Goal: Information Seeking & Learning: Learn about a topic

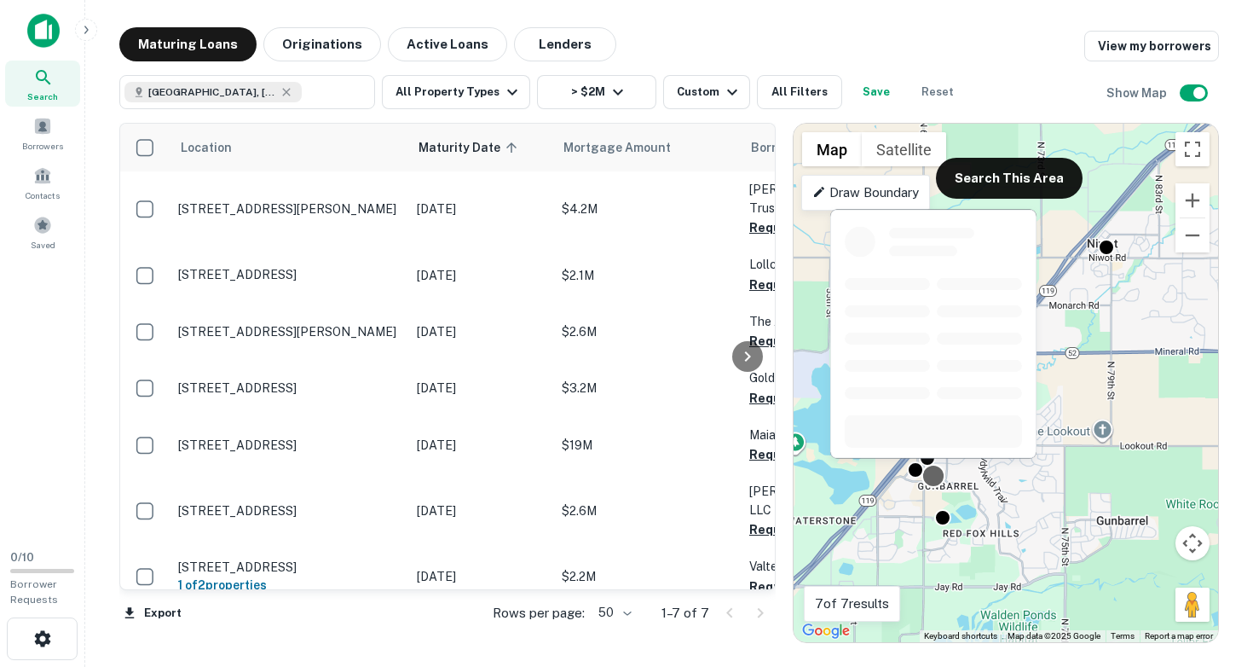
click at [936, 476] on div at bounding box center [933, 476] width 25 height 25
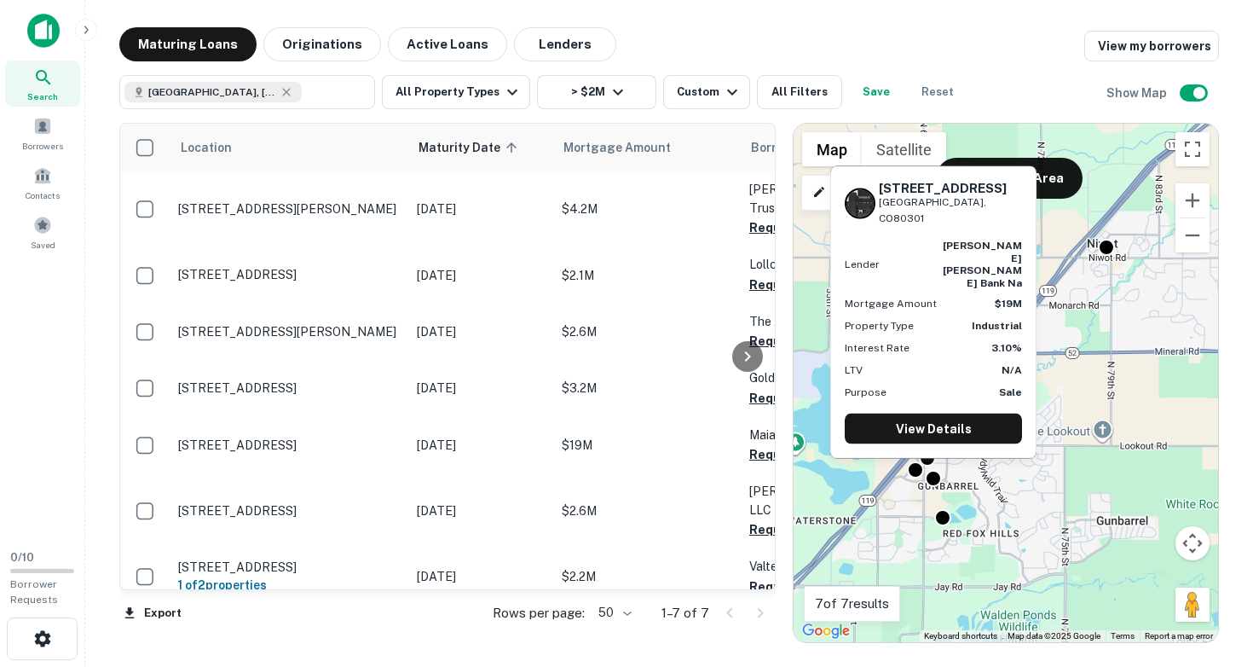
drag, startPoint x: 880, startPoint y: 228, endPoint x: 975, endPoint y: 235, distance: 94.9
click at [975, 226] on div "[STREET_ADDRESS]" at bounding box center [933, 203] width 177 height 45
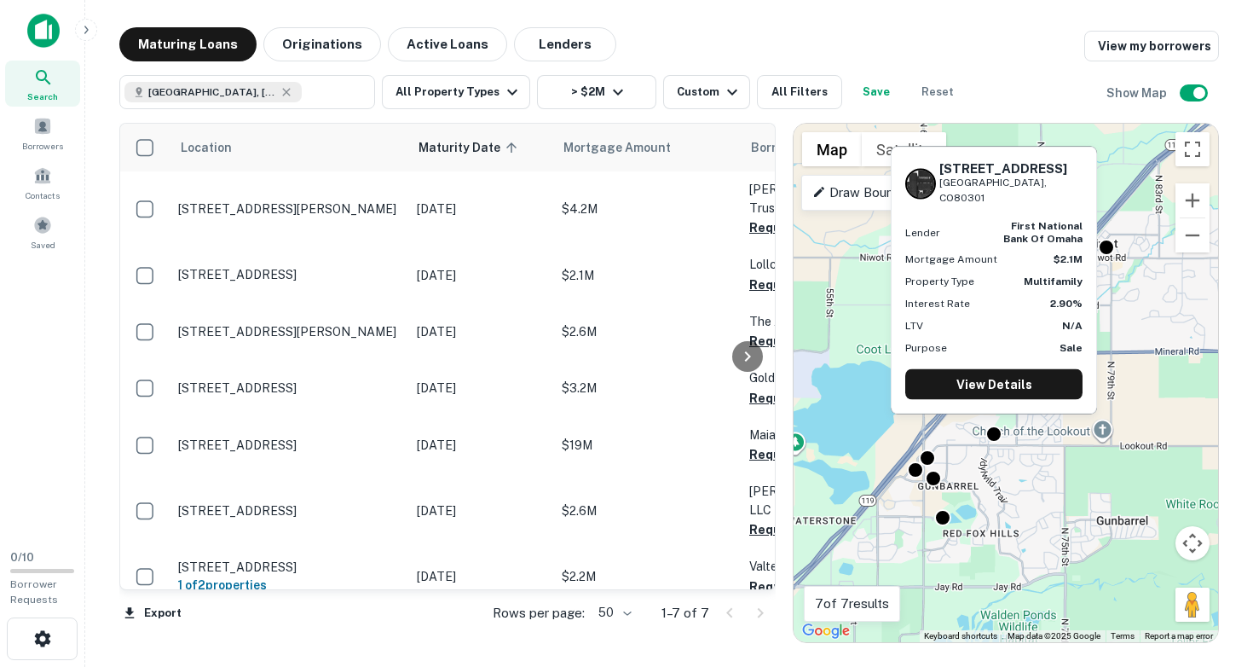
drag, startPoint x: 943, startPoint y: 181, endPoint x: 1036, endPoint y: 199, distance: 95.6
click at [1036, 199] on div "[STREET_ADDRESS]" at bounding box center [1010, 182] width 143 height 45
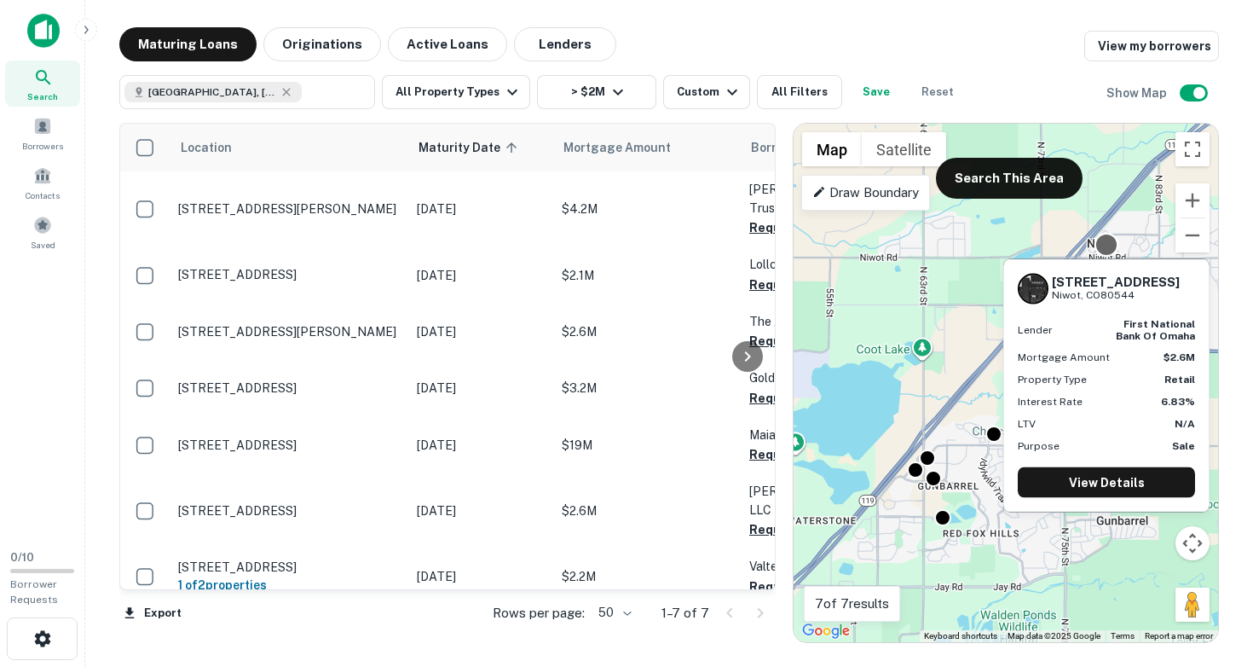
click at [1107, 244] on div at bounding box center [1106, 245] width 25 height 25
drag, startPoint x: 1053, startPoint y: 280, endPoint x: 1143, endPoint y: 300, distance: 91.6
click at [1143, 300] on div "[STREET_ADDRESS]" at bounding box center [1106, 289] width 177 height 31
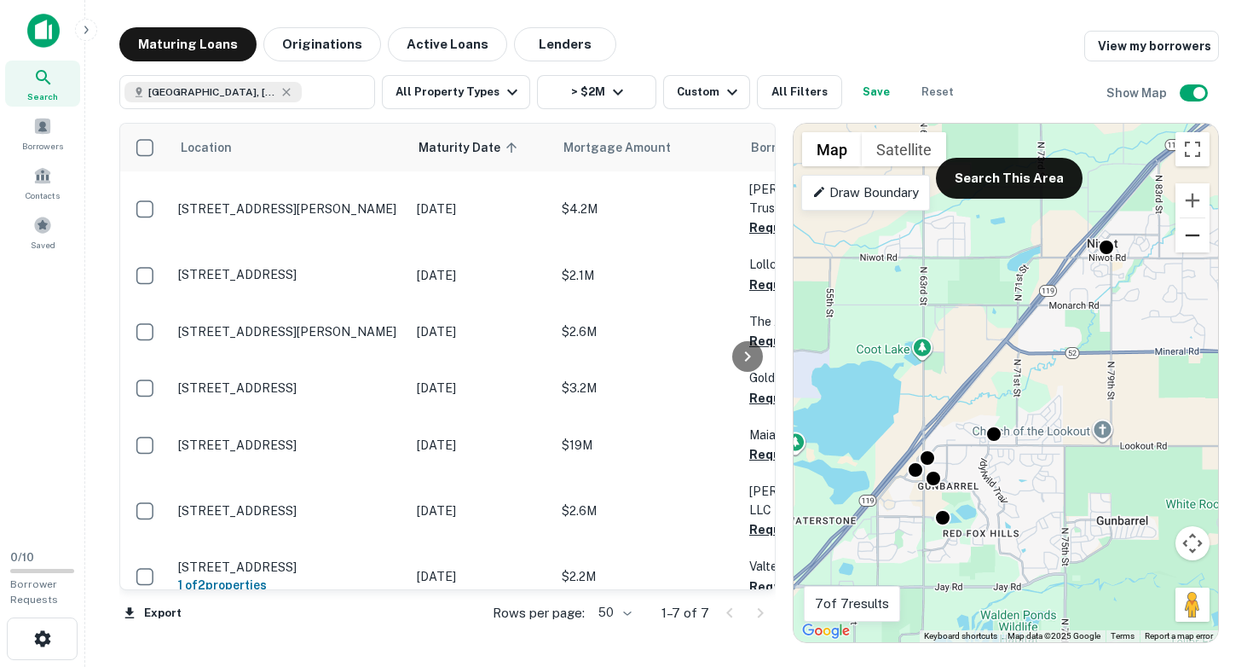
click at [1192, 235] on button "Zoom out" at bounding box center [1192, 235] width 34 height 34
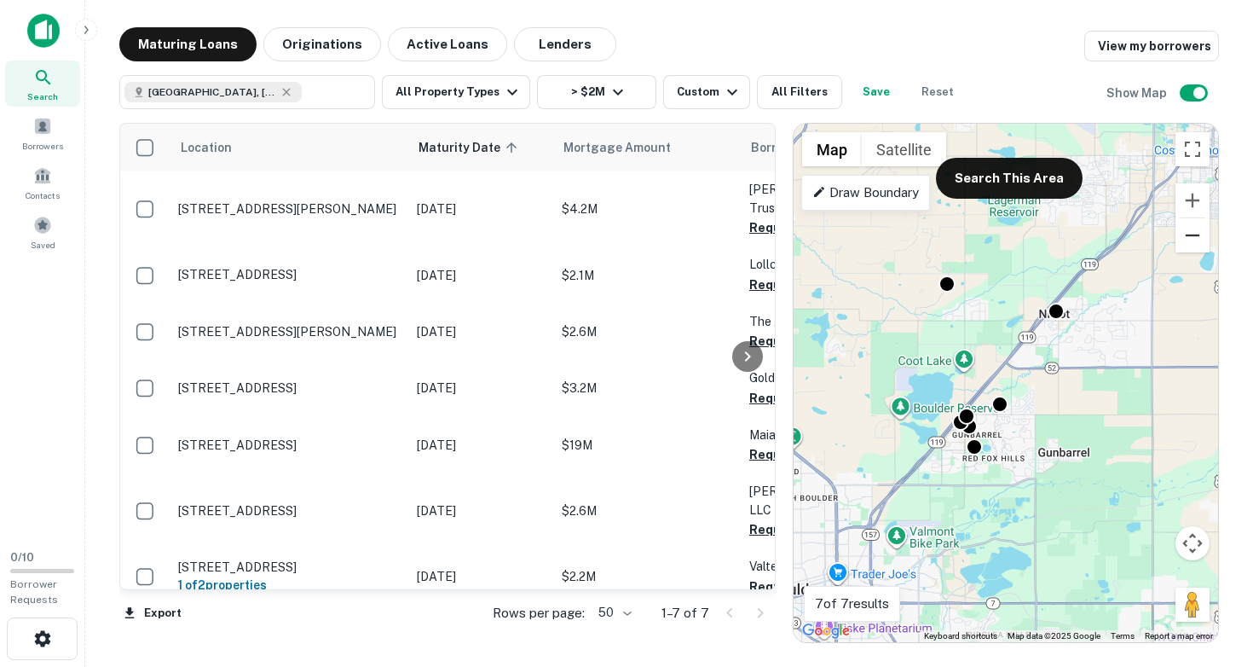
click at [1192, 235] on button "Zoom out" at bounding box center [1192, 235] width 34 height 34
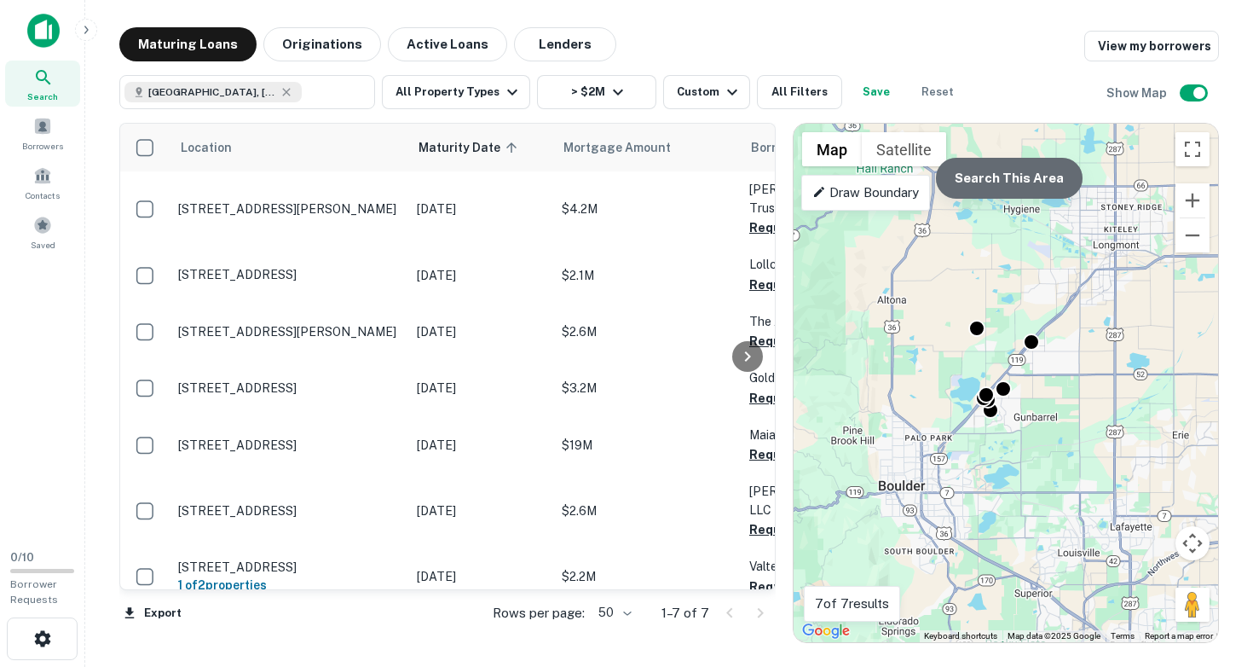
click at [1028, 173] on button "Search This Area" at bounding box center [1009, 178] width 147 height 41
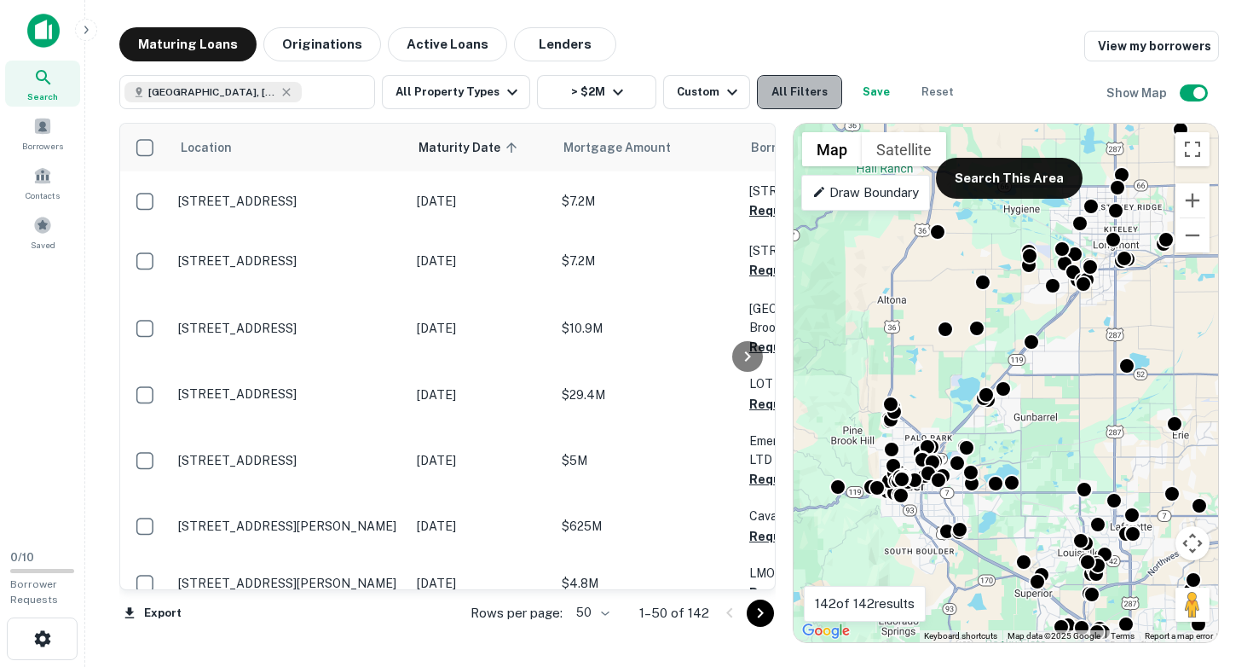
click at [777, 91] on button "All Filters" at bounding box center [799, 92] width 85 height 34
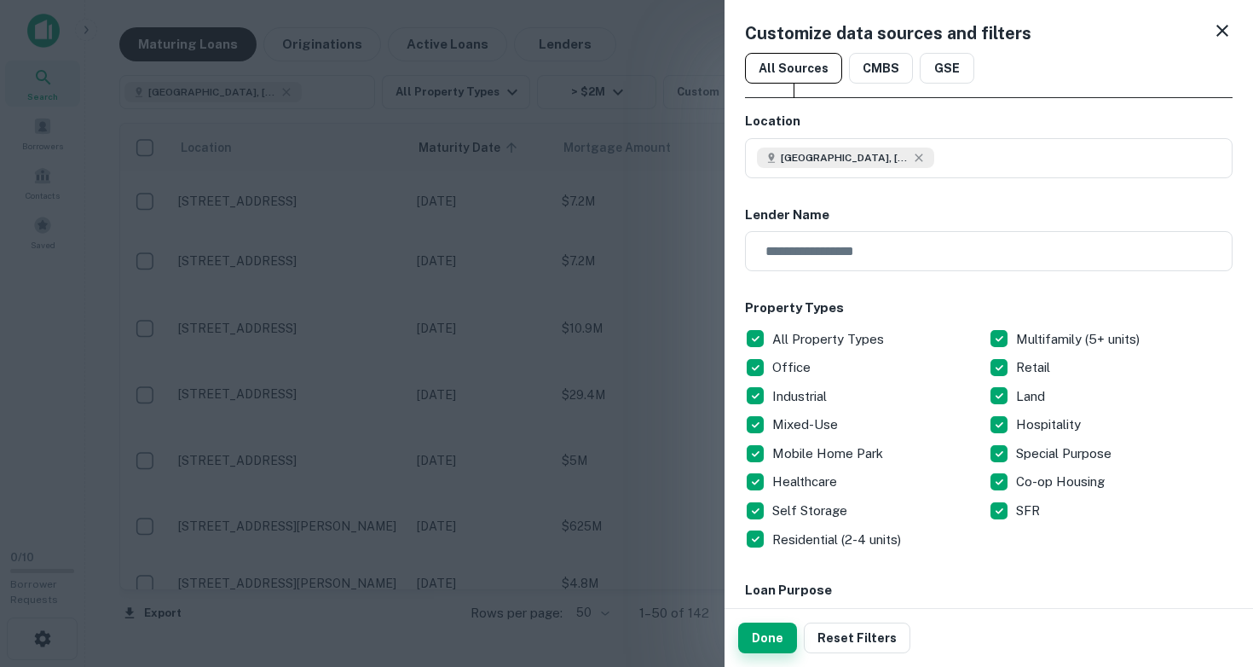
click at [773, 635] on button "Done" at bounding box center [767, 637] width 59 height 31
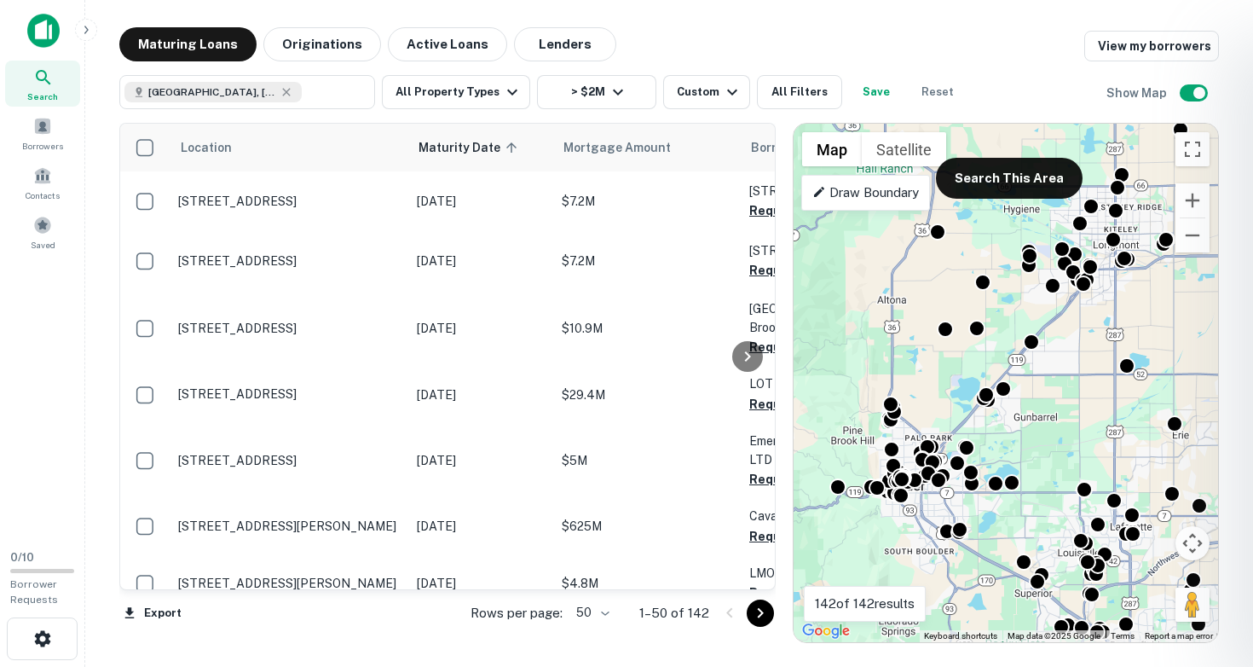
click at [926, 505] on div at bounding box center [626, 333] width 1253 height 667
click at [926, 505] on div "To activate drag with keyboard, press Alt + Enter. Once in keyboard drag state,…" at bounding box center [1006, 383] width 424 height 518
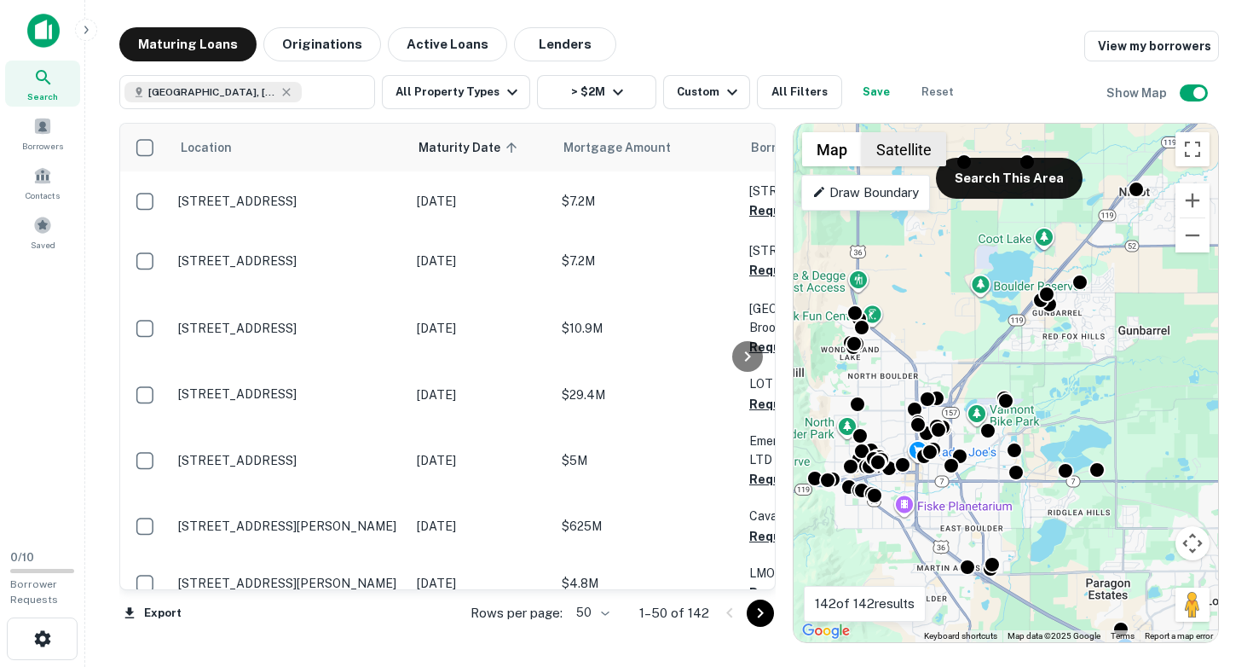
click at [906, 157] on button "Satellite" at bounding box center [904, 149] width 84 height 34
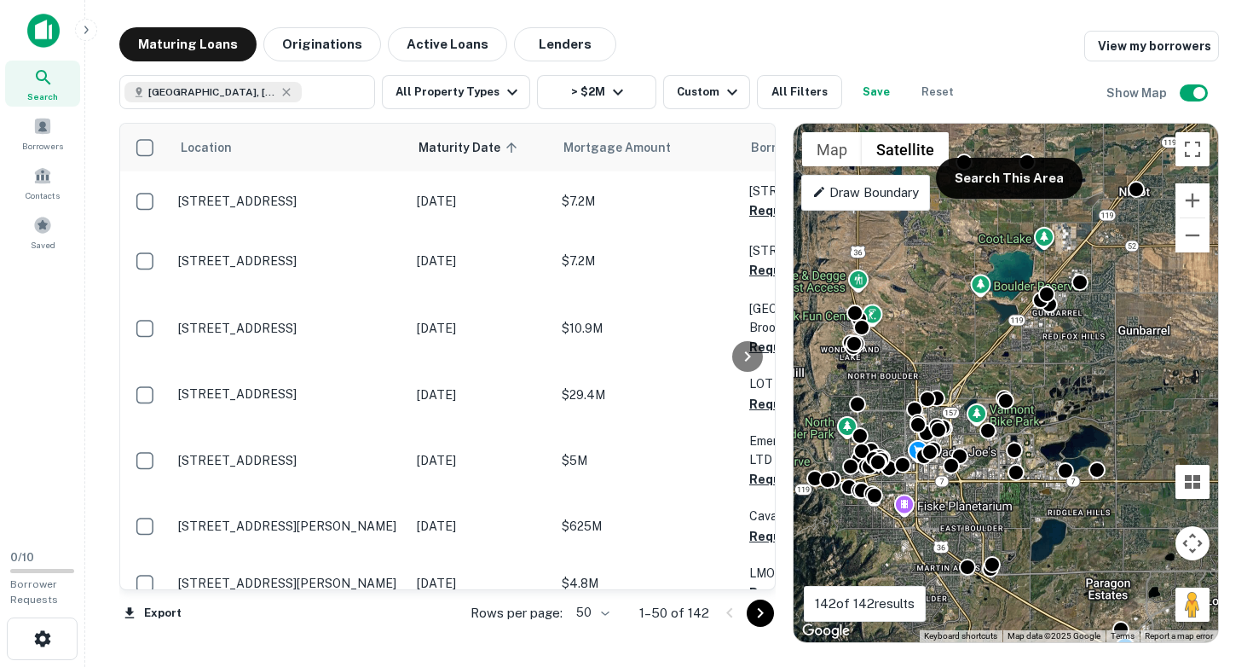
click at [896, 354] on div "To activate drag with keyboard, press Alt + Enter. Once in keyboard drag state,…" at bounding box center [1006, 383] width 424 height 518
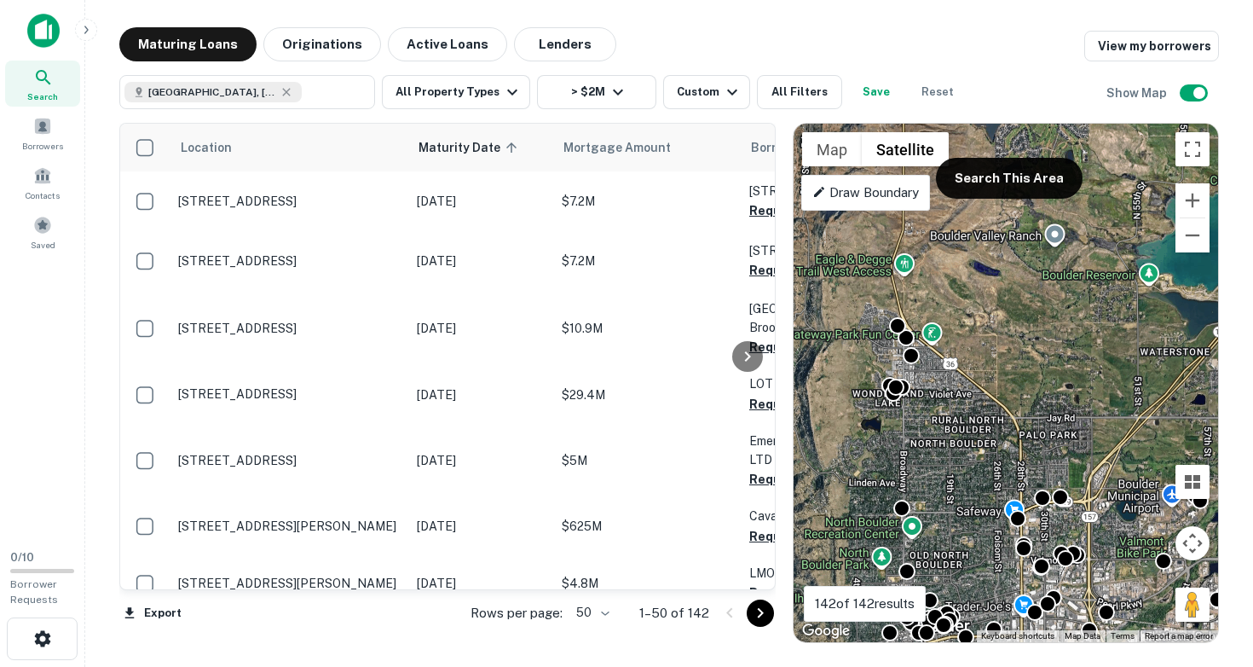
drag, startPoint x: 892, startPoint y: 353, endPoint x: 980, endPoint y: 401, distance: 101.1
click at [980, 401] on div "To activate drag with keyboard, press Alt + Enter. Once in keyboard drag state,…" at bounding box center [1006, 383] width 424 height 518
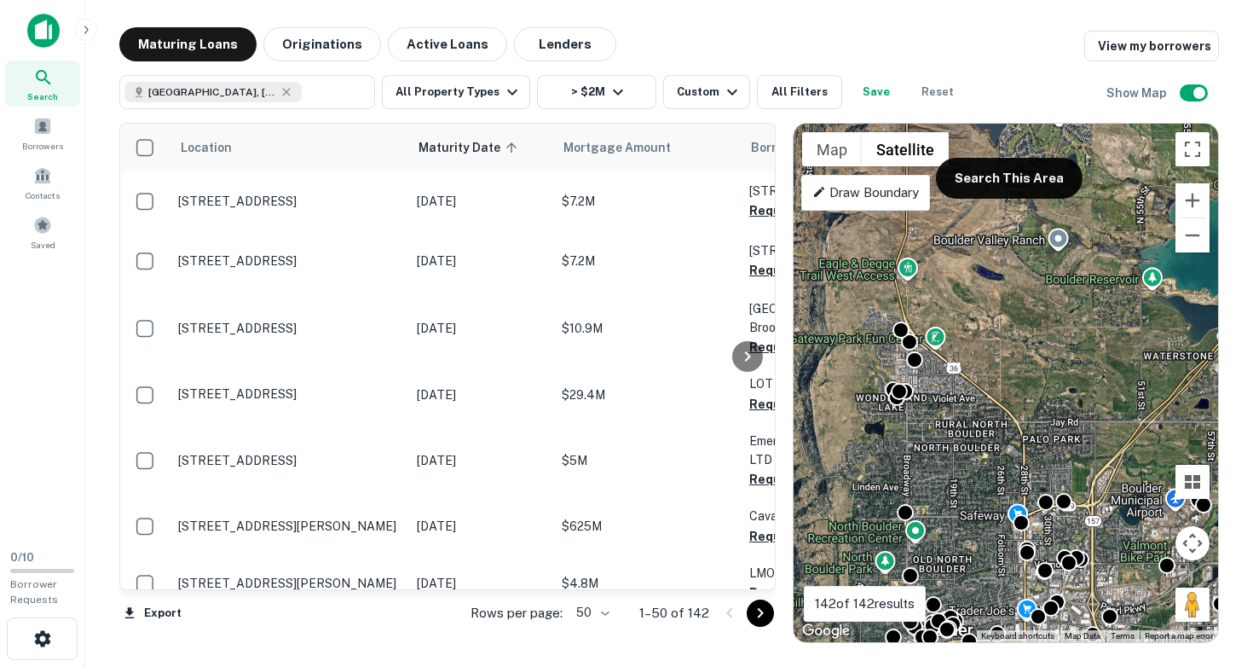
click at [971, 335] on div "To activate drag with keyboard, press Alt + Enter. Once in keyboard drag state,…" at bounding box center [1006, 383] width 424 height 518
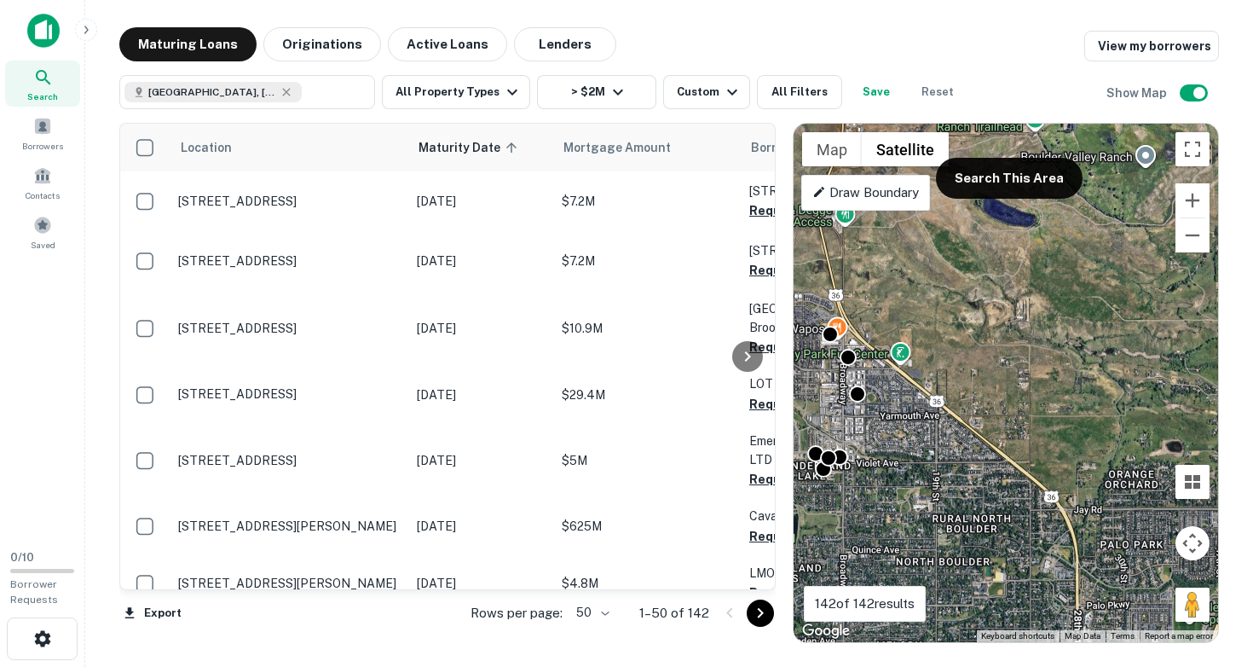
click at [909, 385] on div "To activate drag with keyboard, press Alt + Enter. Once in keyboard drag state,…" at bounding box center [1006, 383] width 424 height 518
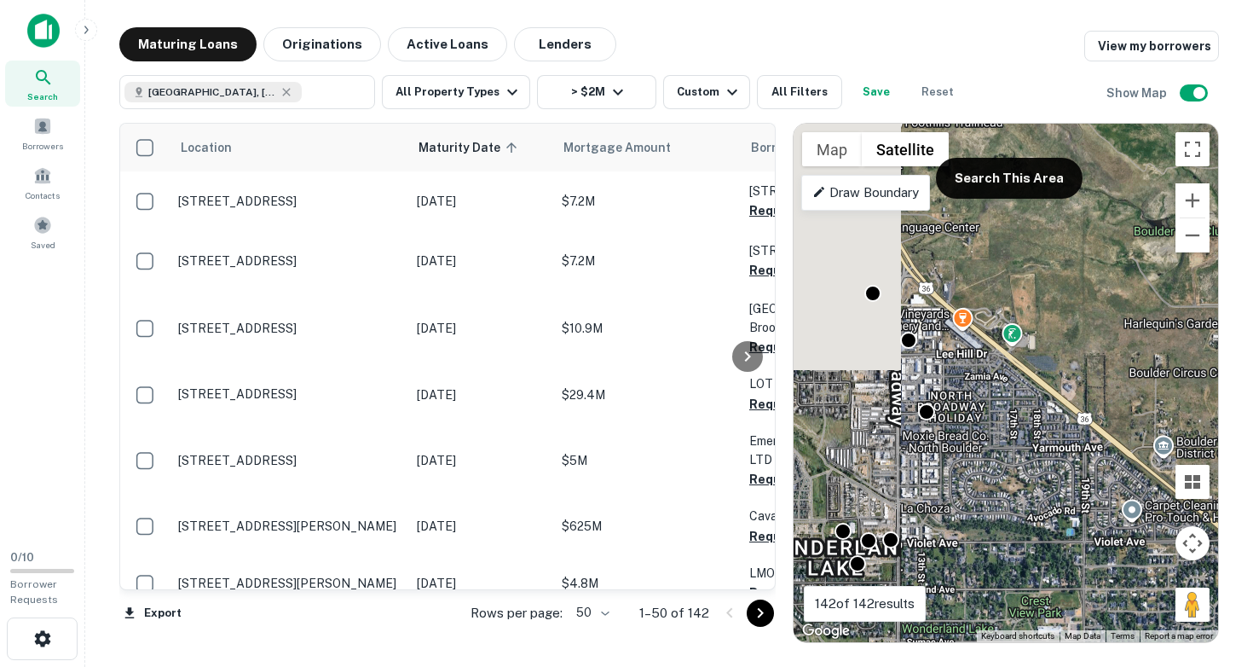
drag, startPoint x: 883, startPoint y: 390, endPoint x: 1008, endPoint y: 392, distance: 125.3
click at [1008, 392] on div "To activate drag with keyboard, press Alt + Enter. Once in keyboard drag state,…" at bounding box center [1006, 383] width 424 height 518
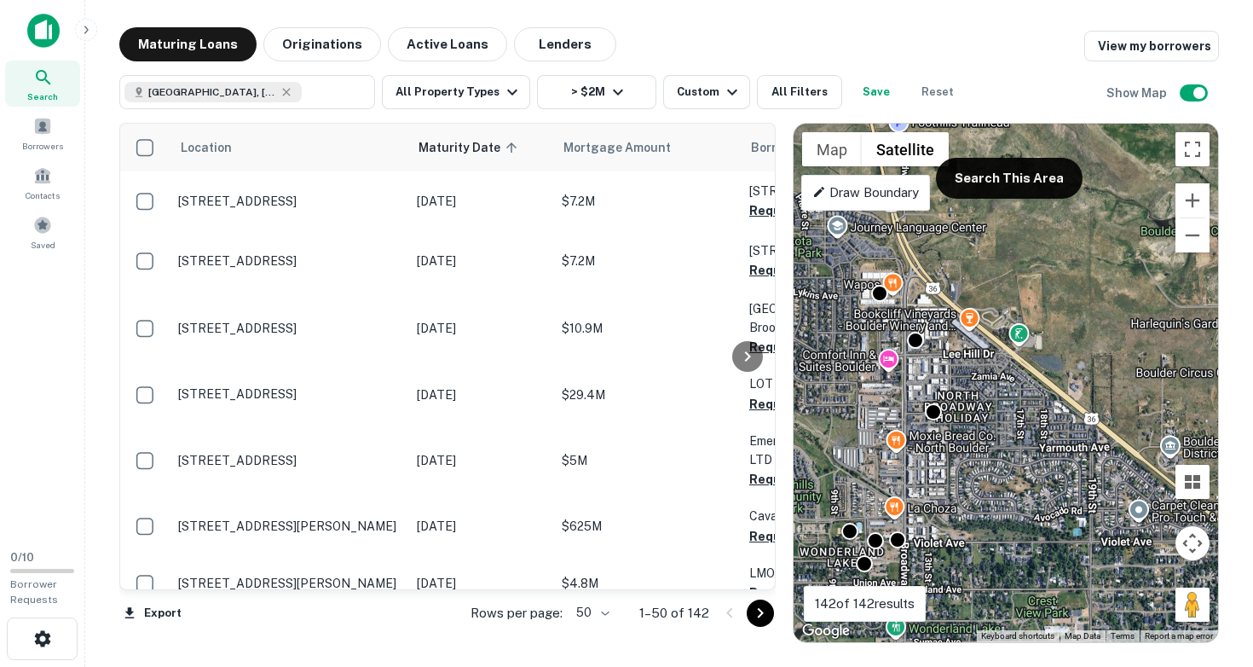
click at [843, 391] on div "To activate drag with keyboard, press Alt + Enter. Once in keyboard drag state,…" at bounding box center [1006, 383] width 424 height 518
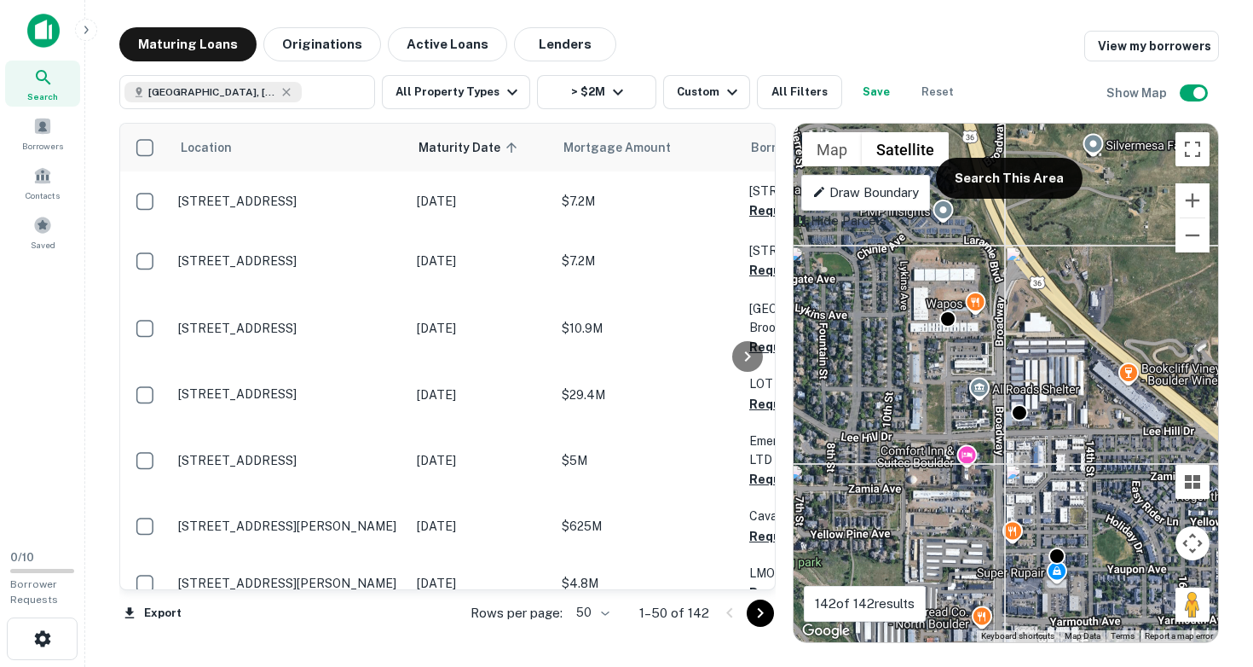
drag, startPoint x: 1044, startPoint y: 363, endPoint x: 1076, endPoint y: 482, distance: 123.4
click at [1076, 482] on div "To activate drag with keyboard, press Alt + Enter. Once in keyboard drag state,…" at bounding box center [1006, 383] width 424 height 518
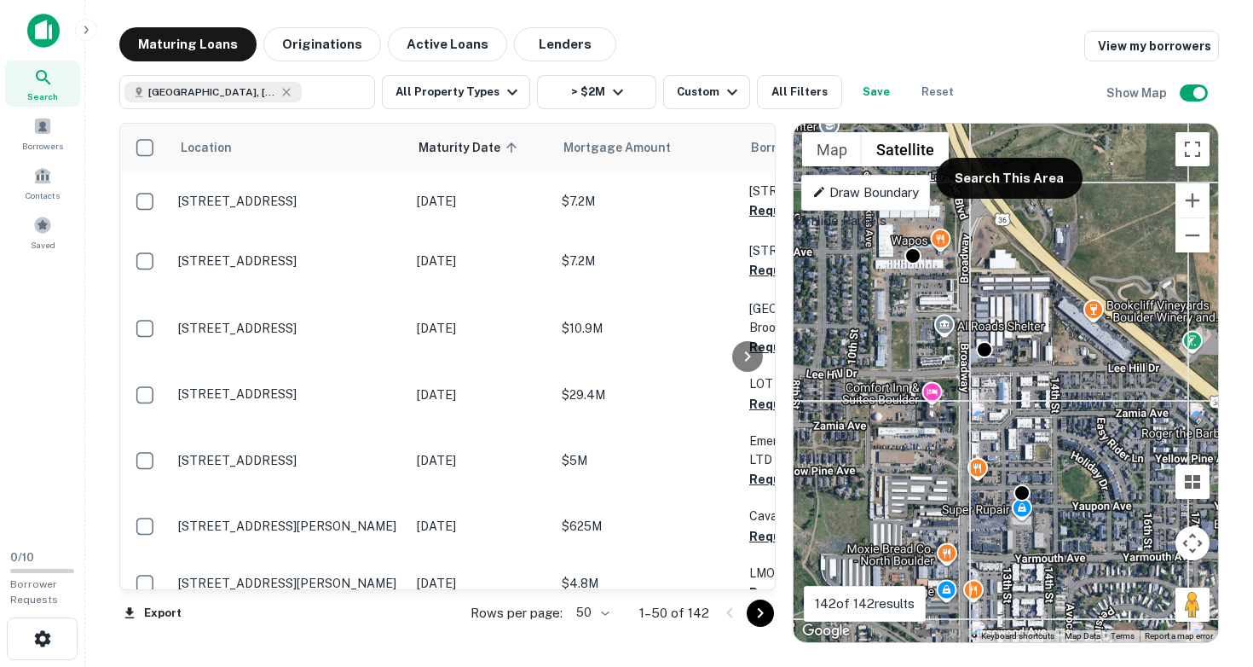
drag, startPoint x: 1068, startPoint y: 378, endPoint x: 1028, endPoint y: 271, distance: 114.6
click at [1028, 273] on div "To activate drag with keyboard, press Alt + Enter. Once in keyboard drag state,…" at bounding box center [1006, 383] width 424 height 518
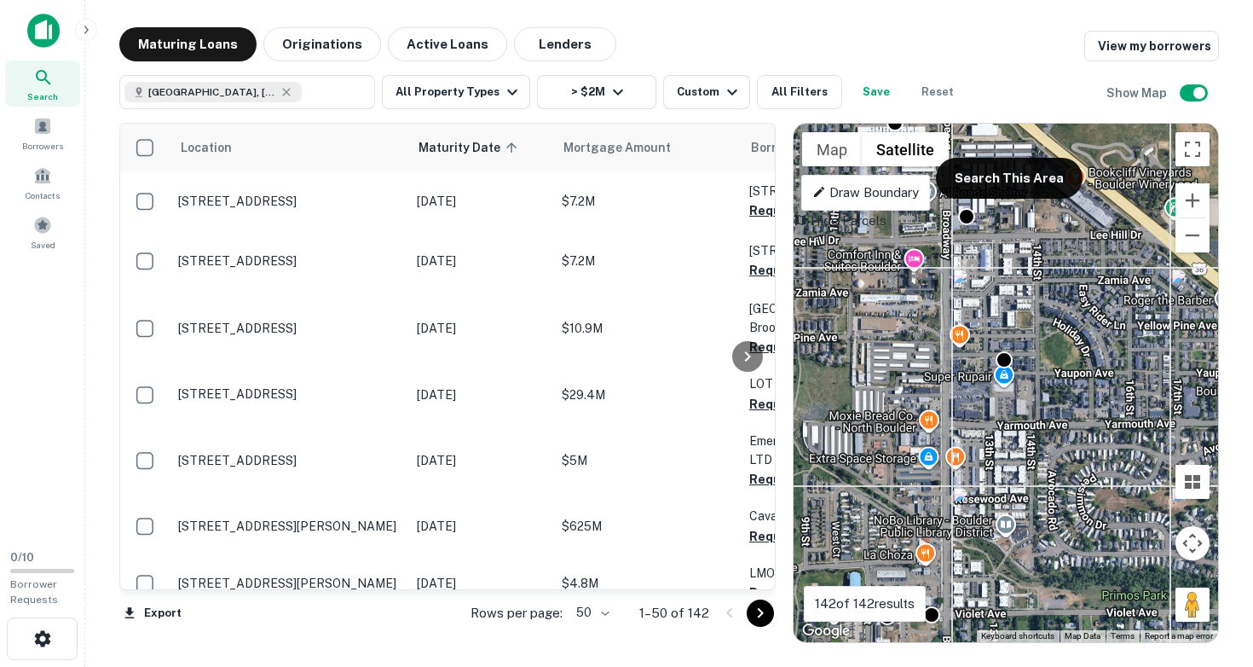
drag, startPoint x: 1023, startPoint y: 349, endPoint x: 1009, endPoint y: 255, distance: 95.6
click at [1009, 256] on div "To activate drag with keyboard, press Alt + Enter. Once in keyboard drag state,…" at bounding box center [1006, 383] width 424 height 518
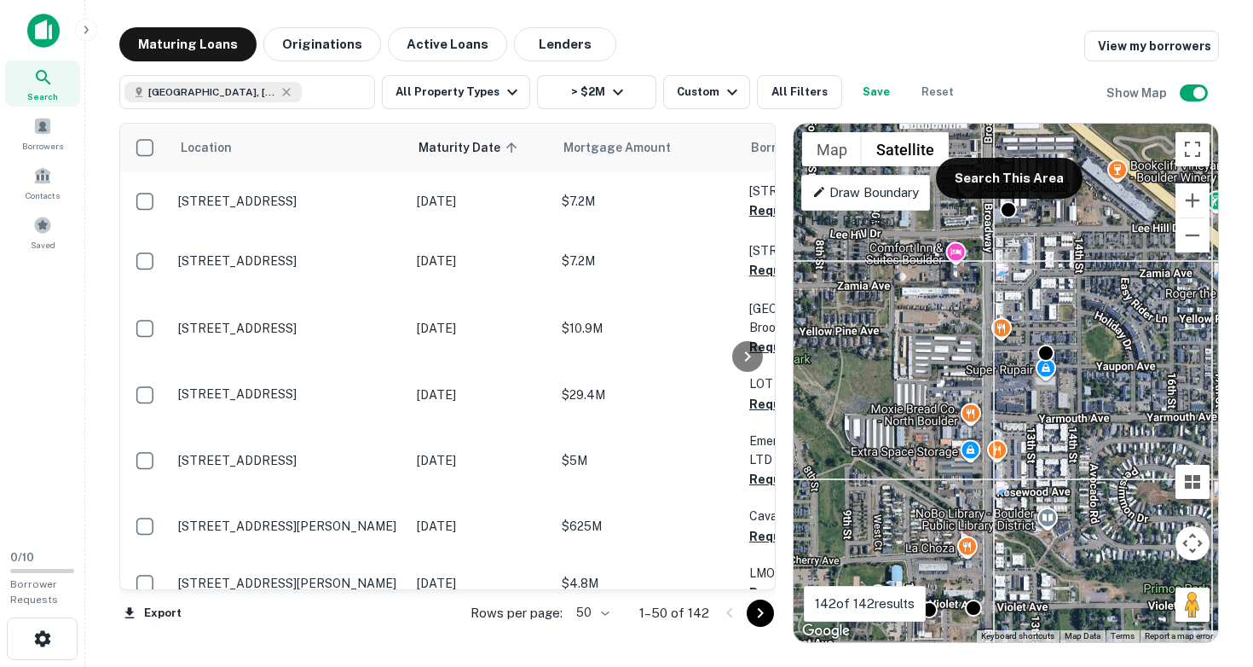
drag, startPoint x: 1002, startPoint y: 385, endPoint x: 1052, endPoint y: 485, distance: 111.7
click at [1052, 485] on div "To activate drag with keyboard, press Alt + Enter. Once in keyboard drag state,…" at bounding box center [1006, 383] width 424 height 518
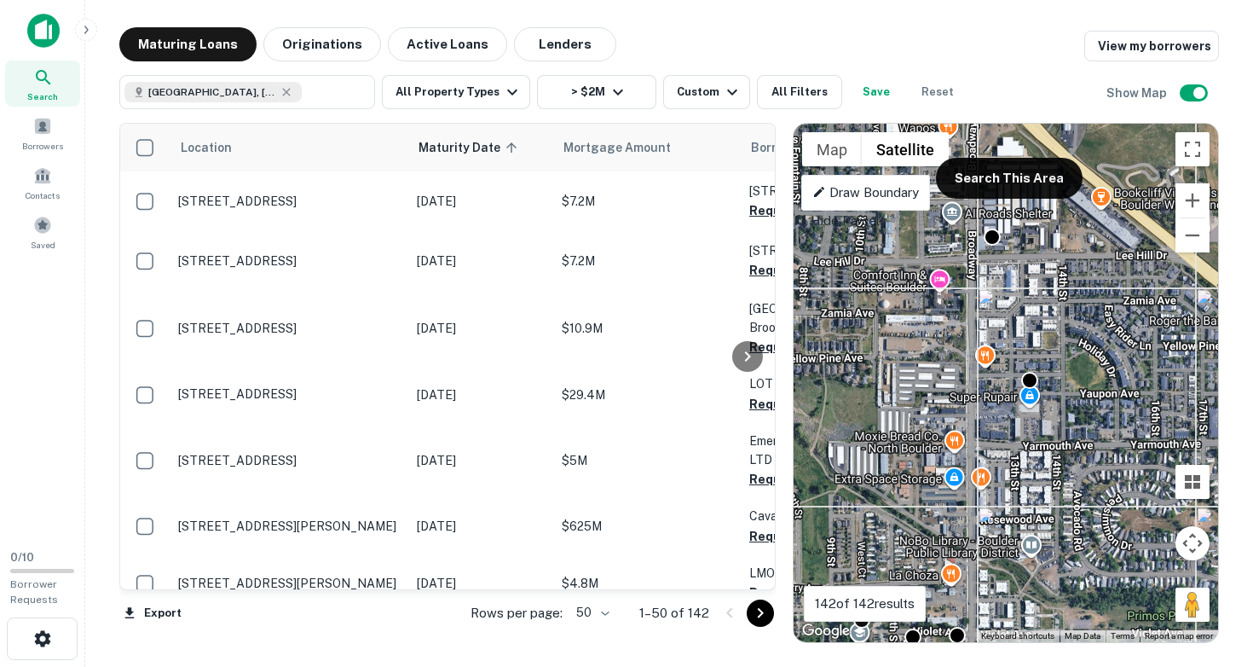
click at [1085, 385] on div "To activate drag with keyboard, press Alt + Enter. Once in keyboard drag state,…" at bounding box center [1006, 383] width 424 height 518
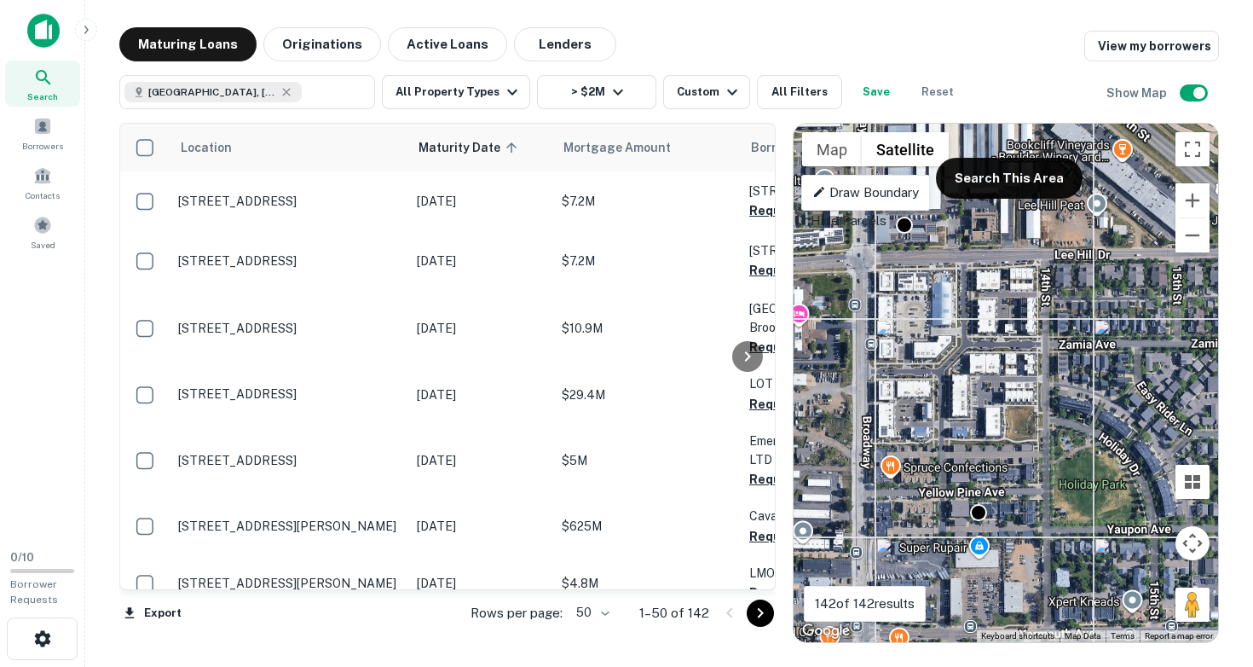
drag, startPoint x: 1068, startPoint y: 361, endPoint x: 1069, endPoint y: 499, distance: 138.9
click at [1069, 499] on div "To activate drag with keyboard, press Alt + Enter. Once in keyboard drag state,…" at bounding box center [1006, 383] width 424 height 518
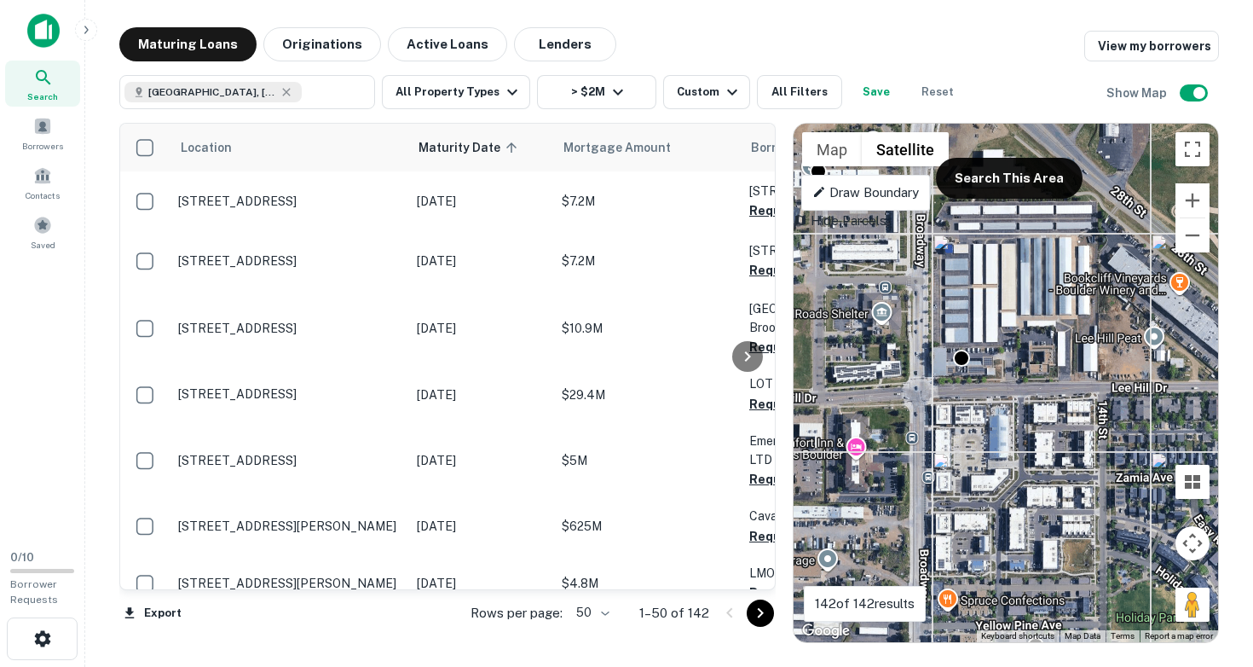
drag, startPoint x: 993, startPoint y: 426, endPoint x: 1056, endPoint y: 564, distance: 151.8
click at [1056, 564] on div "To activate drag with keyboard, press Alt + Enter. Once in keyboard drag state,…" at bounding box center [1006, 383] width 424 height 518
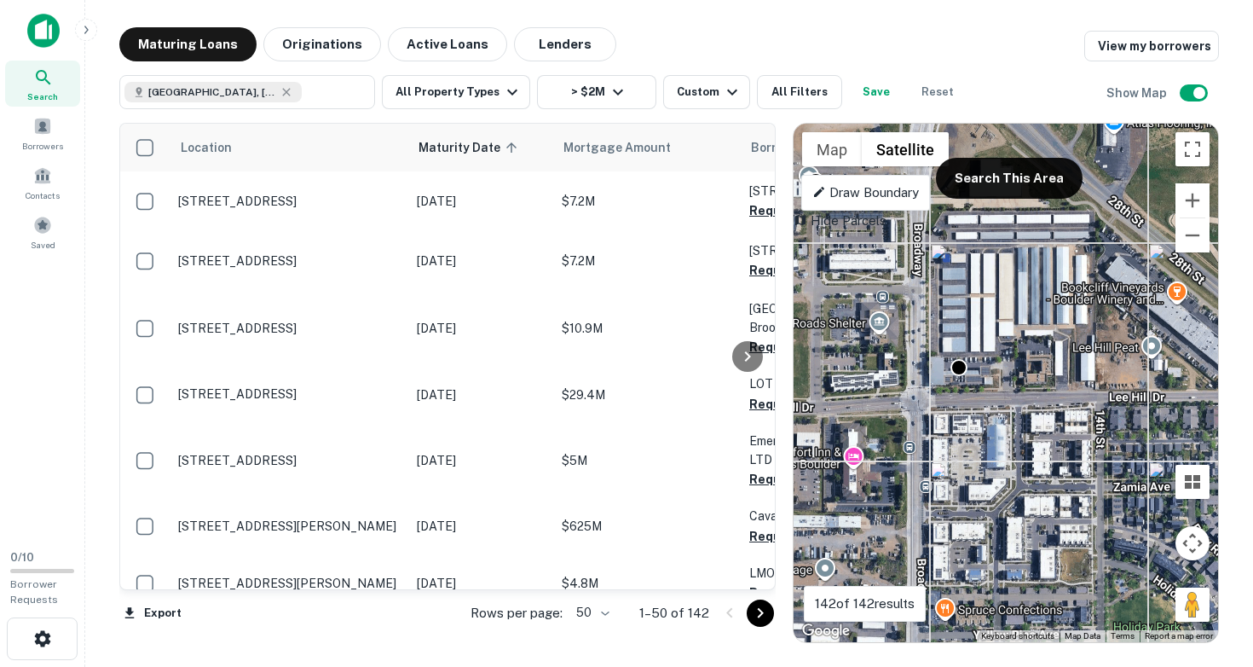
drag, startPoint x: 949, startPoint y: 470, endPoint x: 937, endPoint y: 291, distance: 180.2
click at [937, 303] on div "To activate drag with keyboard, press Alt + Enter. Once in keyboard drag state,…" at bounding box center [1006, 383] width 424 height 518
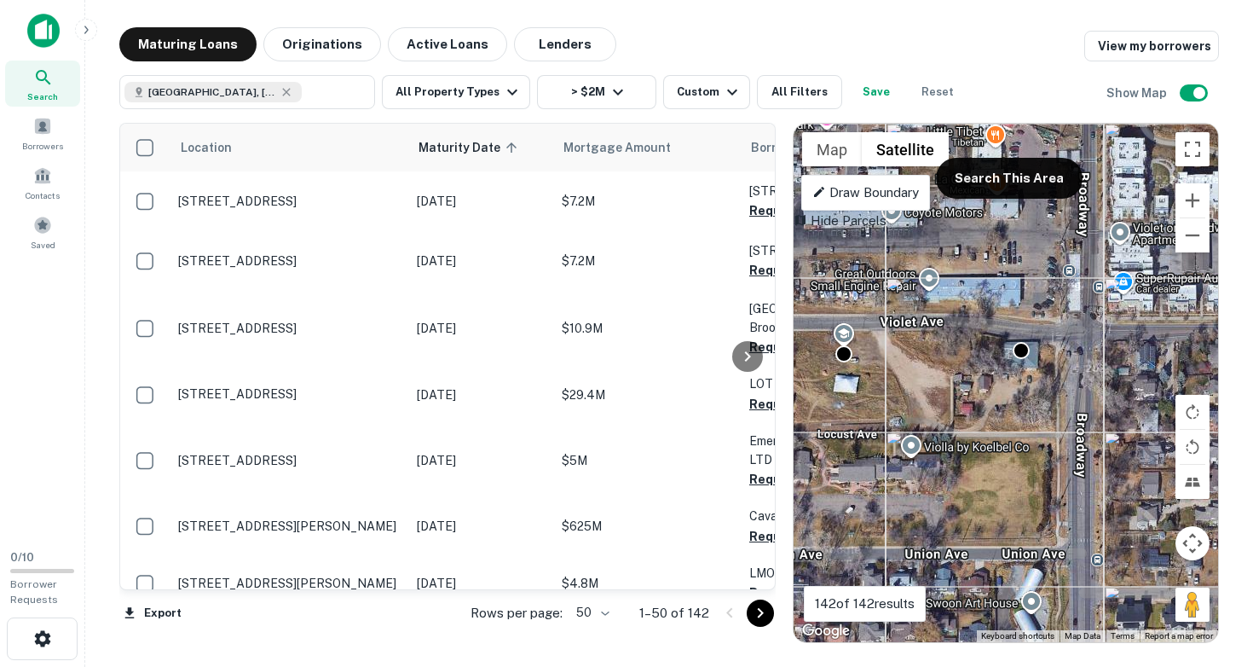
drag, startPoint x: 952, startPoint y: 330, endPoint x: 996, endPoint y: 425, distance: 104.9
click at [996, 425] on div "To activate drag with keyboard, press Alt + Enter. Once in keyboard drag state,…" at bounding box center [1006, 383] width 424 height 518
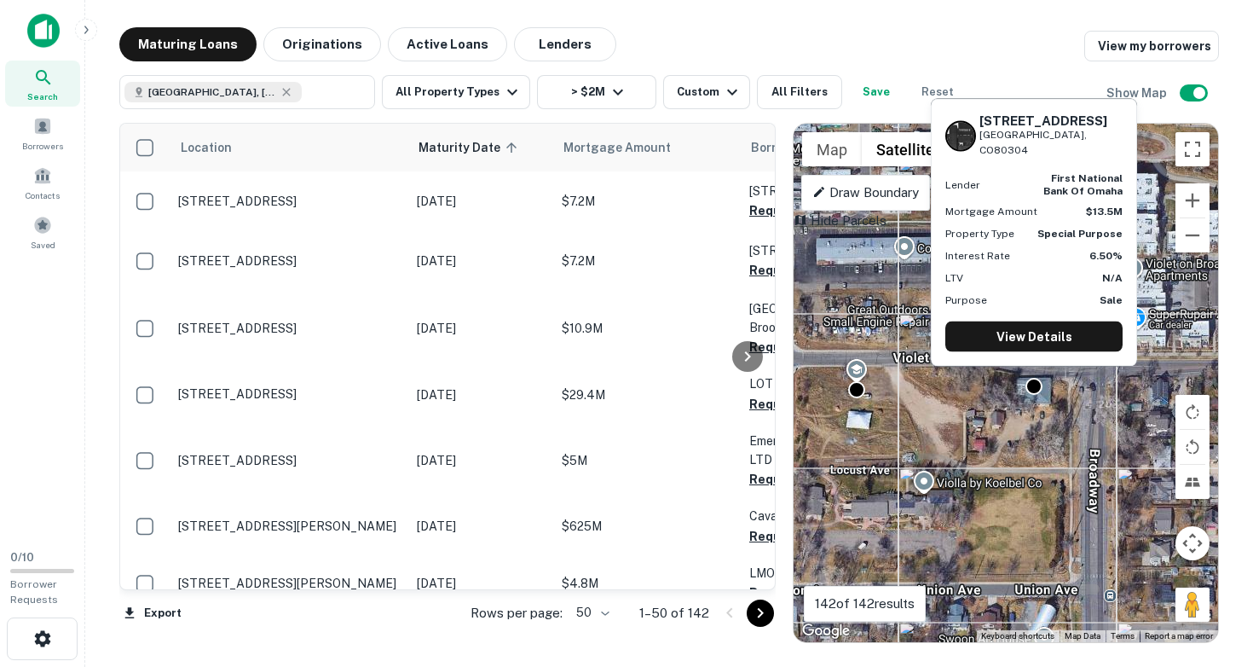
drag, startPoint x: 983, startPoint y: 137, endPoint x: 1072, endPoint y: 154, distance: 91.1
click at [1072, 154] on div "[STREET_ADDRESS]" at bounding box center [1050, 135] width 143 height 45
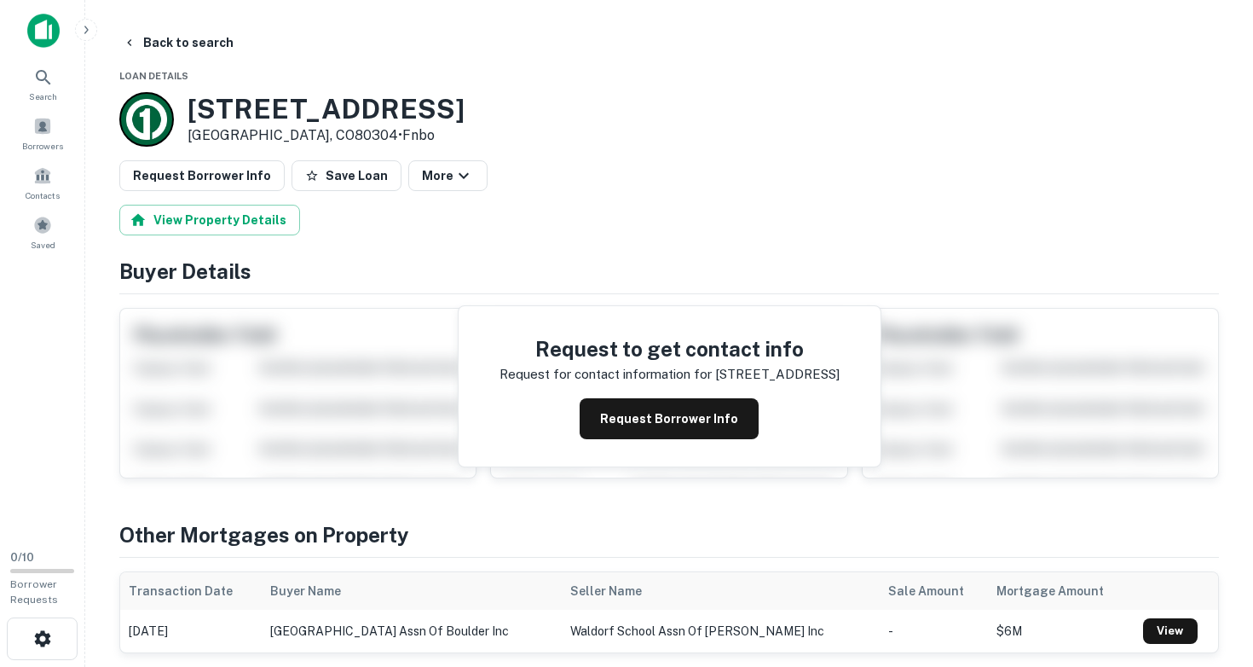
drag, startPoint x: 191, startPoint y: 101, endPoint x: 303, endPoint y: 133, distance: 116.8
click at [303, 133] on div "1100 Violet Ave Boulder, CO80304 • Fnbo" at bounding box center [326, 119] width 277 height 53
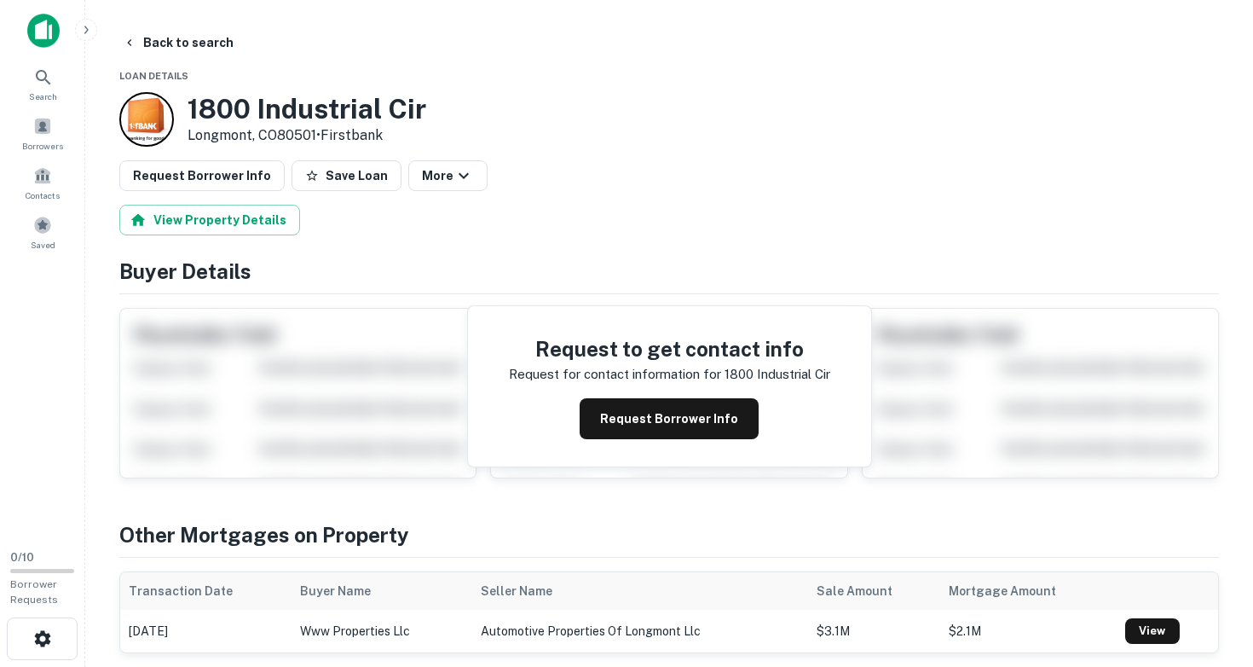
drag, startPoint x: 188, startPoint y: 105, endPoint x: 318, endPoint y: 137, distance: 134.4
click at [318, 137] on div "[STREET_ADDRESS] • [GEOGRAPHIC_DATA]" at bounding box center [307, 119] width 239 height 53
click at [172, 44] on button "Back to search" at bounding box center [178, 42] width 124 height 31
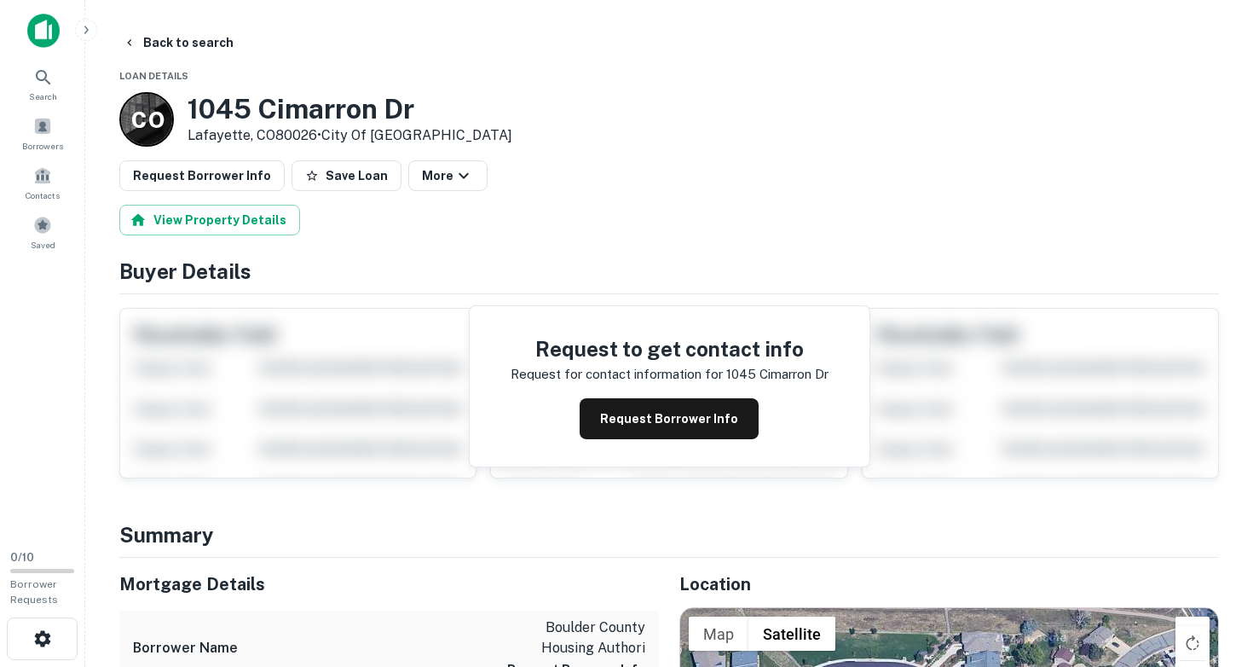
drag, startPoint x: 191, startPoint y: 107, endPoint x: 315, endPoint y: 136, distance: 128.0
click at [315, 136] on div "[GEOGRAPHIC_DATA][PERSON_NAME] • City Of [GEOGRAPHIC_DATA]" at bounding box center [350, 119] width 325 height 53
click at [158, 43] on button "Back to search" at bounding box center [178, 42] width 124 height 31
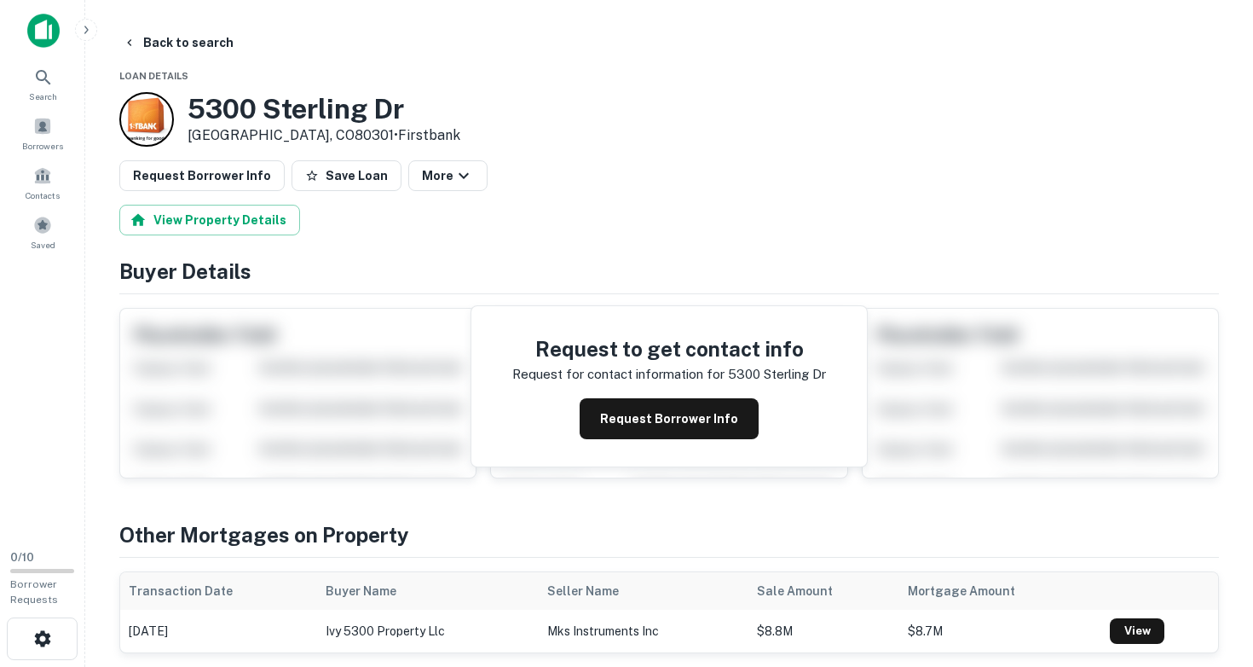
drag, startPoint x: 192, startPoint y: 105, endPoint x: 303, endPoint y: 140, distance: 116.2
click at [303, 140] on div "[STREET_ADDRESS] • [GEOGRAPHIC_DATA]" at bounding box center [324, 119] width 273 height 53
click at [154, 46] on button "Back to search" at bounding box center [178, 42] width 124 height 31
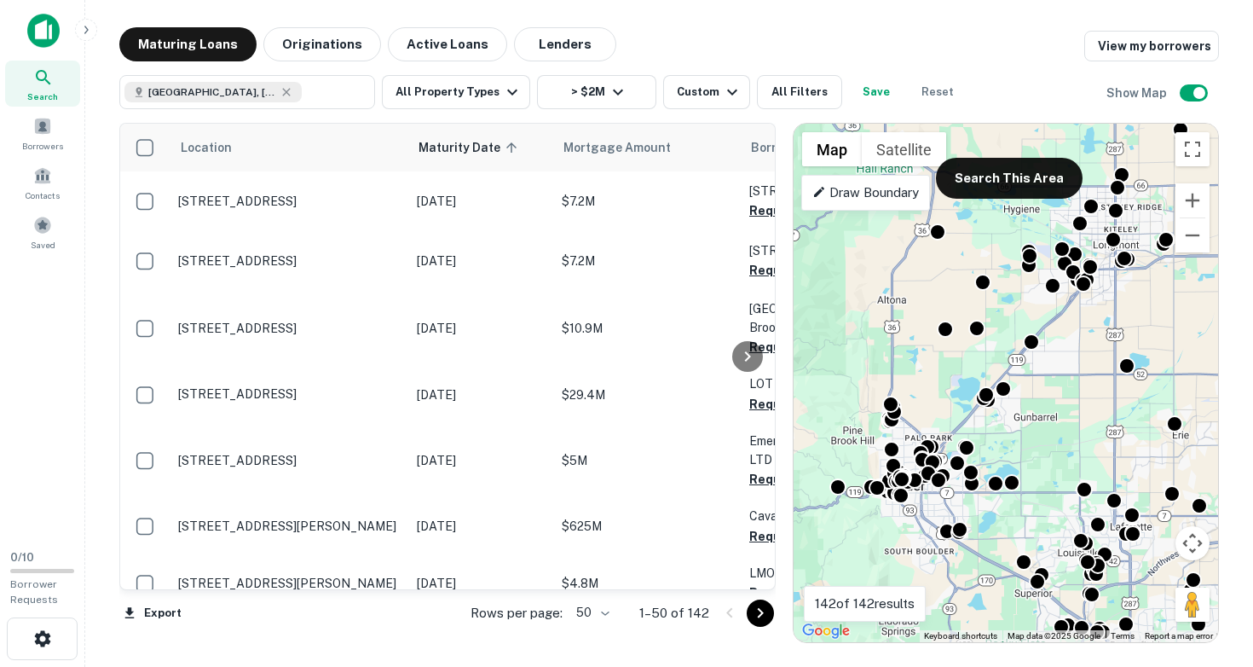
click at [763, 611] on icon "Go to next page" at bounding box center [760, 613] width 20 height 20
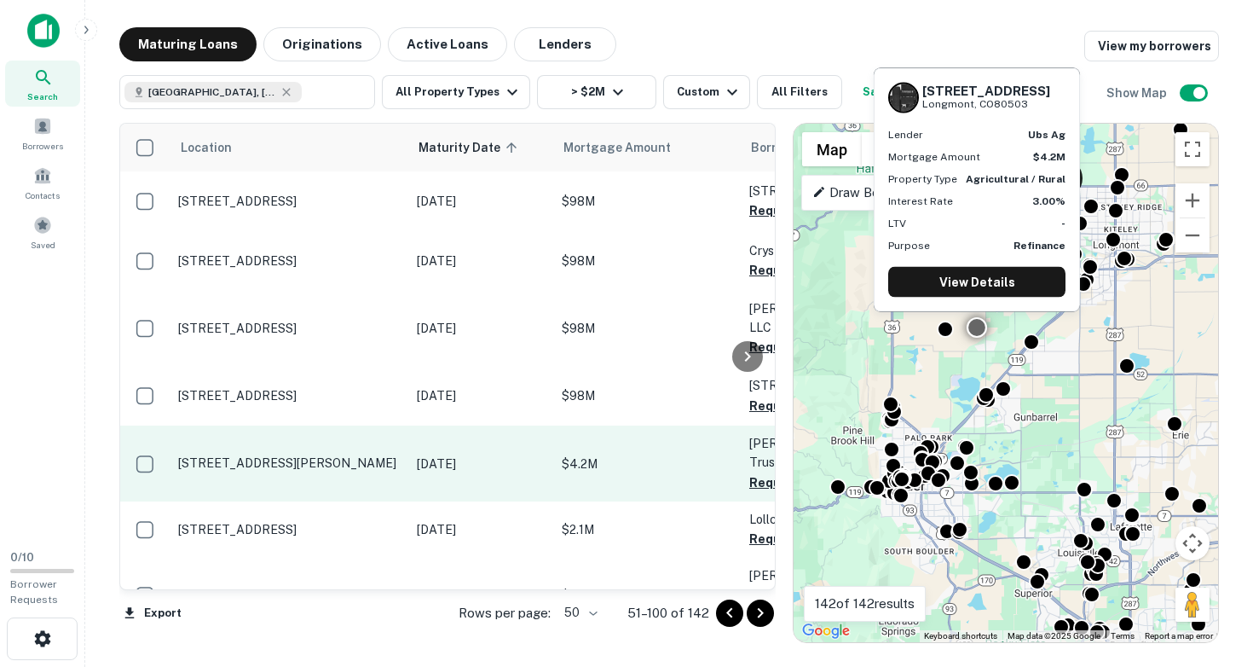
click at [292, 455] on p "[STREET_ADDRESS][PERSON_NAME]" at bounding box center [289, 462] width 222 height 15
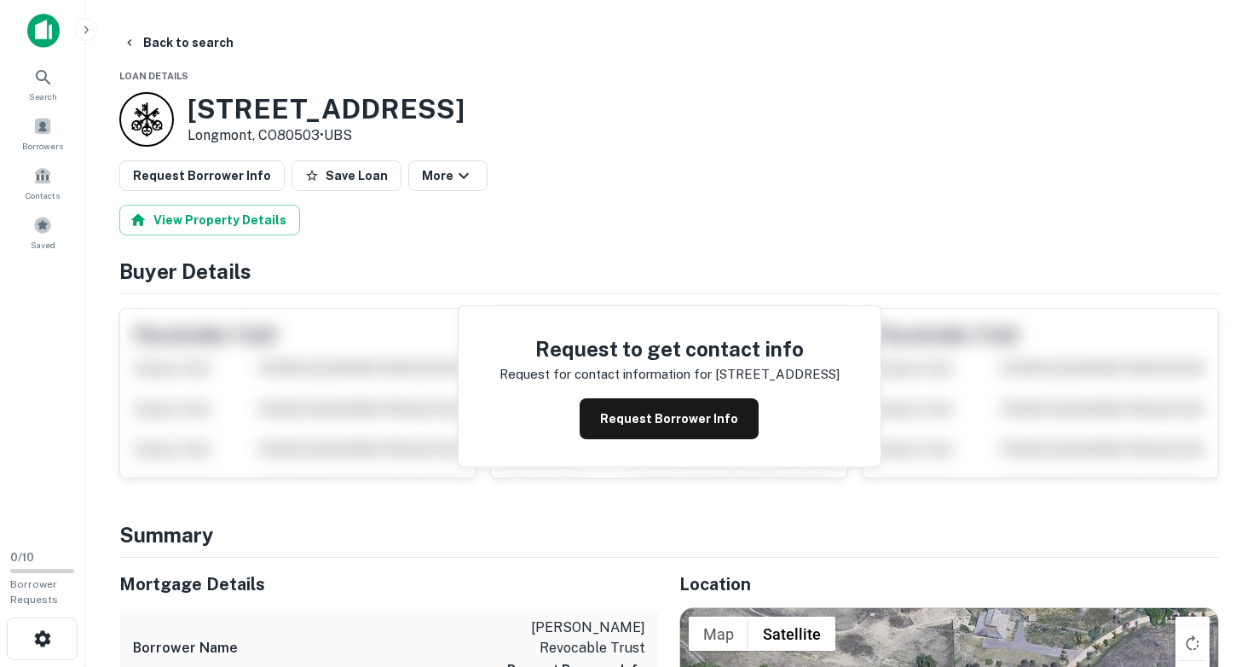
drag, startPoint x: 188, startPoint y: 107, endPoint x: 316, endPoint y: 132, distance: 130.4
click at [316, 132] on div "[STREET_ADDRESS][PERSON_NAME] • UBS" at bounding box center [326, 119] width 277 height 53
click at [147, 46] on button "Back to search" at bounding box center [178, 42] width 124 height 31
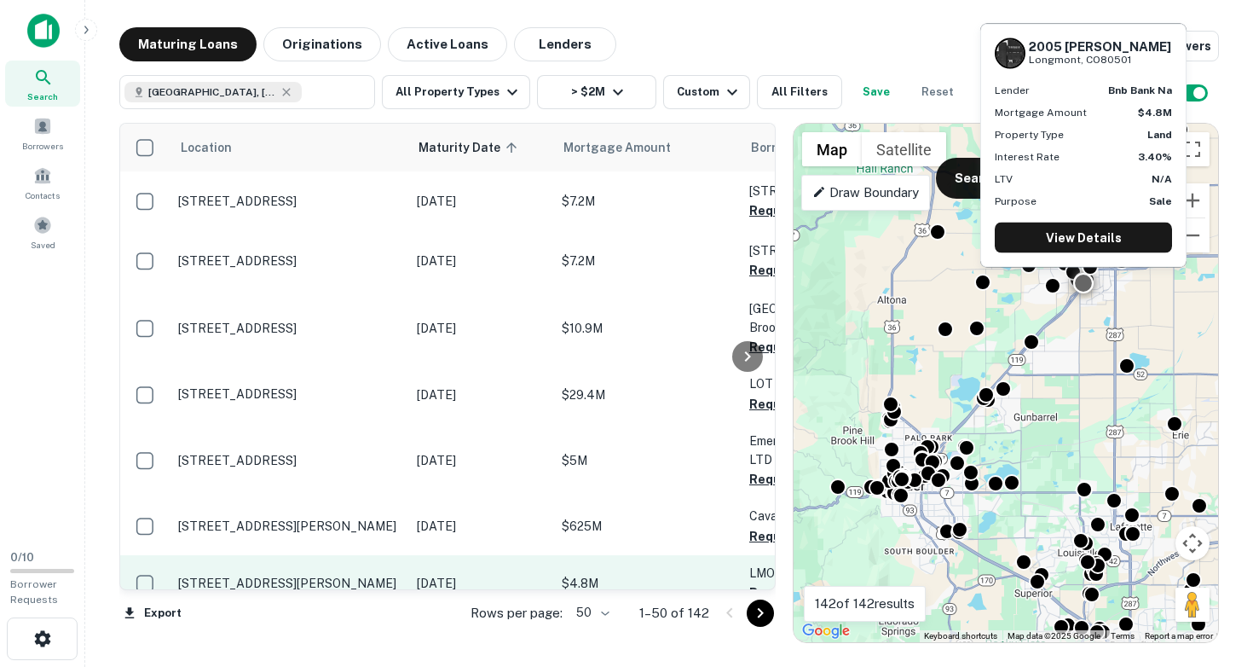
click at [256, 575] on p "[STREET_ADDRESS][PERSON_NAME]" at bounding box center [289, 582] width 222 height 15
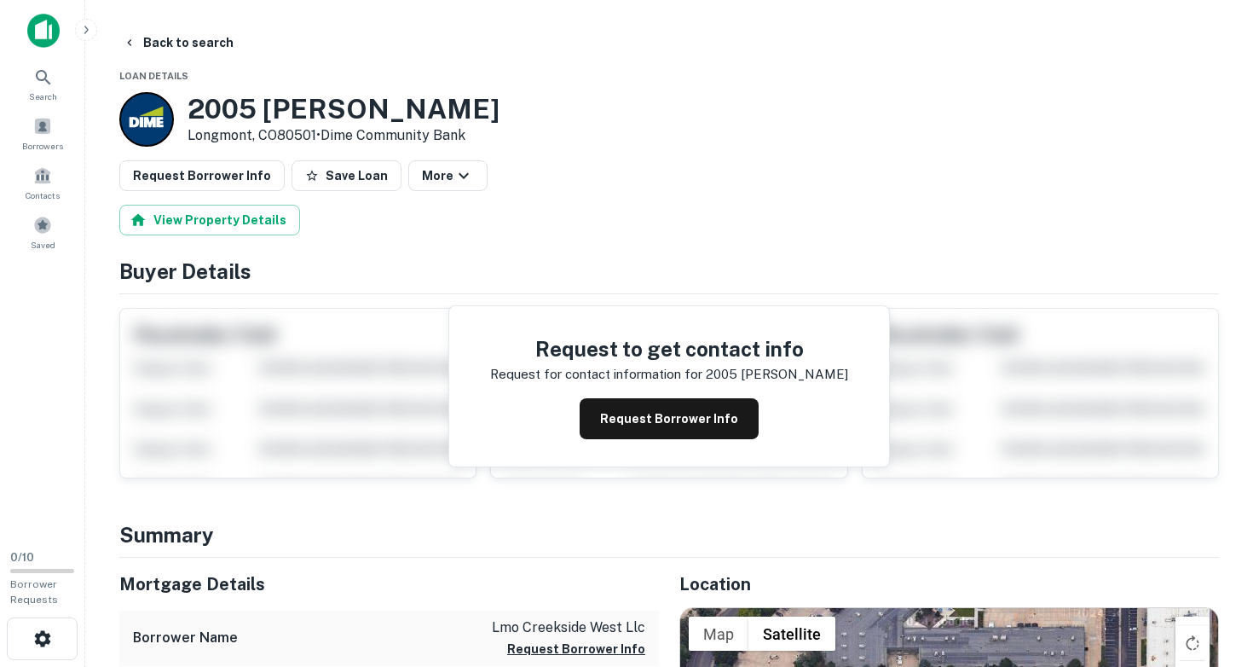
drag, startPoint x: 192, startPoint y: 102, endPoint x: 317, endPoint y: 135, distance: 129.4
click at [317, 135] on div "[STREET_ADDRESS][PERSON_NAME] • Dime Community Bank" at bounding box center [344, 119] width 312 height 53
click at [274, 120] on h3 "2005 [PERSON_NAME]" at bounding box center [344, 109] width 312 height 32
drag, startPoint x: 184, startPoint y: 103, endPoint x: 315, endPoint y: 136, distance: 135.2
click at [315, 136] on div "[STREET_ADDRESS][PERSON_NAME] • Dime Community Bank" at bounding box center [309, 119] width 380 height 55
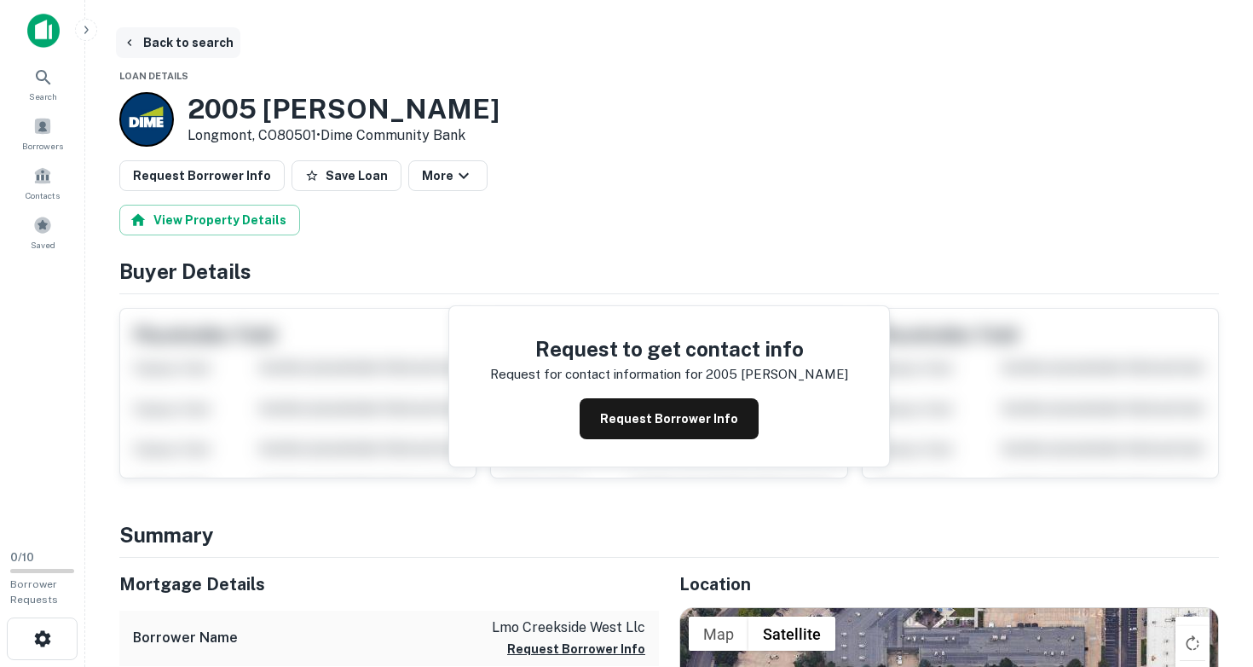
click at [218, 44] on button "Back to search" at bounding box center [178, 42] width 124 height 31
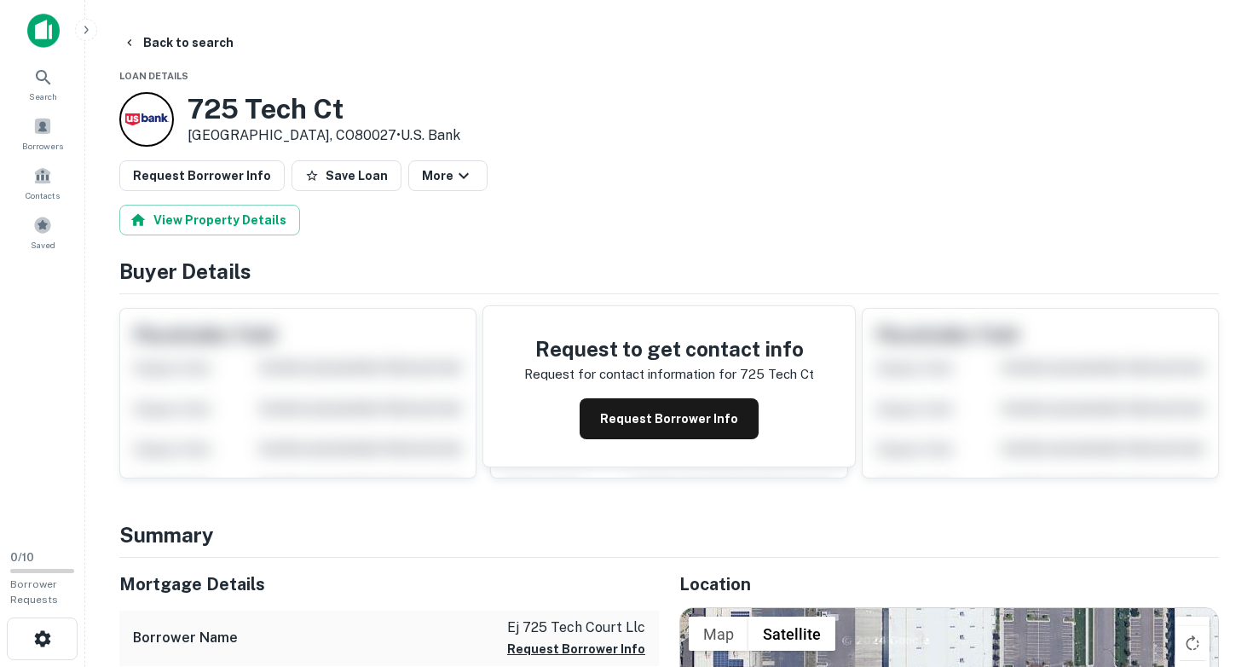
drag, startPoint x: 191, startPoint y: 108, endPoint x: 314, endPoint y: 133, distance: 125.2
click at [314, 133] on div "[STREET_ADDRESS] • U.s. Bank" at bounding box center [324, 119] width 273 height 53
click at [166, 45] on button "Back to search" at bounding box center [178, 42] width 124 height 31
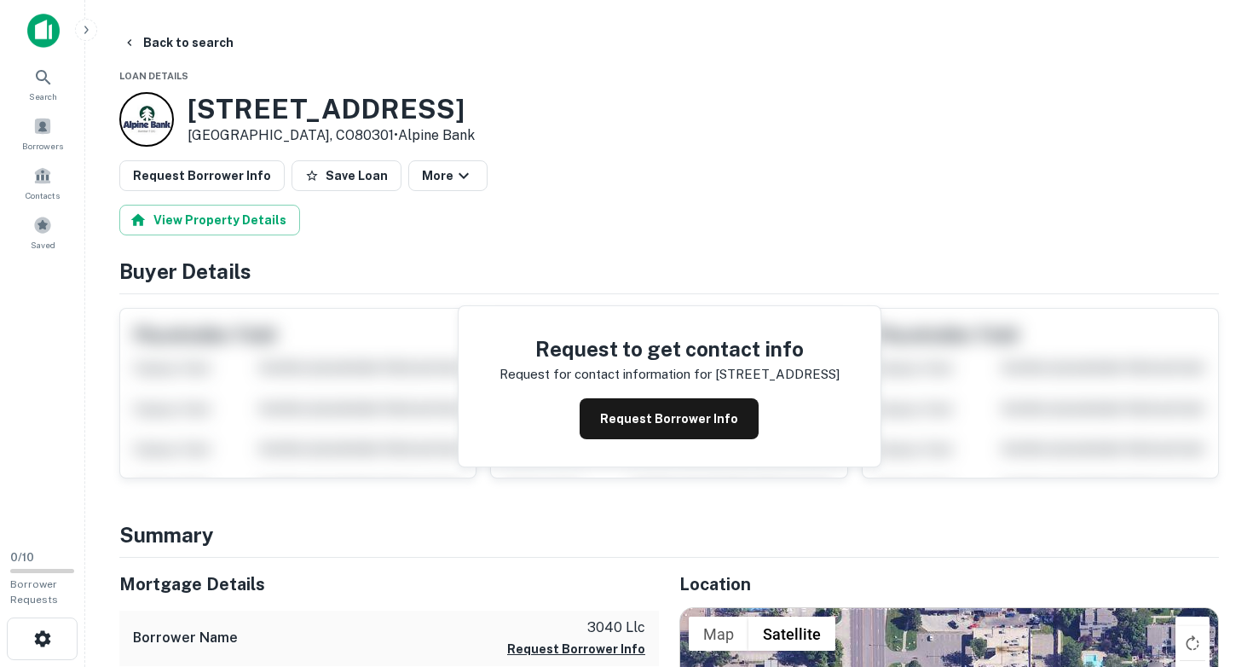
drag, startPoint x: 187, startPoint y: 107, endPoint x: 301, endPoint y: 135, distance: 117.6
click at [301, 135] on div "[STREET_ADDRESS] • Alpine Bank" at bounding box center [296, 119] width 355 height 55
click at [171, 45] on button "Back to search" at bounding box center [178, 42] width 124 height 31
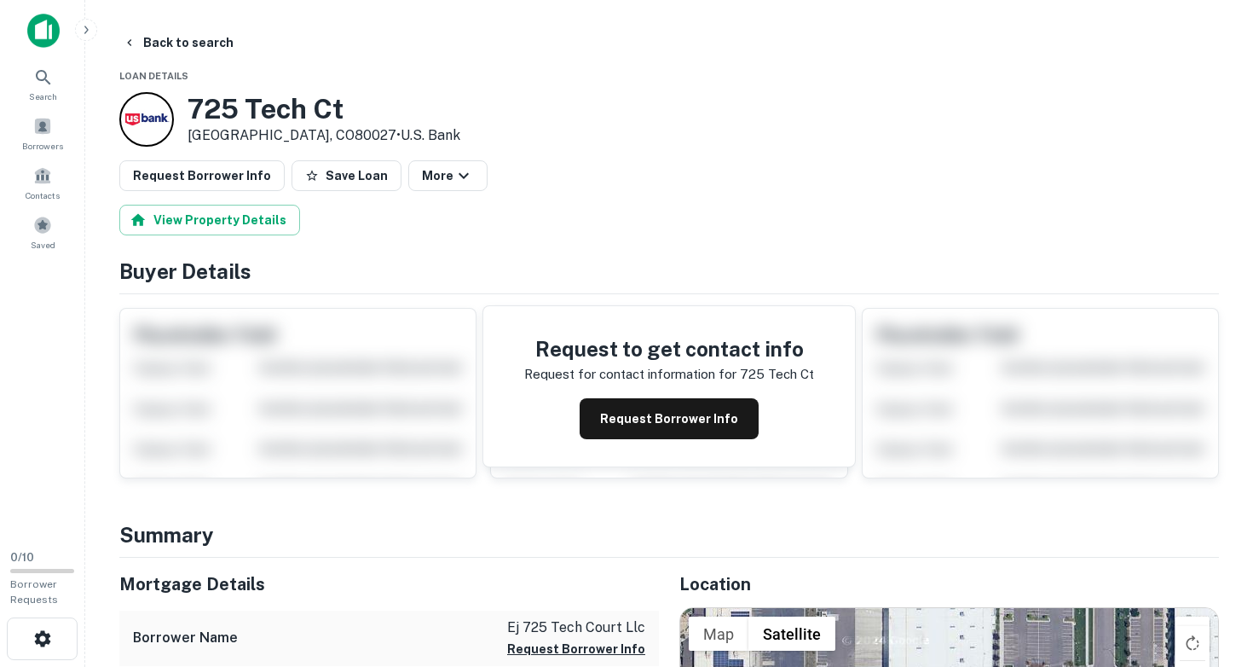
drag, startPoint x: 195, startPoint y: 99, endPoint x: 312, endPoint y: 136, distance: 122.4
click at [312, 136] on div "[STREET_ADDRESS] • U.s. Bank" at bounding box center [324, 119] width 273 height 53
click at [183, 39] on button "Back to search" at bounding box center [178, 42] width 124 height 31
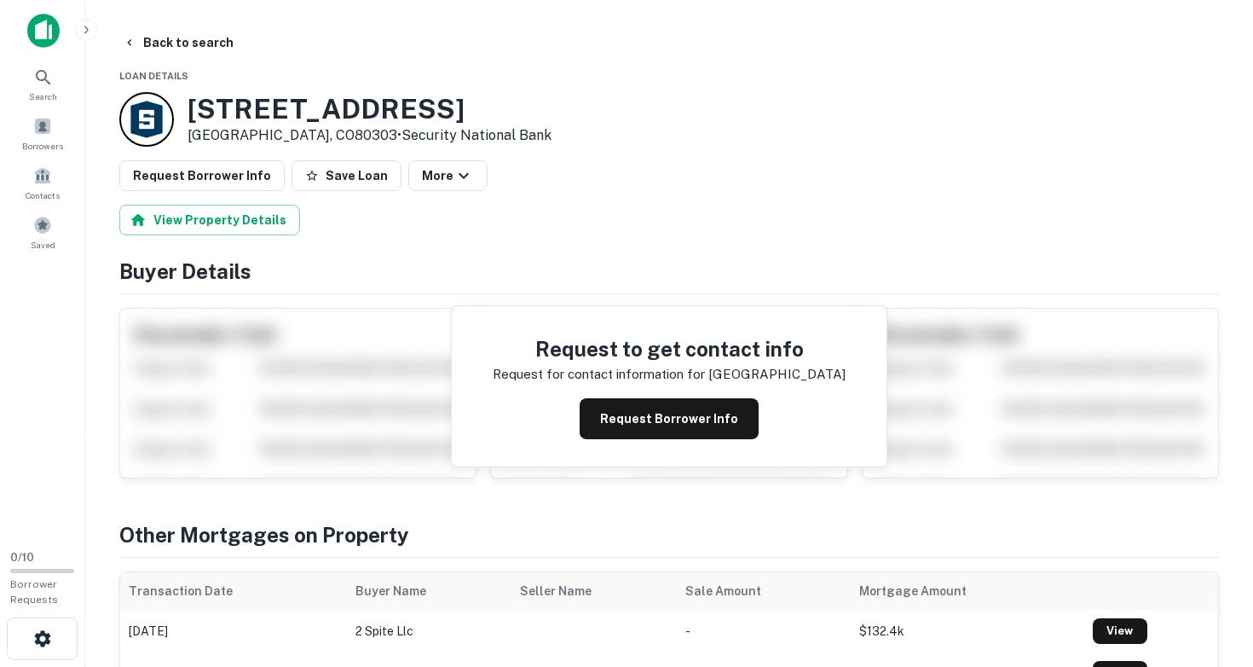
drag, startPoint x: 193, startPoint y: 101, endPoint x: 304, endPoint y: 136, distance: 115.9
click at [304, 136] on div "[STREET_ADDRESS] • Security National Bank" at bounding box center [370, 119] width 364 height 53
click at [191, 43] on button "Back to search" at bounding box center [178, 42] width 124 height 31
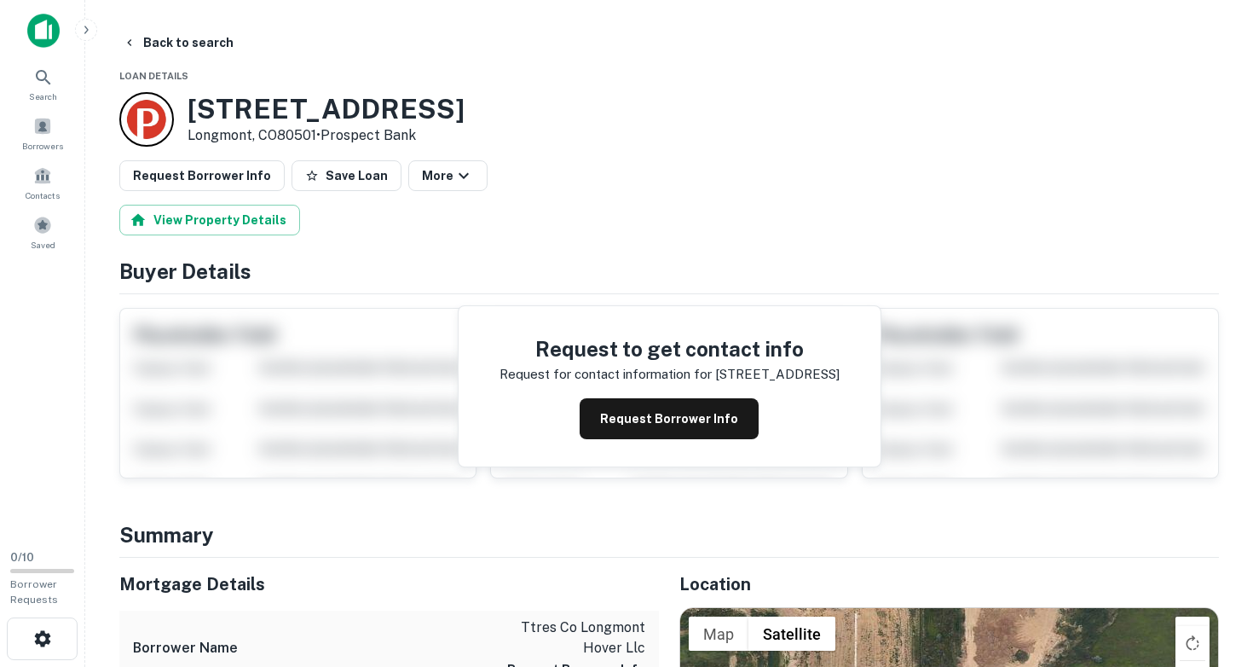
drag, startPoint x: 187, startPoint y: 107, endPoint x: 318, endPoint y: 136, distance: 134.6
click at [318, 136] on div "[STREET_ADDRESS] • [GEOGRAPHIC_DATA]" at bounding box center [291, 119] width 345 height 55
click at [165, 46] on button "Back to search" at bounding box center [178, 42] width 124 height 31
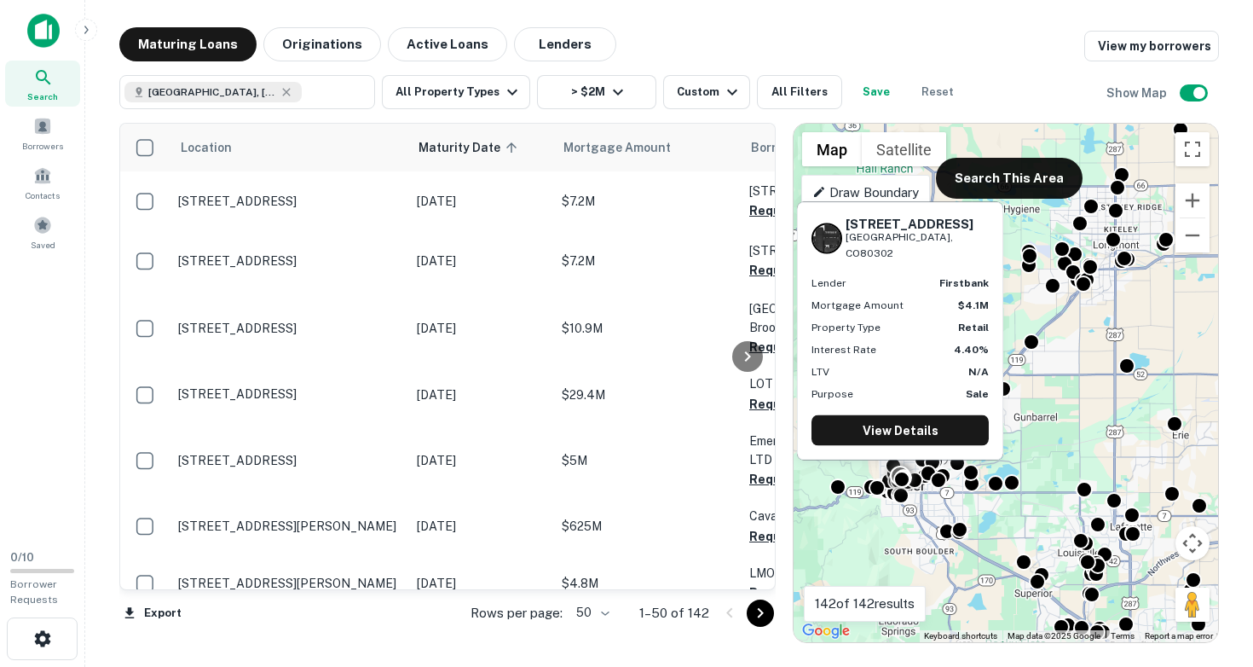
drag, startPoint x: 350, startPoint y: 367, endPoint x: 350, endPoint y: 332, distance: 34.9
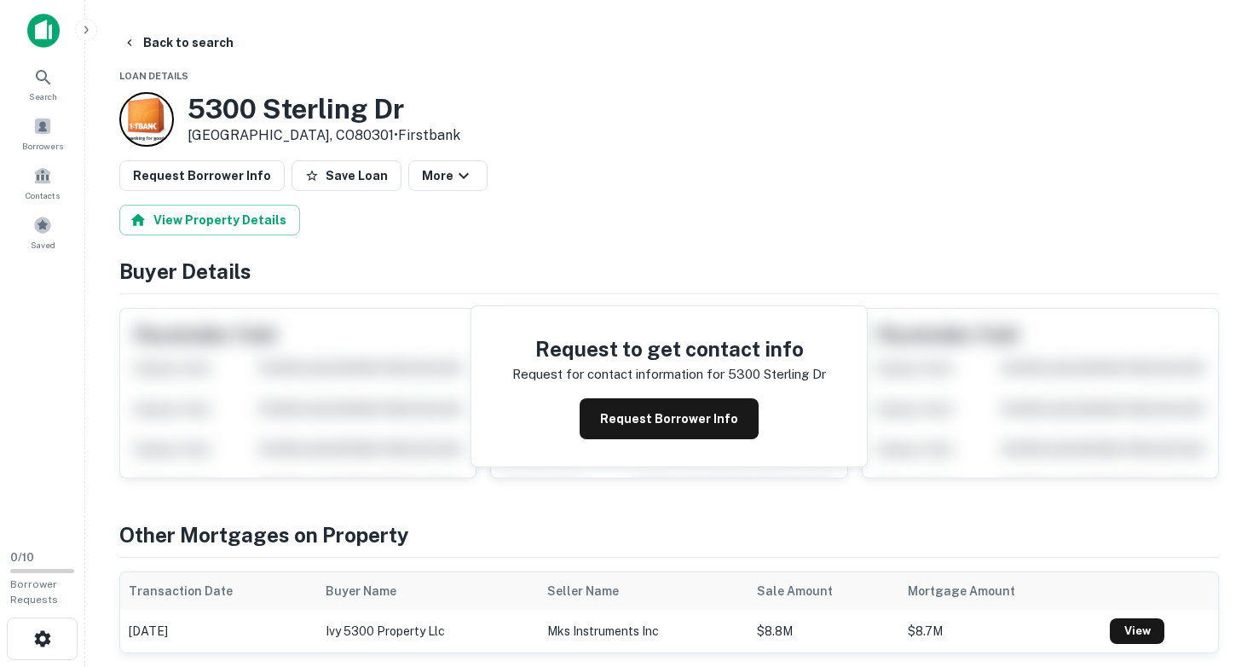
drag, startPoint x: 188, startPoint y: 102, endPoint x: 302, endPoint y: 132, distance: 118.0
click at [302, 132] on div "[STREET_ADDRESS] • [GEOGRAPHIC_DATA]" at bounding box center [324, 119] width 273 height 53
click at [153, 39] on button "Back to search" at bounding box center [178, 42] width 124 height 31
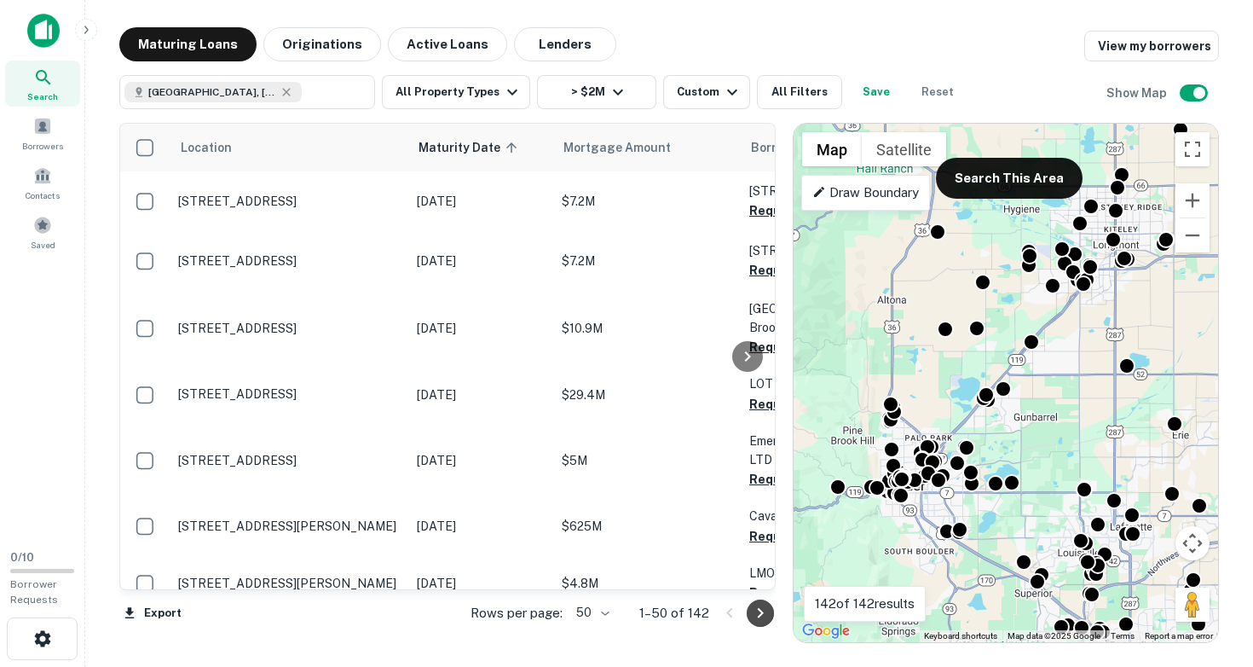
click at [758, 616] on icon "Go to next page" at bounding box center [760, 613] width 6 height 10
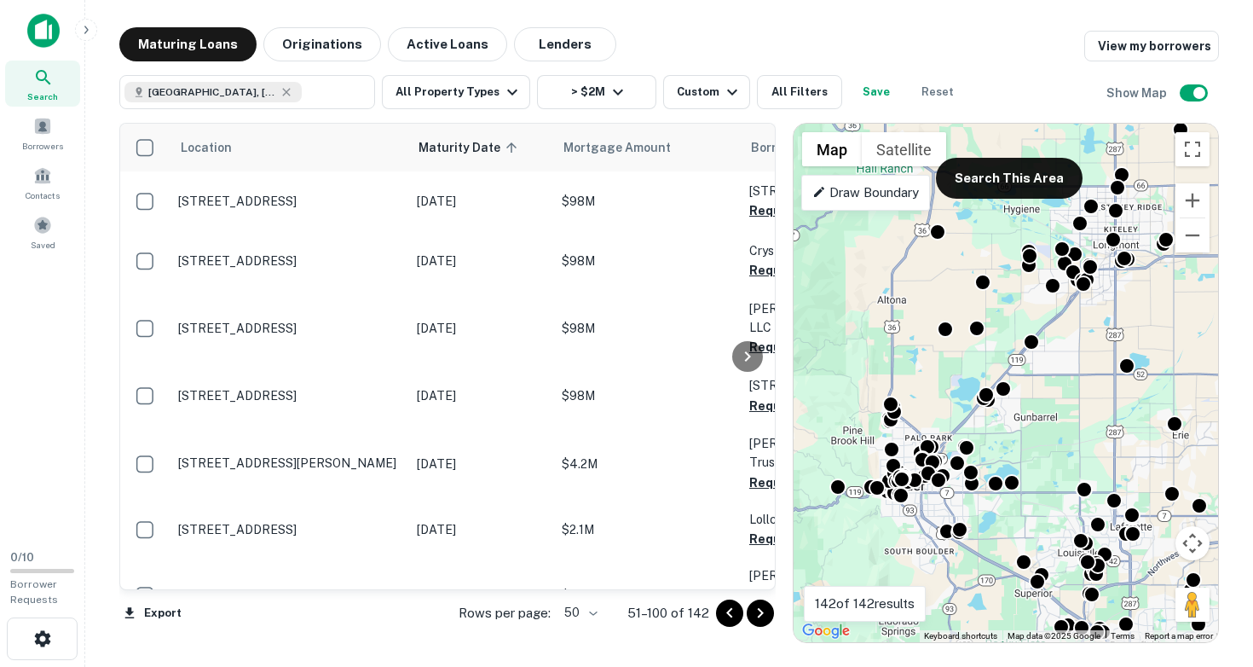
click at [998, 582] on div "To activate drag with keyboard, press Alt + Enter. Once in keyboard drag state,…" at bounding box center [1006, 383] width 424 height 518
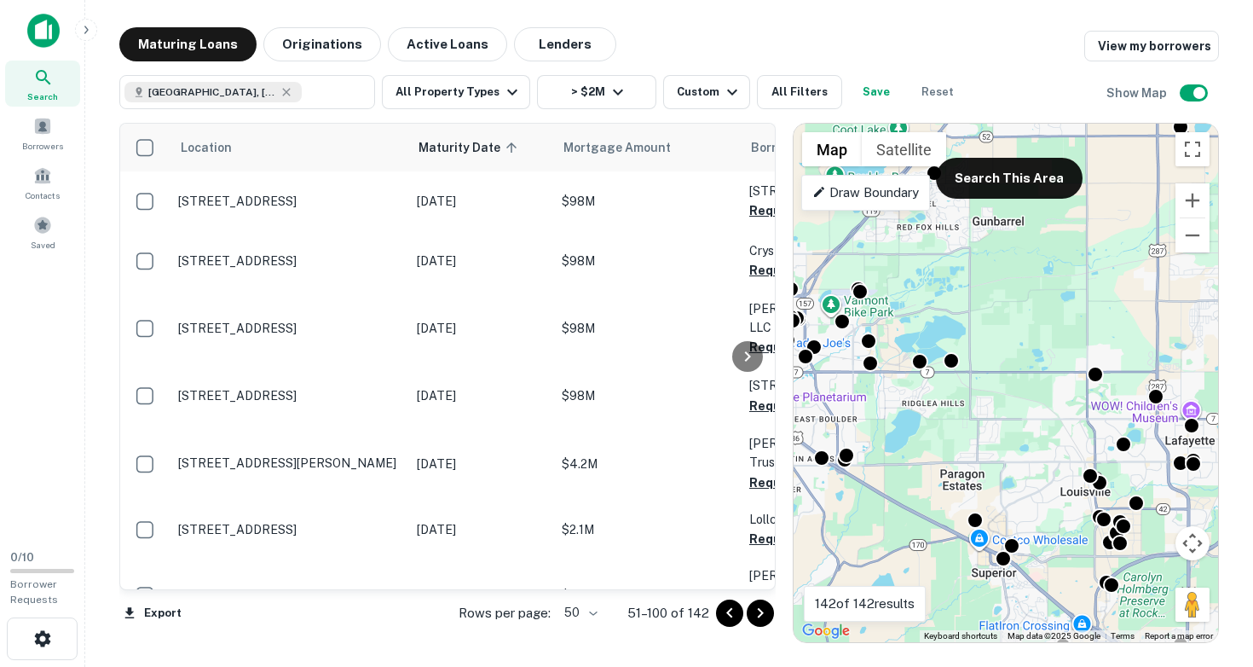
drag, startPoint x: 1056, startPoint y: 580, endPoint x: 965, endPoint y: 536, distance: 101.0
click at [965, 536] on div "To activate drag with keyboard, press Alt + Enter. Once in keyboard drag state,…" at bounding box center [1006, 383] width 424 height 518
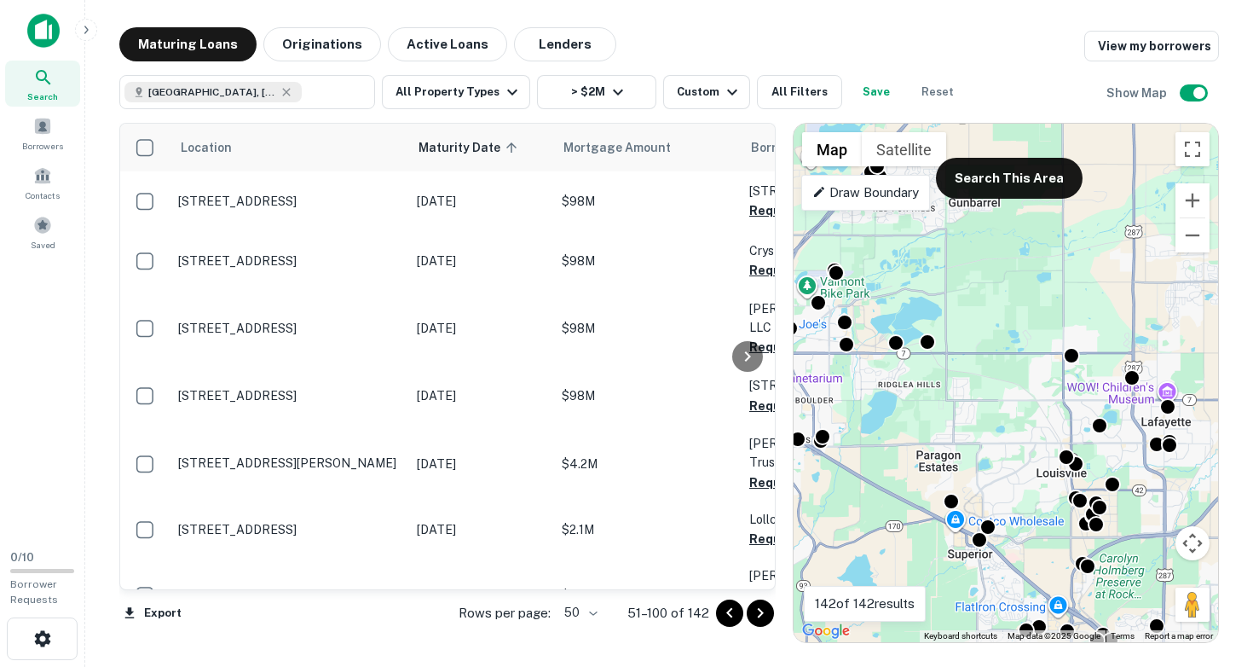
click at [1034, 528] on div "To activate drag with keyboard, press Alt + Enter. Once in keyboard drag state,…" at bounding box center [1006, 383] width 424 height 518
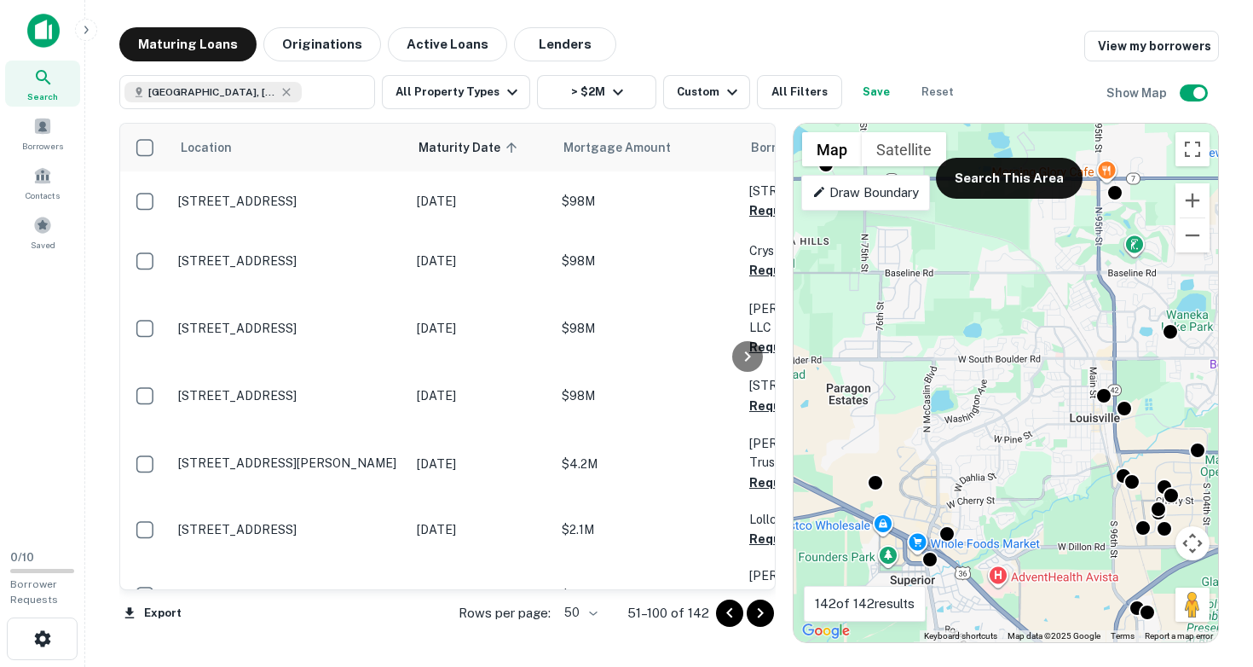
drag, startPoint x: 1001, startPoint y: 528, endPoint x: 1042, endPoint y: 527, distance: 41.8
click at [1042, 527] on div "To activate drag with keyboard, press Alt + Enter. Once in keyboard drag state,…" at bounding box center [1006, 383] width 424 height 518
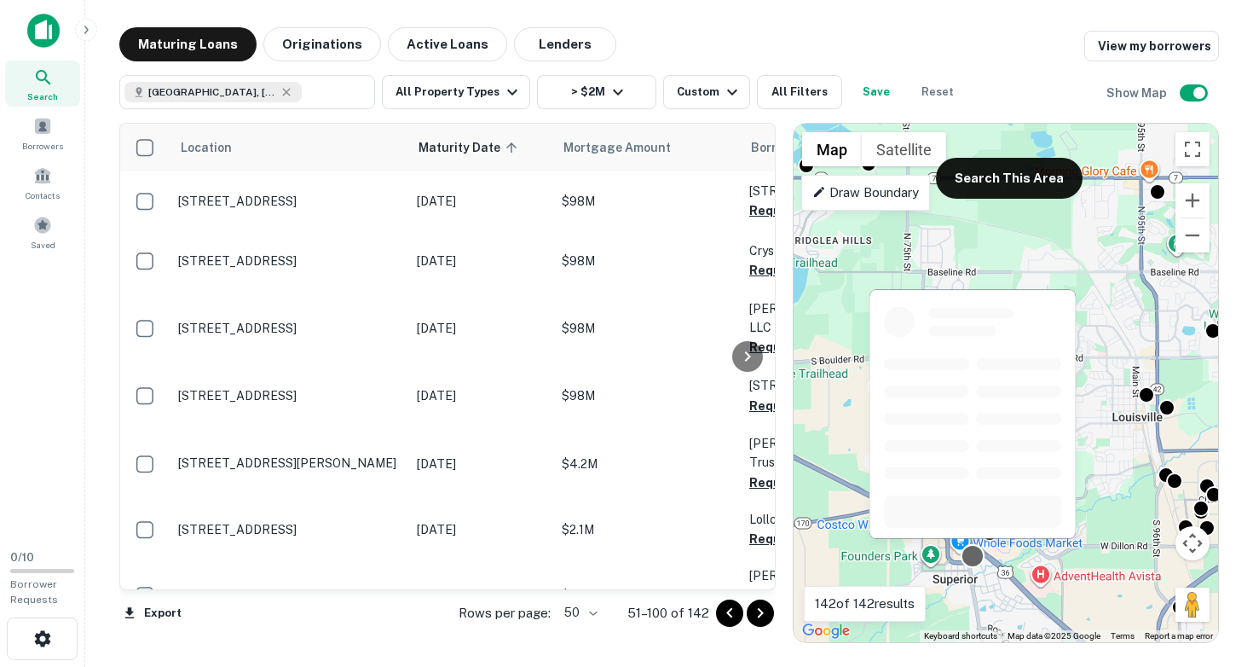
click at [973, 562] on div at bounding box center [973, 556] width 25 height 25
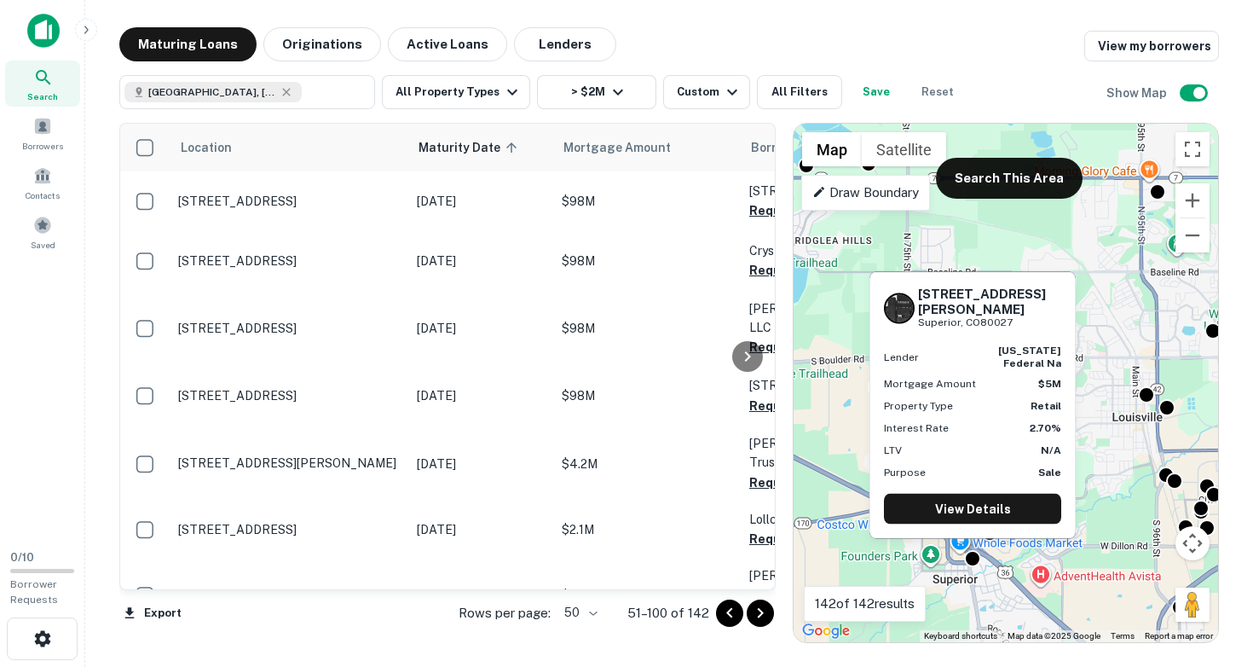
drag, startPoint x: 920, startPoint y: 309, endPoint x: 1017, endPoint y: 321, distance: 97.9
click at [1017, 321] on div "[STREET_ADDRESS][PERSON_NAME]" at bounding box center [972, 308] width 177 height 44
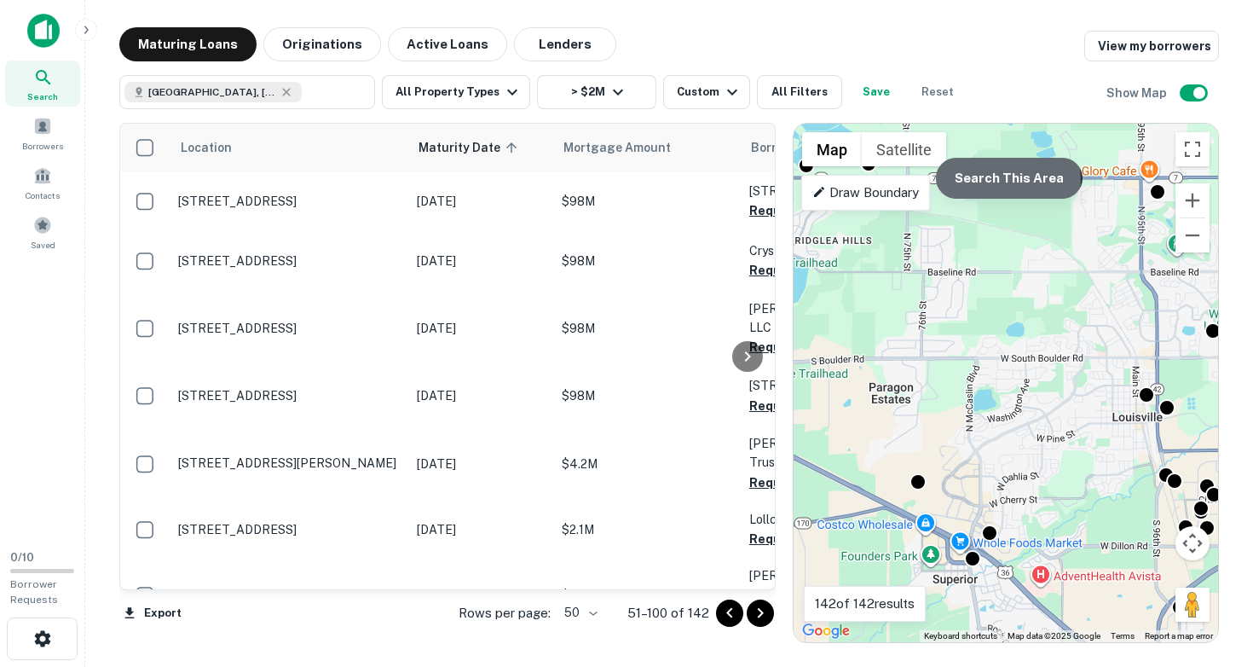
click at [995, 181] on button "Search This Area" at bounding box center [1009, 178] width 147 height 41
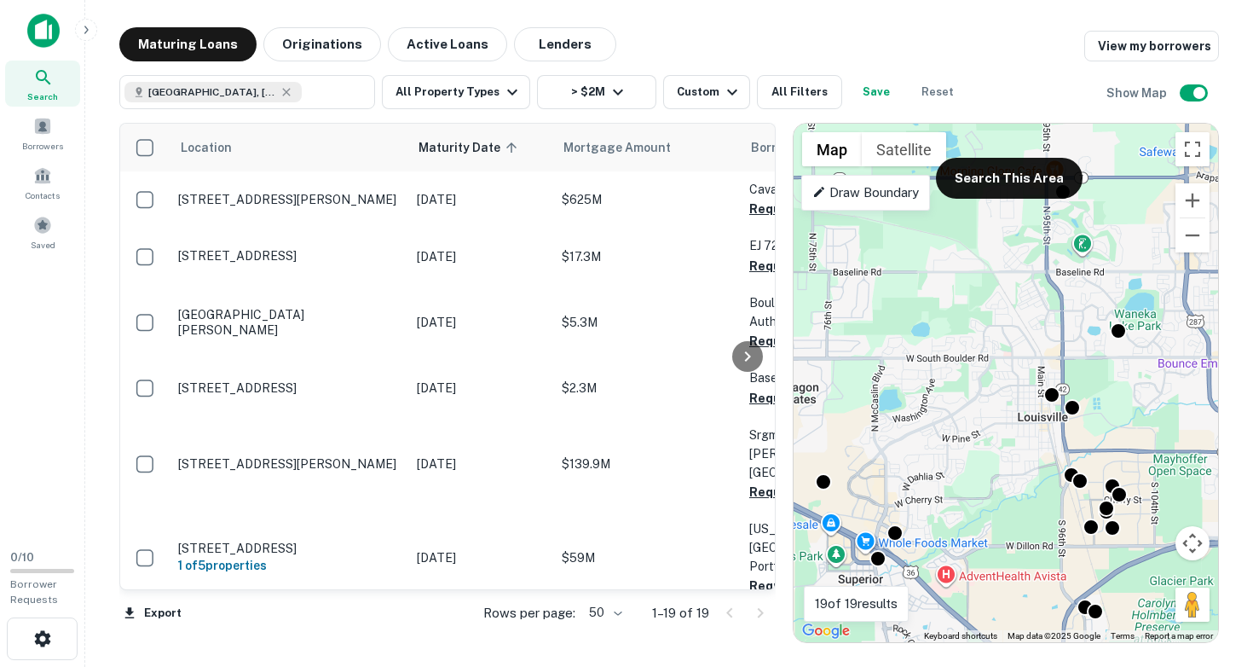
drag, startPoint x: 982, startPoint y: 401, endPoint x: 864, endPoint y: 399, distance: 117.6
click at [864, 401] on div "To activate drag with keyboard, press Alt + Enter. Once in keyboard drag state,…" at bounding box center [1006, 383] width 424 height 518
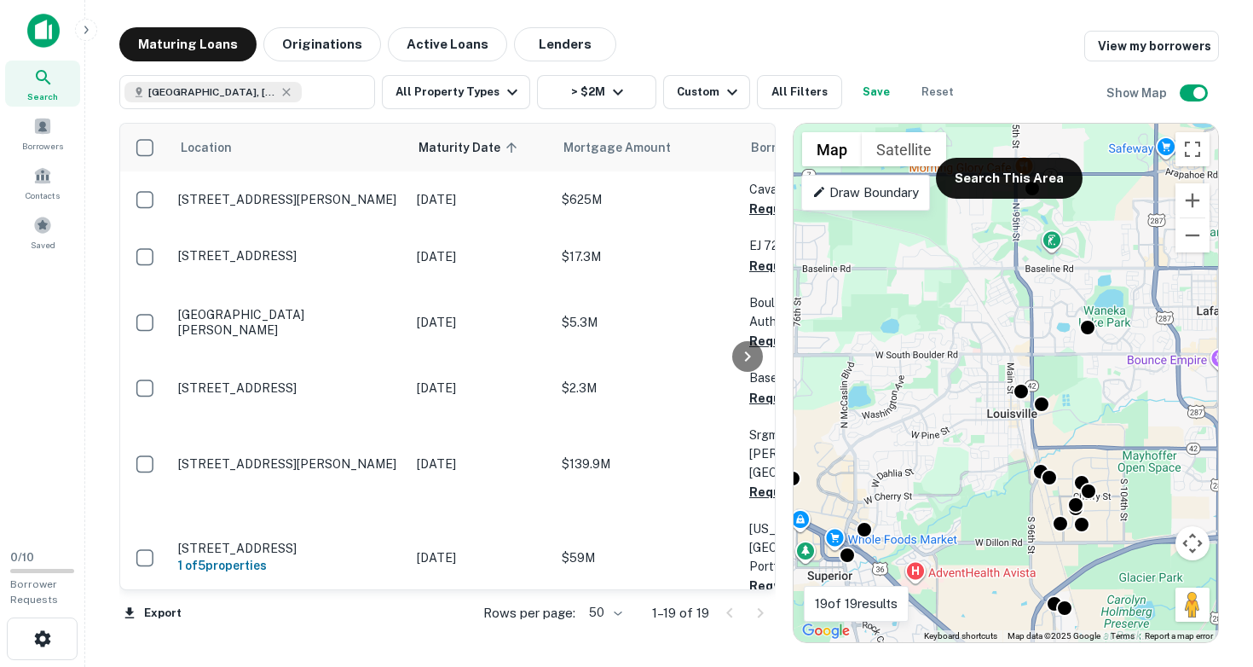
drag, startPoint x: 989, startPoint y: 487, endPoint x: 940, endPoint y: 407, distance: 93.7
click at [940, 407] on div "To activate drag with keyboard, press Alt + Enter. Once in keyboard drag state,…" at bounding box center [1006, 383] width 424 height 518
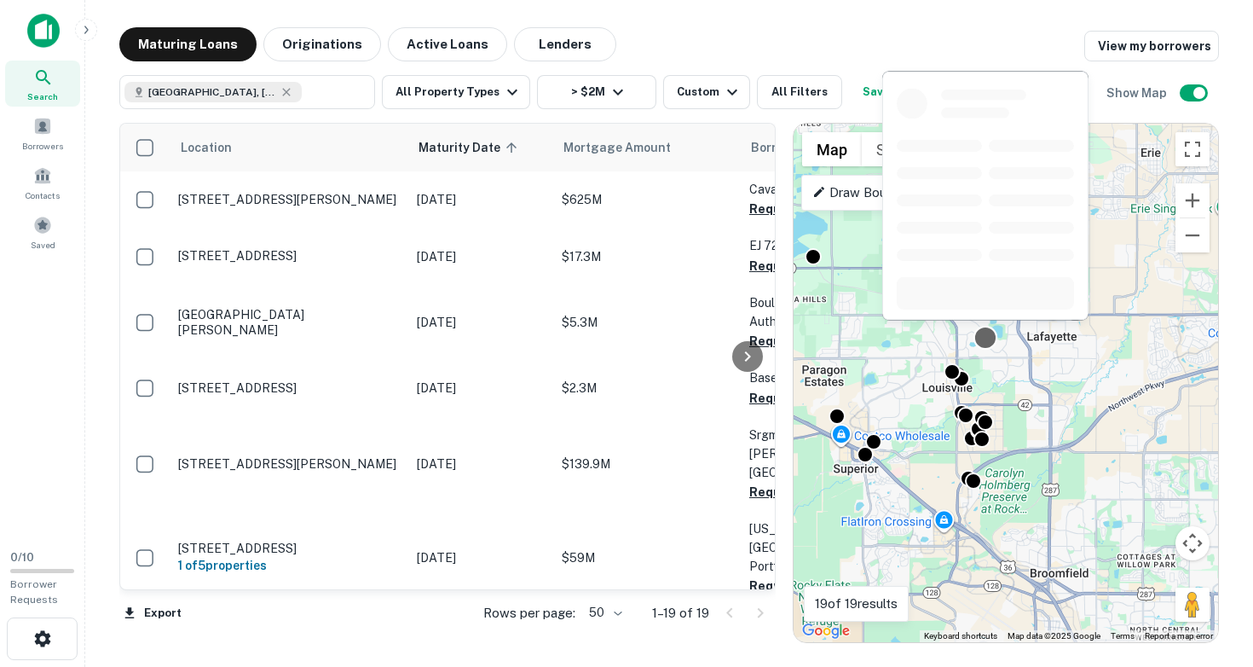
click at [989, 338] on div at bounding box center [985, 338] width 25 height 25
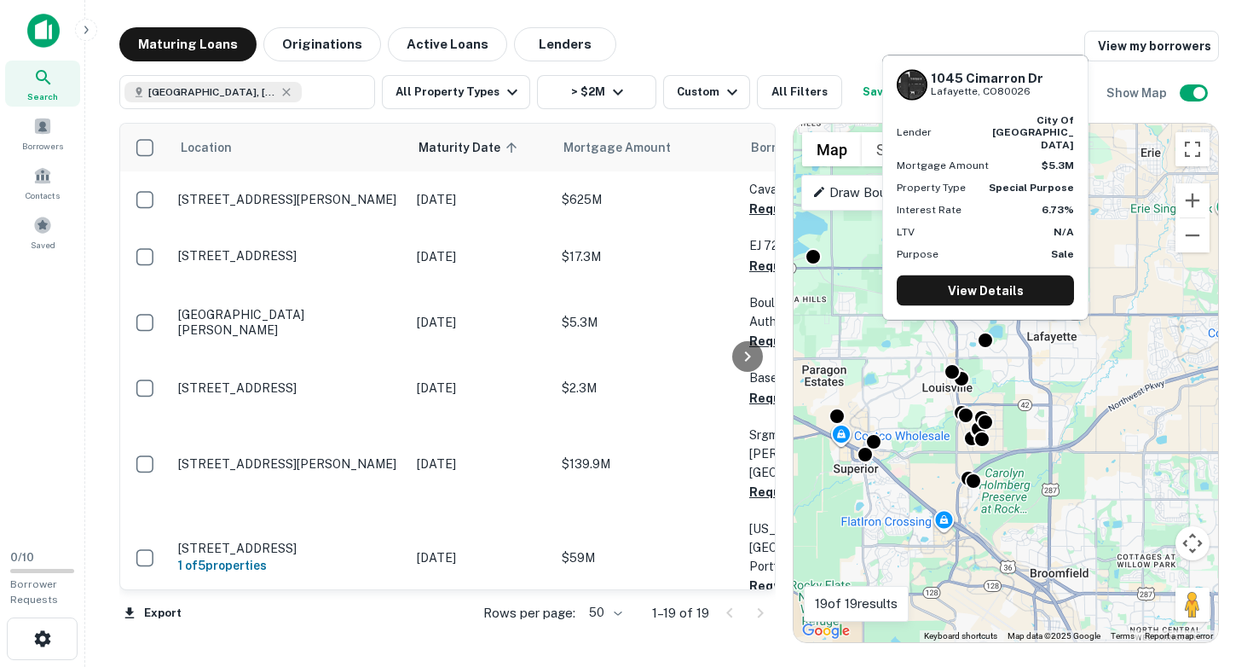
drag, startPoint x: 932, startPoint y: 93, endPoint x: 1029, endPoint y: 113, distance: 99.3
click at [1029, 99] on div "[GEOGRAPHIC_DATA][PERSON_NAME]" at bounding box center [987, 84] width 113 height 29
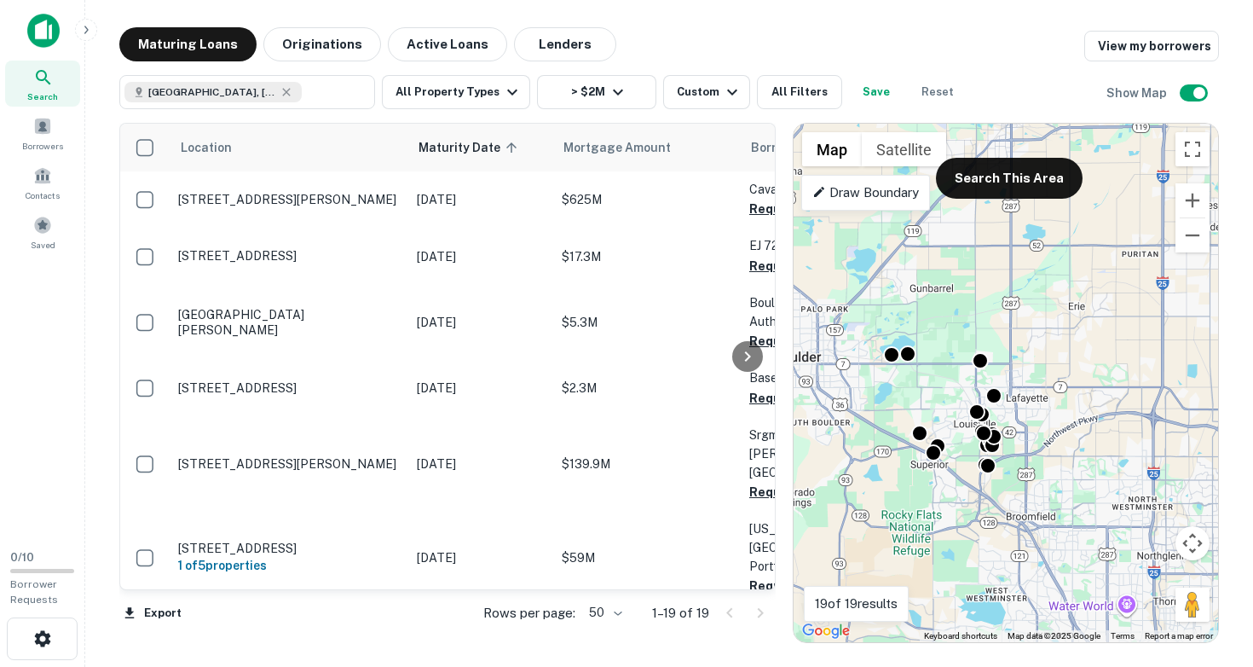
drag, startPoint x: 956, startPoint y: 282, endPoint x: 1037, endPoint y: 269, distance: 82.0
click at [1037, 269] on div "To activate drag with keyboard, press Alt + Enter. Once in keyboard drag state,…" at bounding box center [1006, 383] width 424 height 518
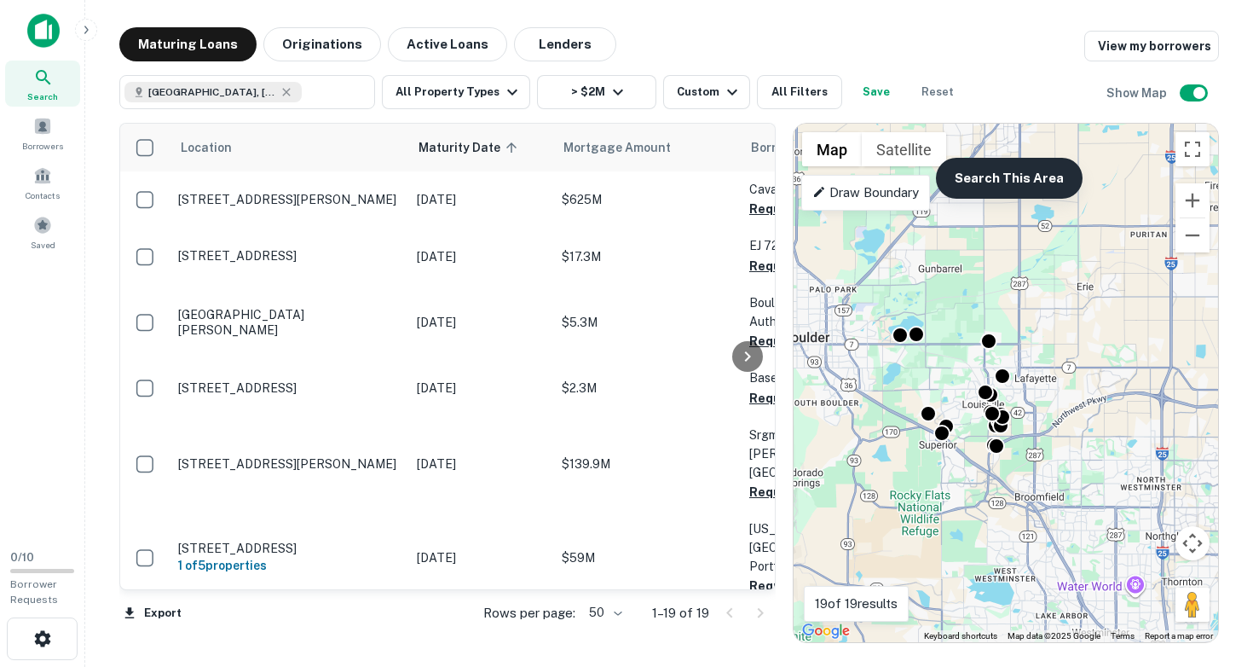
click at [1036, 169] on button "Search This Area" at bounding box center [1009, 178] width 147 height 41
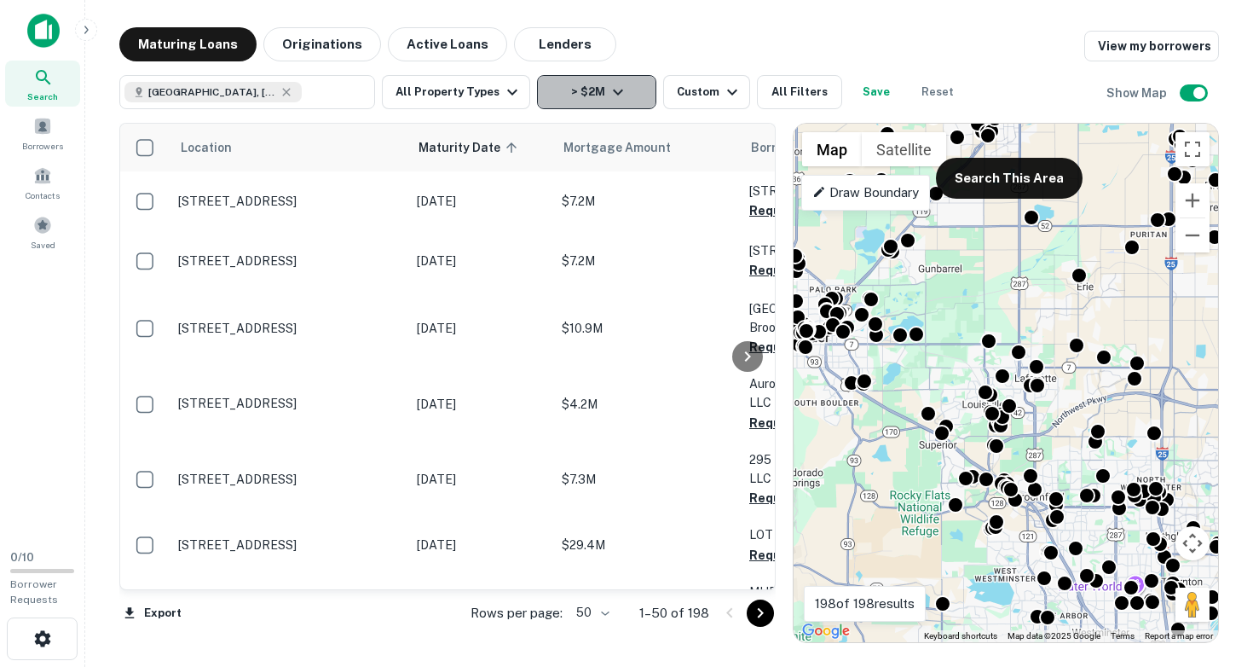
click at [608, 96] on icon "button" at bounding box center [618, 92] width 20 height 20
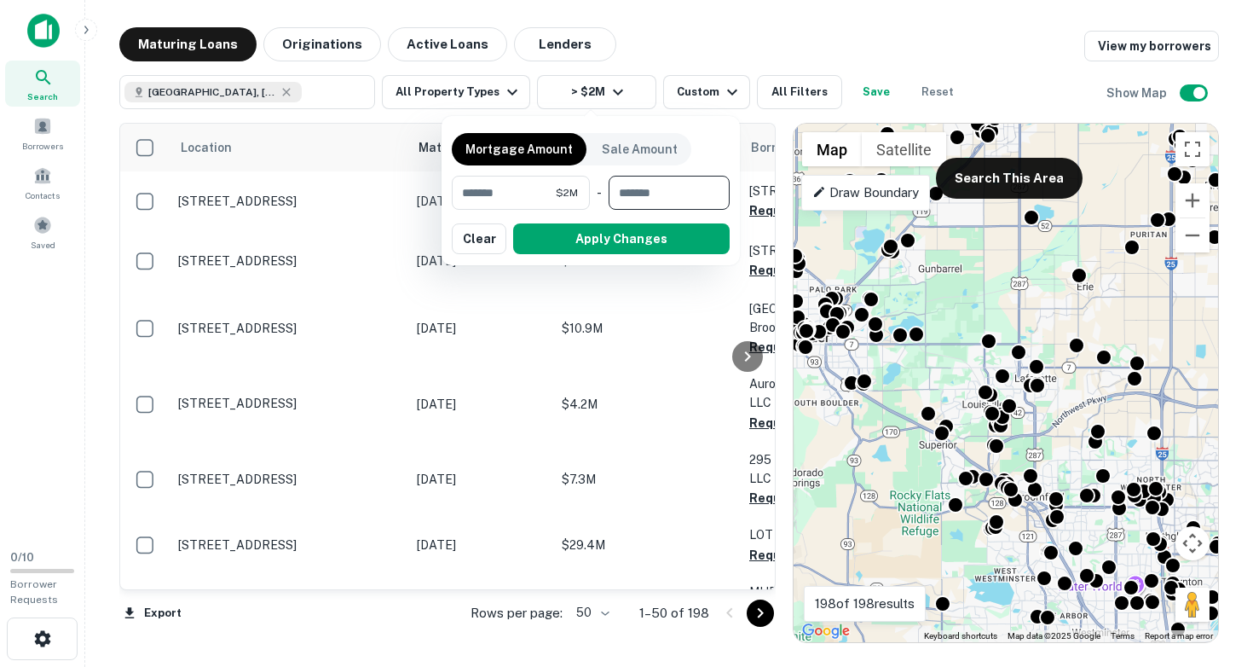
click at [646, 192] on input "number" at bounding box center [663, 193] width 109 height 34
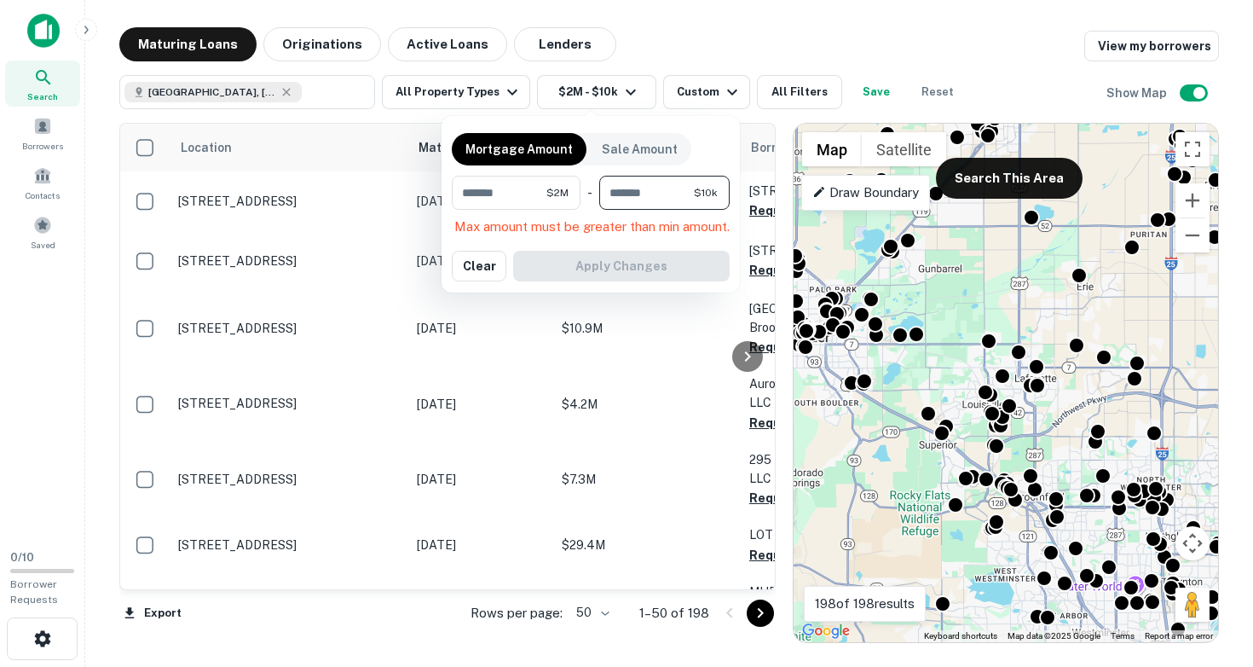
type input "******"
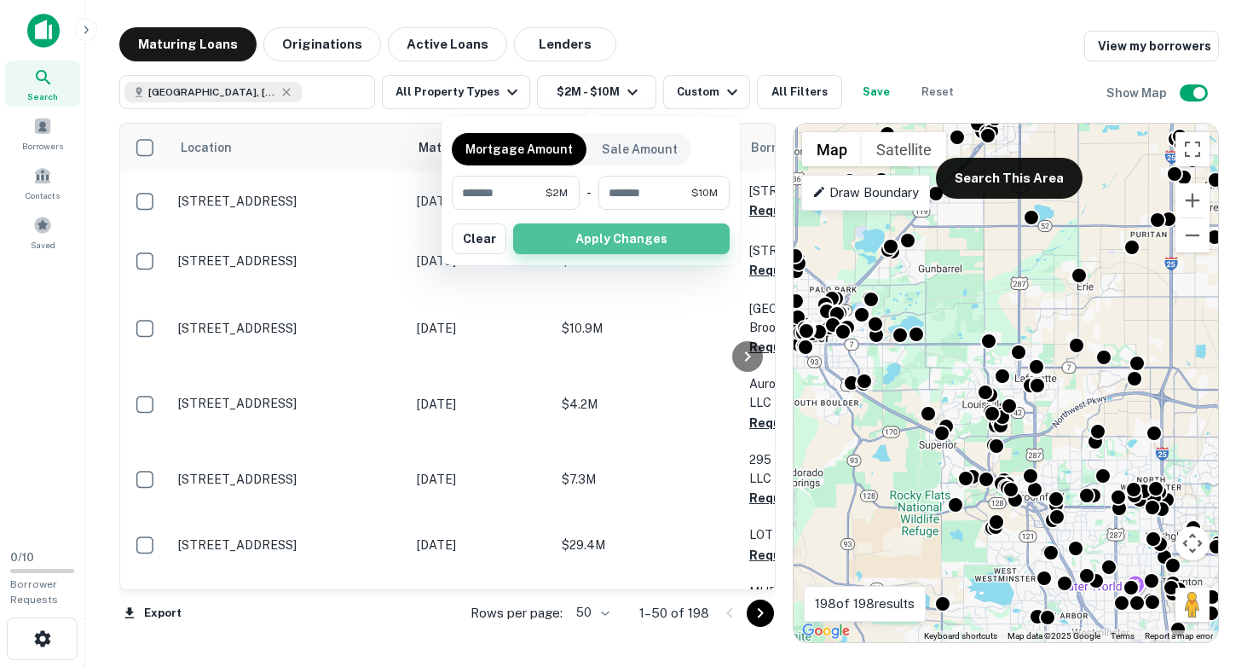
click at [628, 240] on button "Apply Changes" at bounding box center [621, 238] width 216 height 31
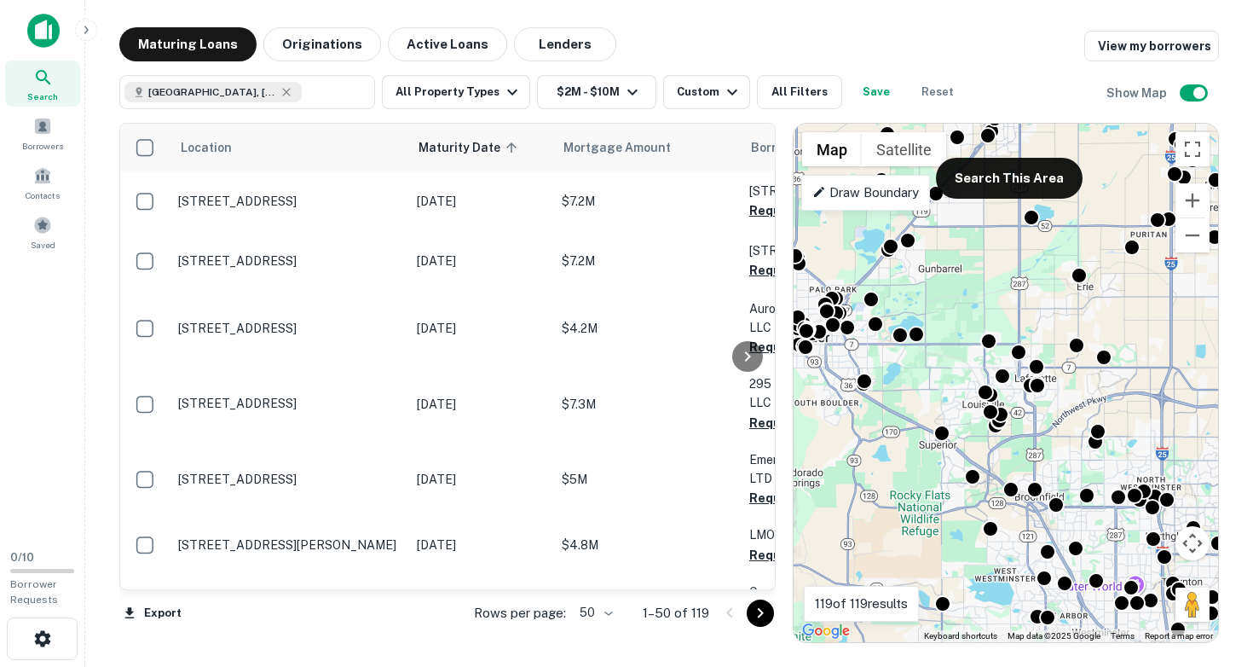
click at [759, 613] on icon "Go to next page" at bounding box center [760, 613] width 20 height 20
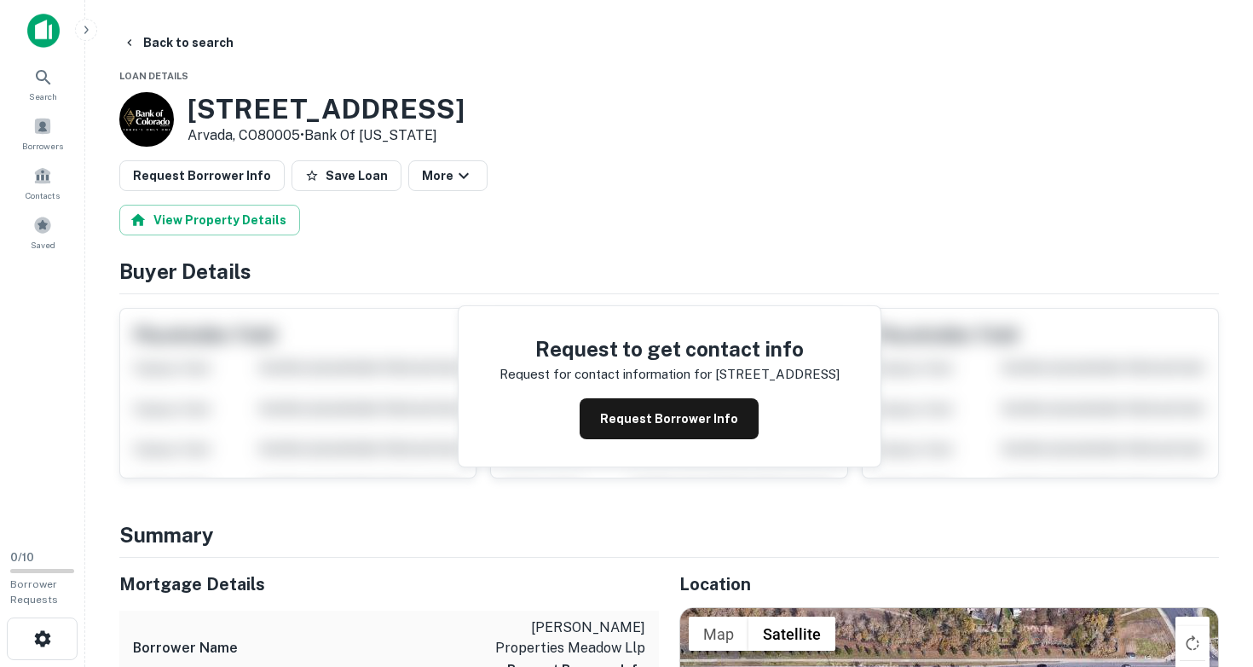
drag, startPoint x: 191, startPoint y: 101, endPoint x: 301, endPoint y: 134, distance: 114.9
click at [301, 134] on div "[STREET_ADDRESS] • Bank Of [US_STATE]" at bounding box center [326, 119] width 277 height 53
click at [169, 40] on button "Back to search" at bounding box center [178, 42] width 124 height 31
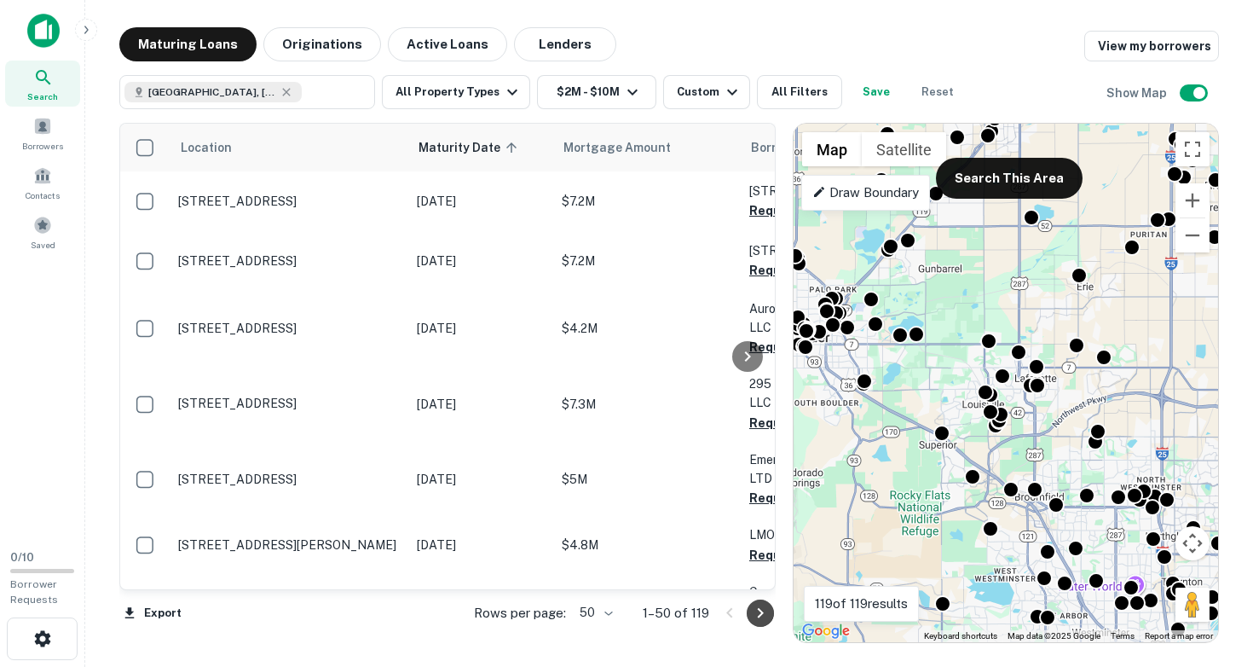
click at [753, 613] on icon "Go to next page" at bounding box center [760, 613] width 20 height 20
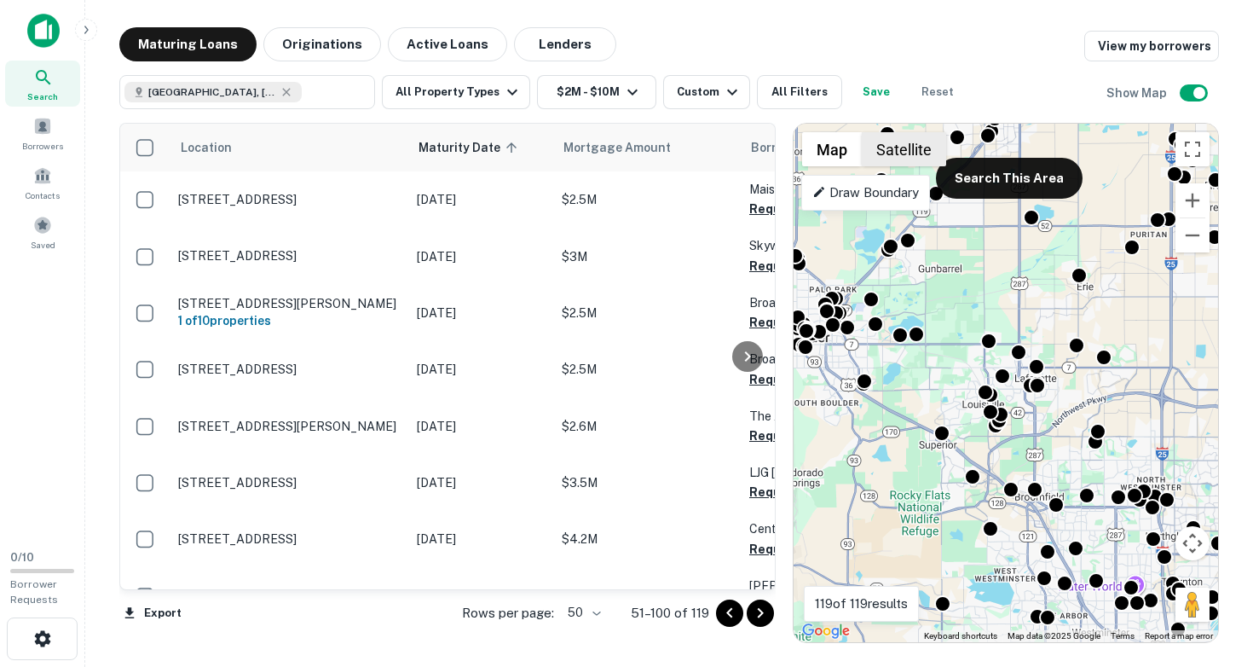
click at [900, 144] on button "Satellite" at bounding box center [904, 149] width 84 height 34
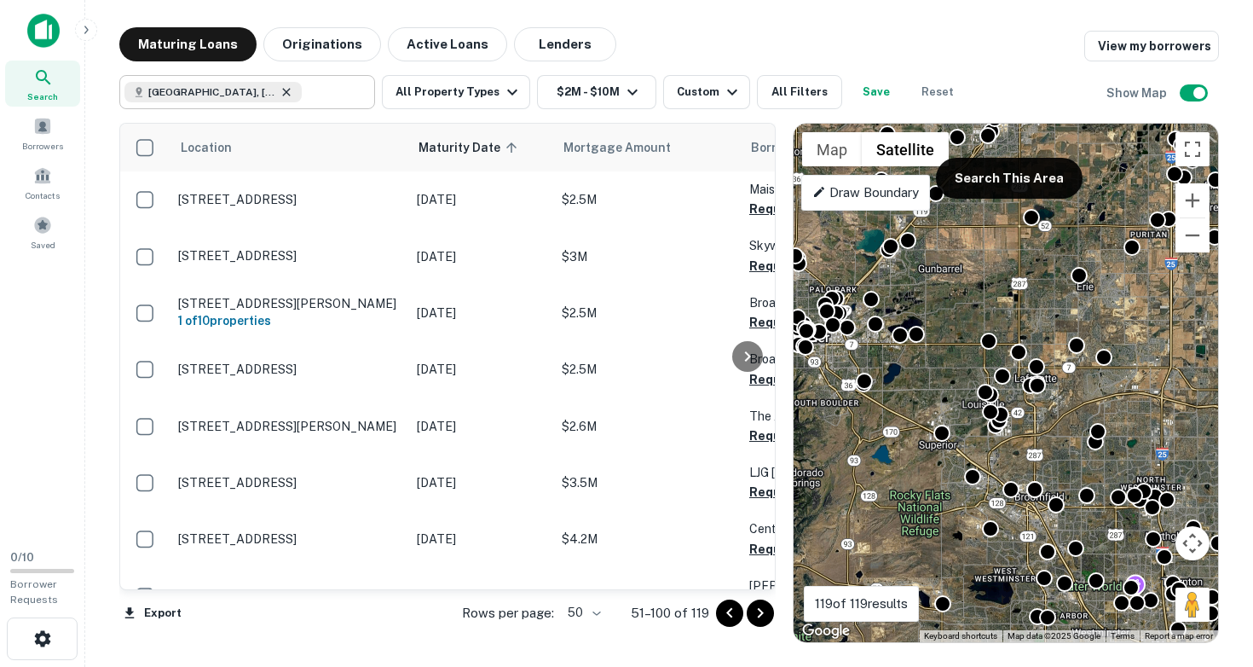
click at [280, 89] on icon at bounding box center [287, 92] width 14 height 14
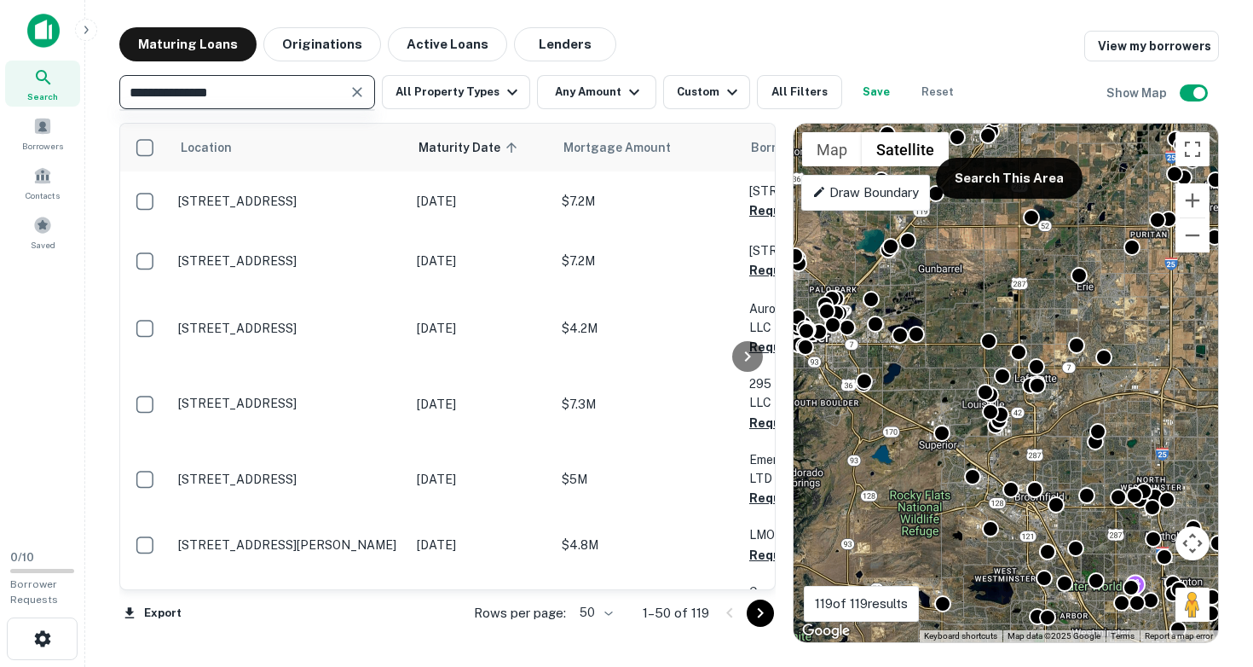
type input "**********"
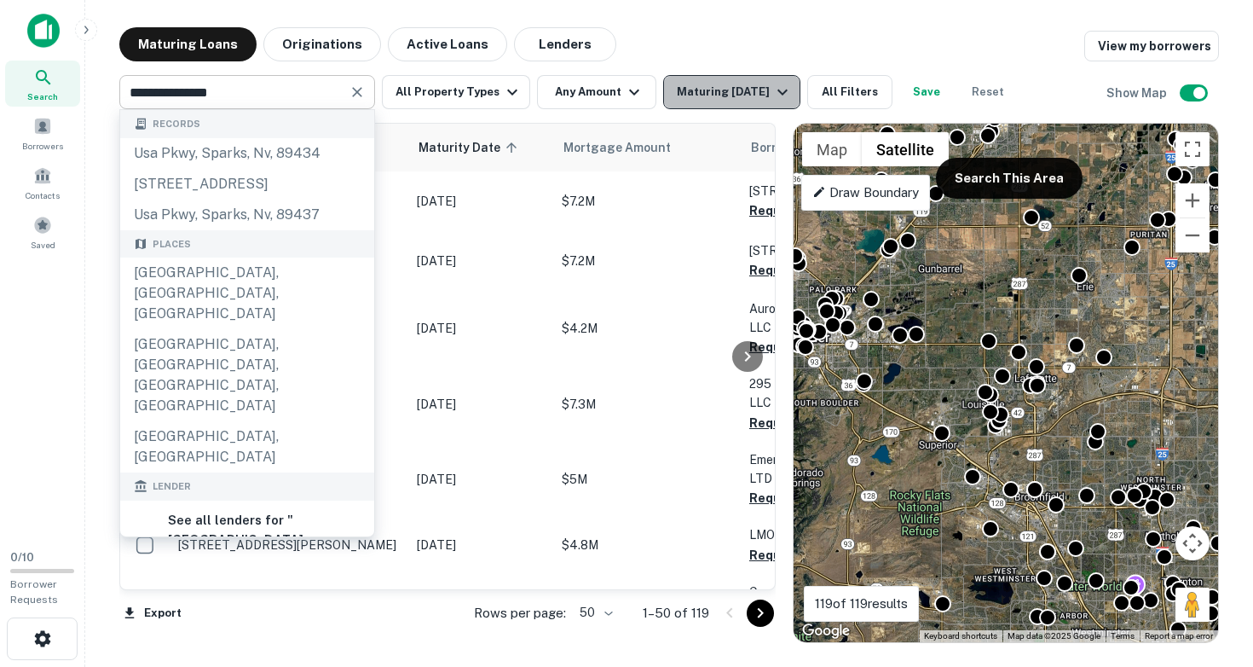
click at [720, 89] on div "Maturing [DATE]" at bounding box center [735, 92] width 116 height 20
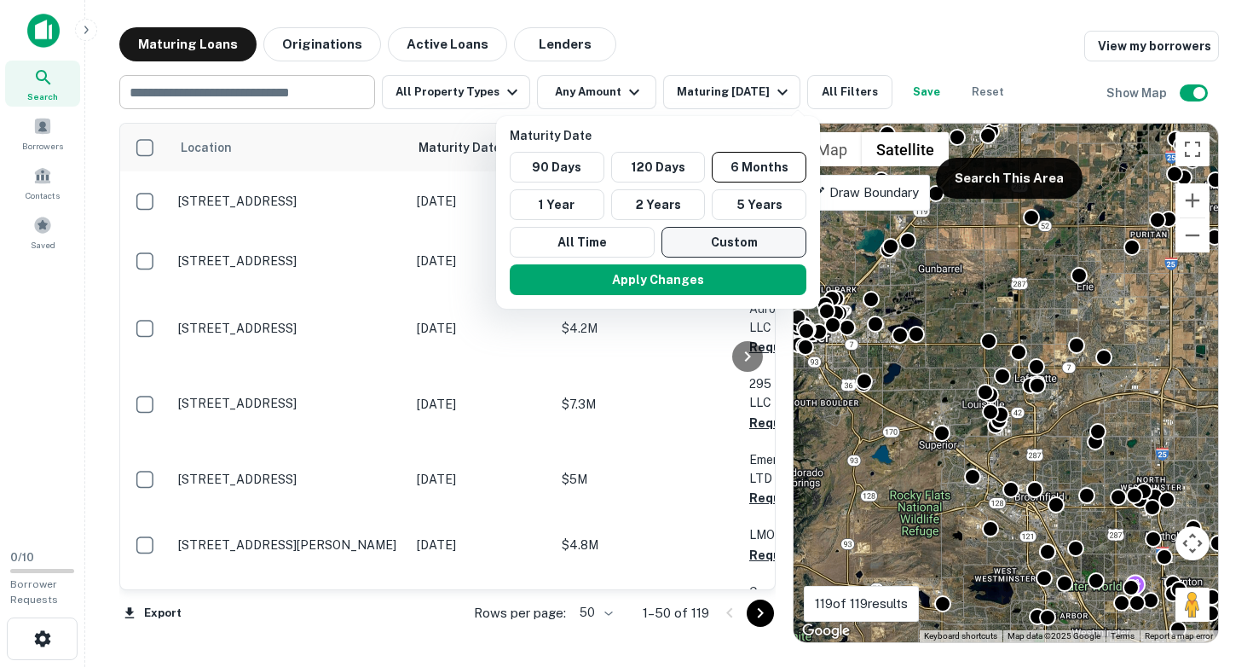
click at [715, 243] on button "Custom" at bounding box center [733, 242] width 145 height 31
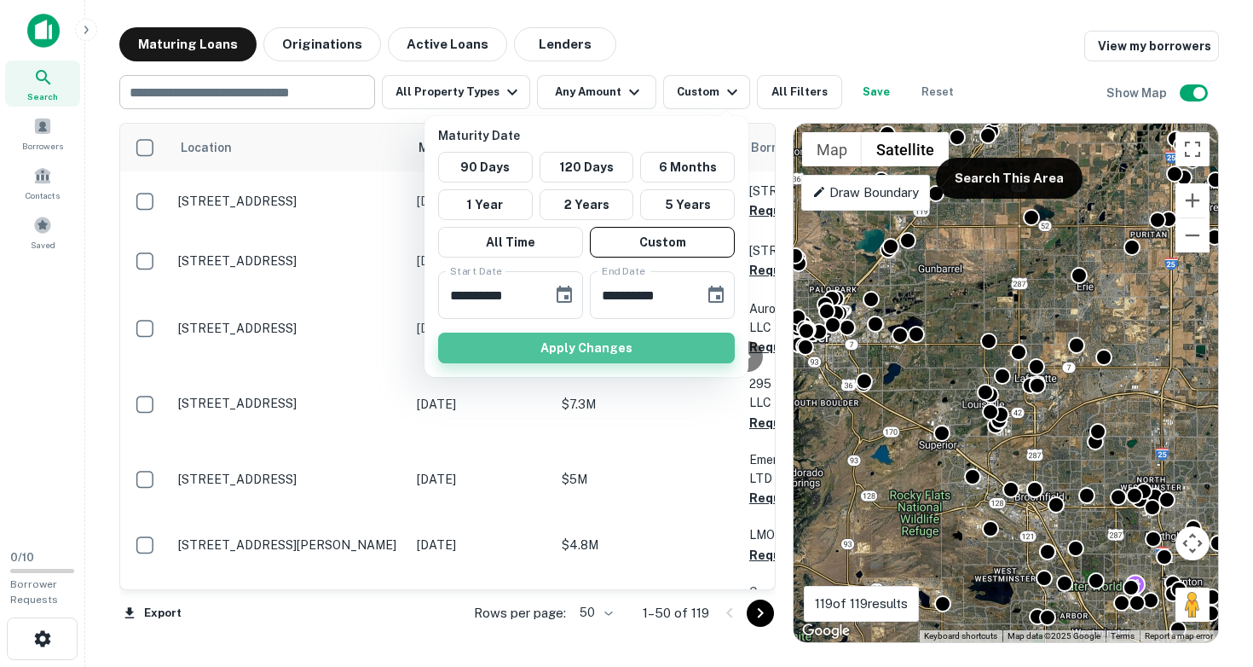
click at [575, 342] on button "Apply Changes" at bounding box center [586, 347] width 297 height 31
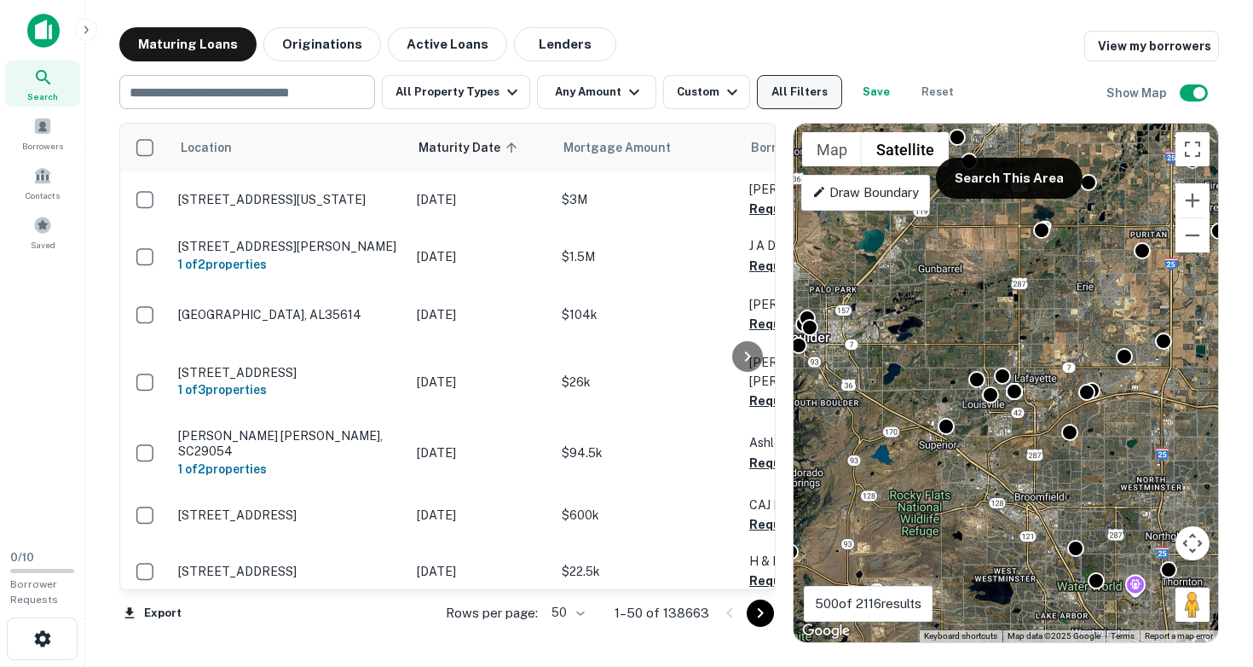
click at [795, 86] on button "All Filters" at bounding box center [799, 92] width 85 height 34
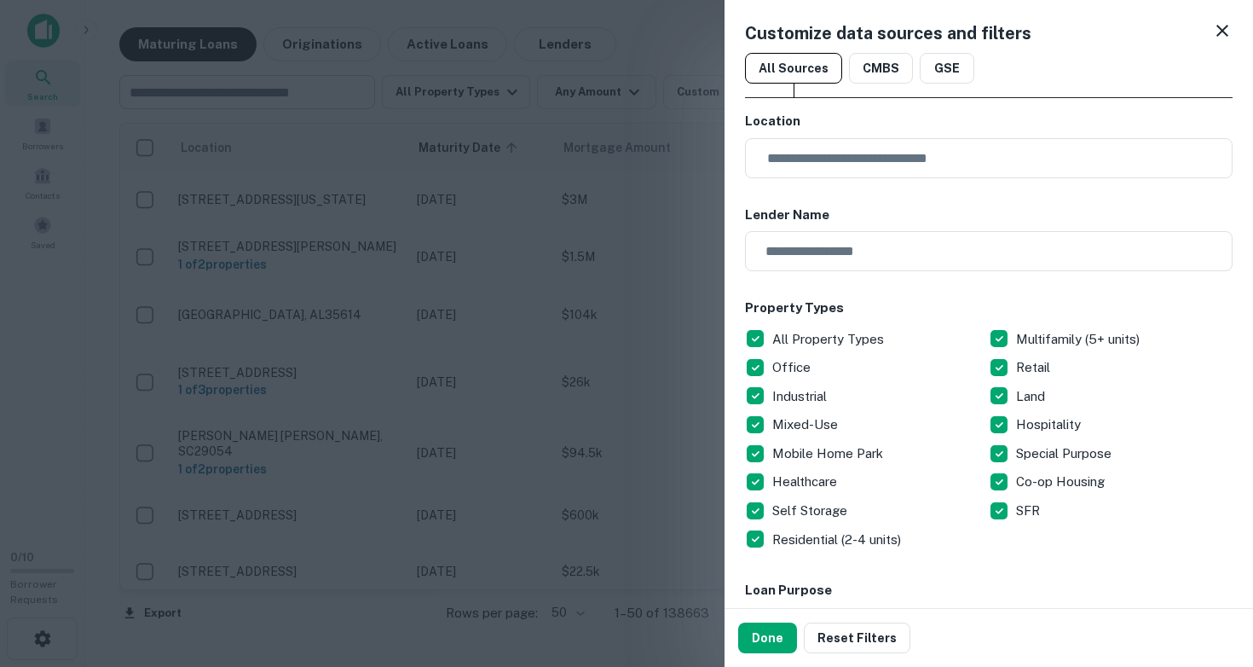
click at [1225, 25] on icon at bounding box center [1222, 31] width 12 height 12
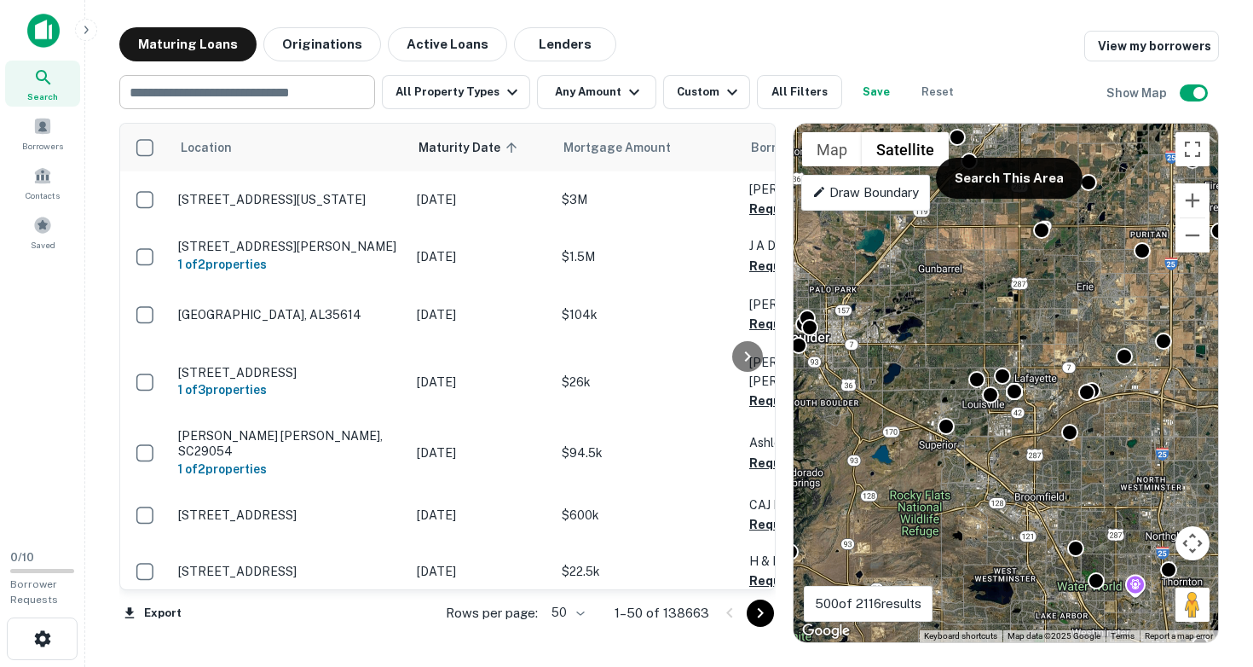
click at [293, 88] on input "text" at bounding box center [245, 92] width 243 height 24
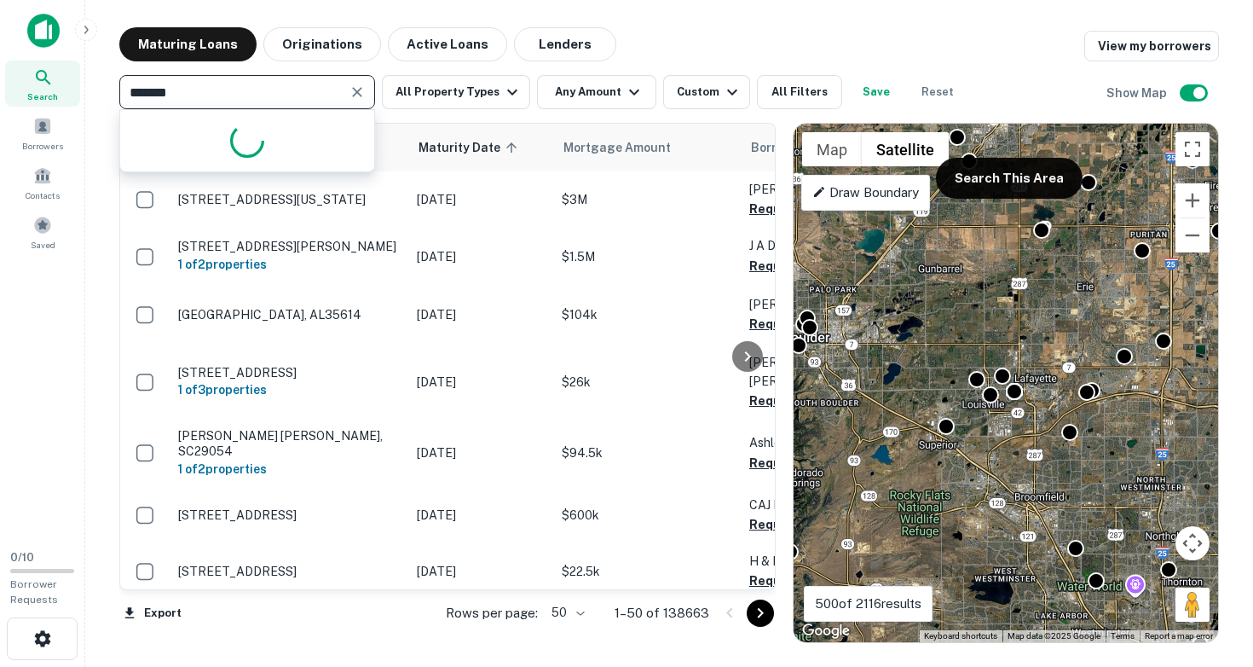
type input "********"
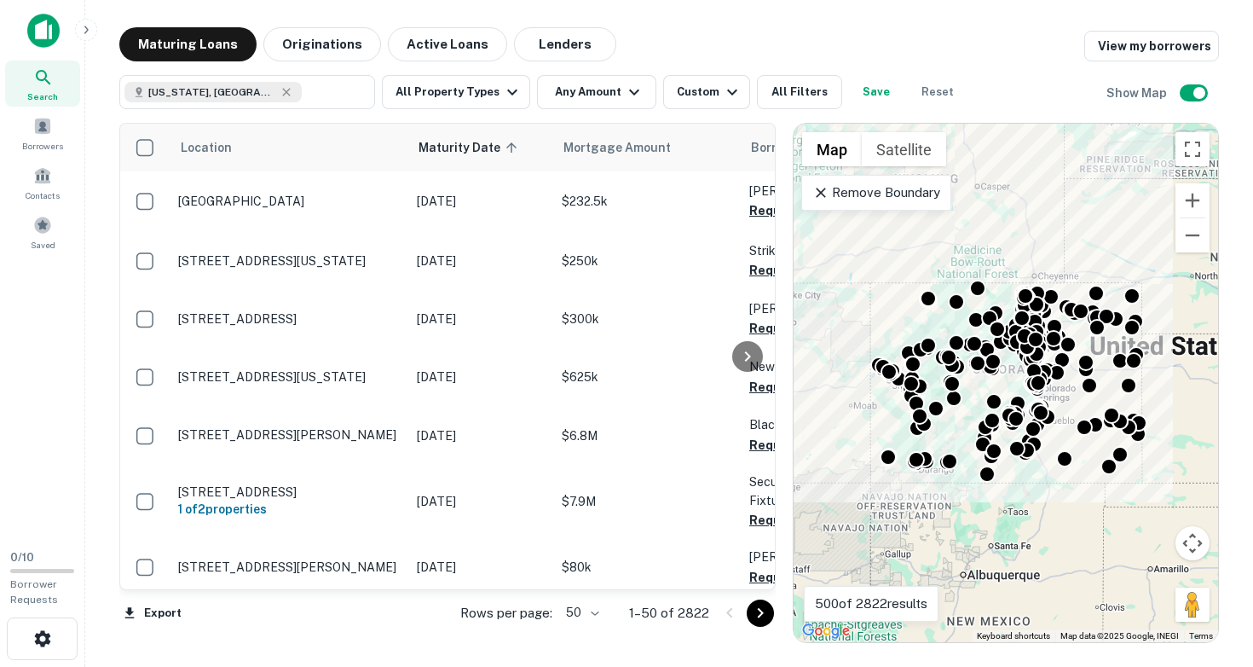
click at [1010, 371] on div "To activate drag with keyboard, press Alt + Enter. Once in keyboard drag state,…" at bounding box center [1006, 383] width 424 height 518
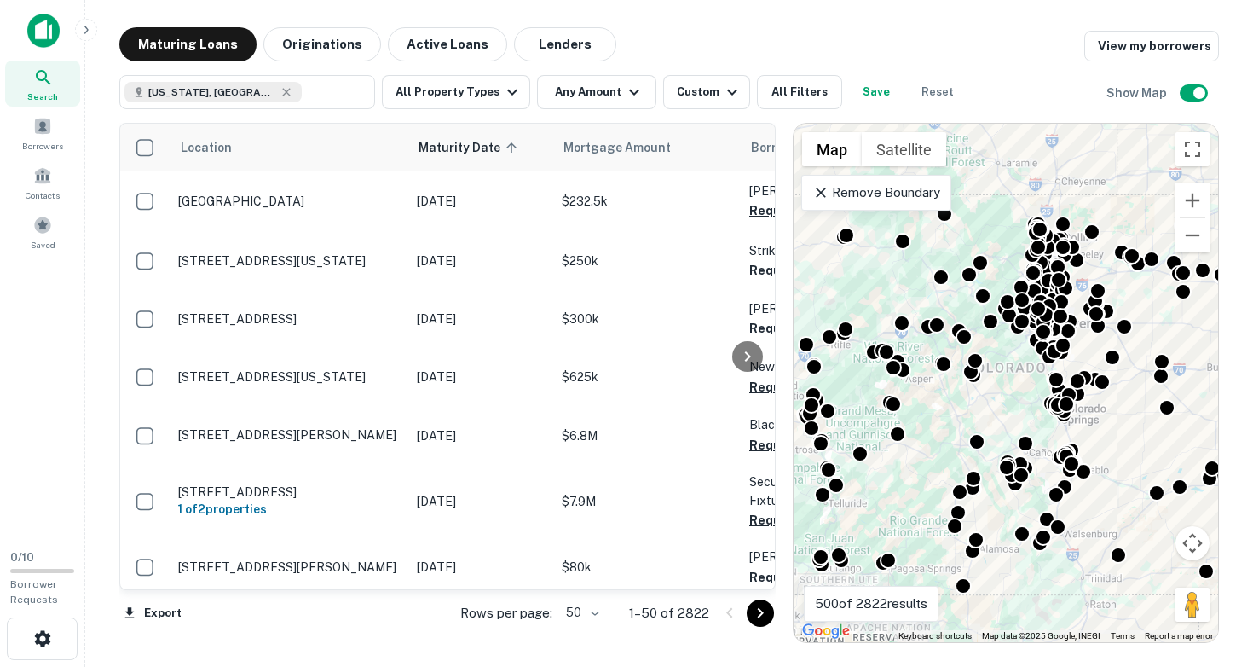
click at [1010, 371] on div "To activate drag with keyboard, press Alt + Enter. Once in keyboard drag state,…" at bounding box center [1006, 383] width 424 height 518
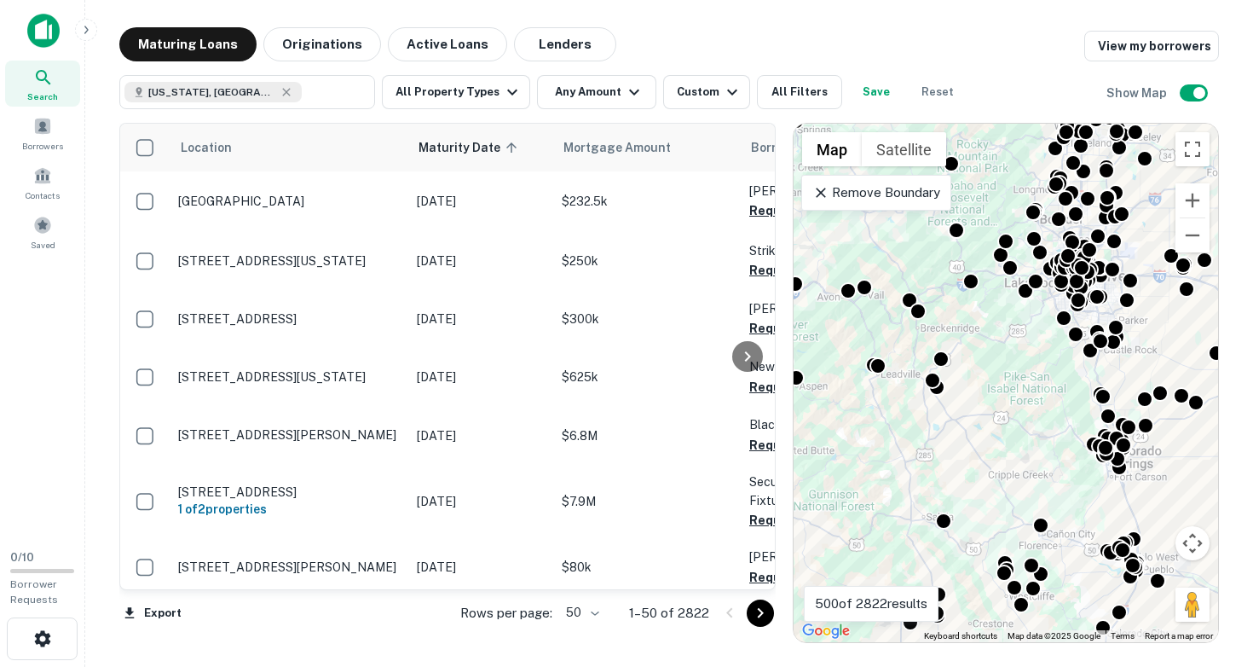
drag, startPoint x: 1018, startPoint y: 361, endPoint x: 932, endPoint y: 468, distance: 137.1
click at [932, 468] on div "To activate drag with keyboard, press Alt + Enter. Once in keyboard drag state,…" at bounding box center [1006, 383] width 424 height 518
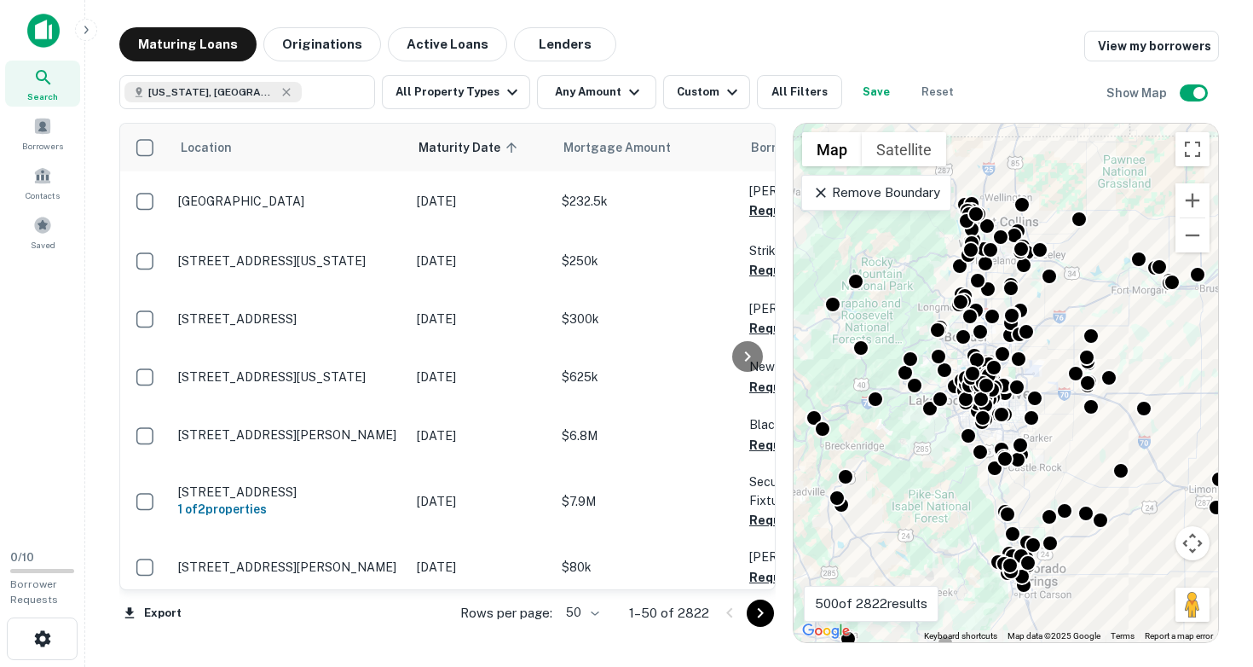
drag, startPoint x: 1003, startPoint y: 356, endPoint x: 901, endPoint y: 480, distance: 160.4
click at [901, 482] on div "To activate drag with keyboard, press Alt + Enter. Once in keyboard drag state,…" at bounding box center [1006, 383] width 424 height 518
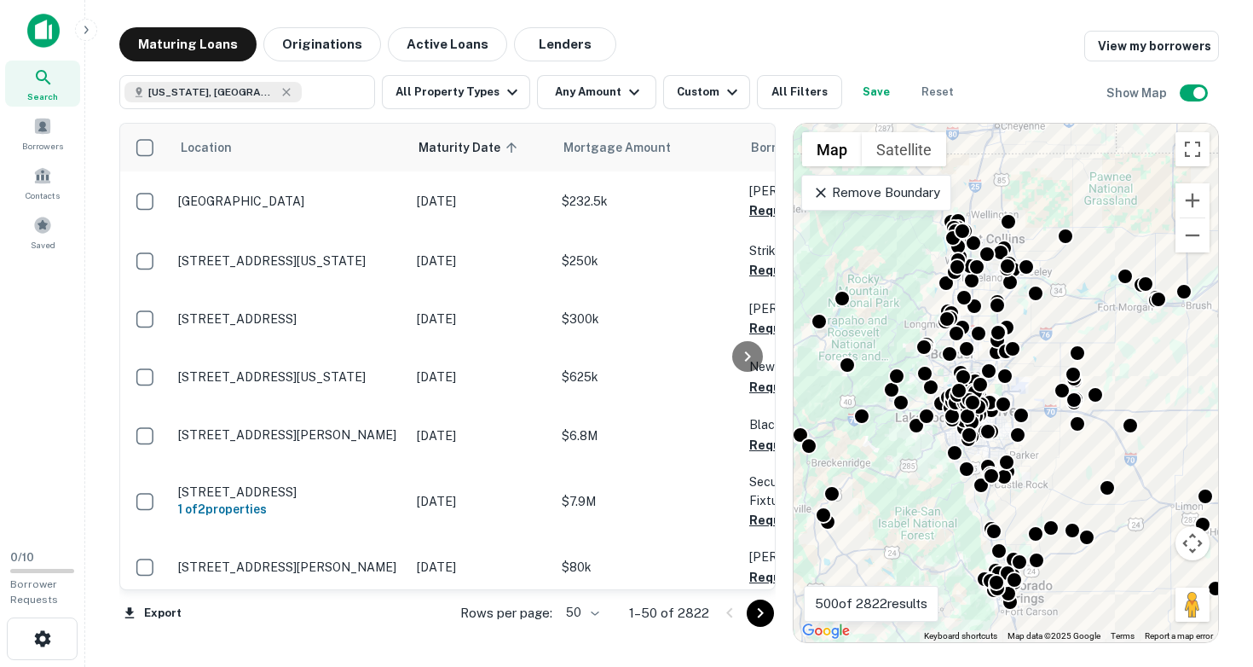
click at [920, 464] on div "To activate drag with keyboard, press Alt + Enter. Once in keyboard drag state,…" at bounding box center [1006, 383] width 424 height 518
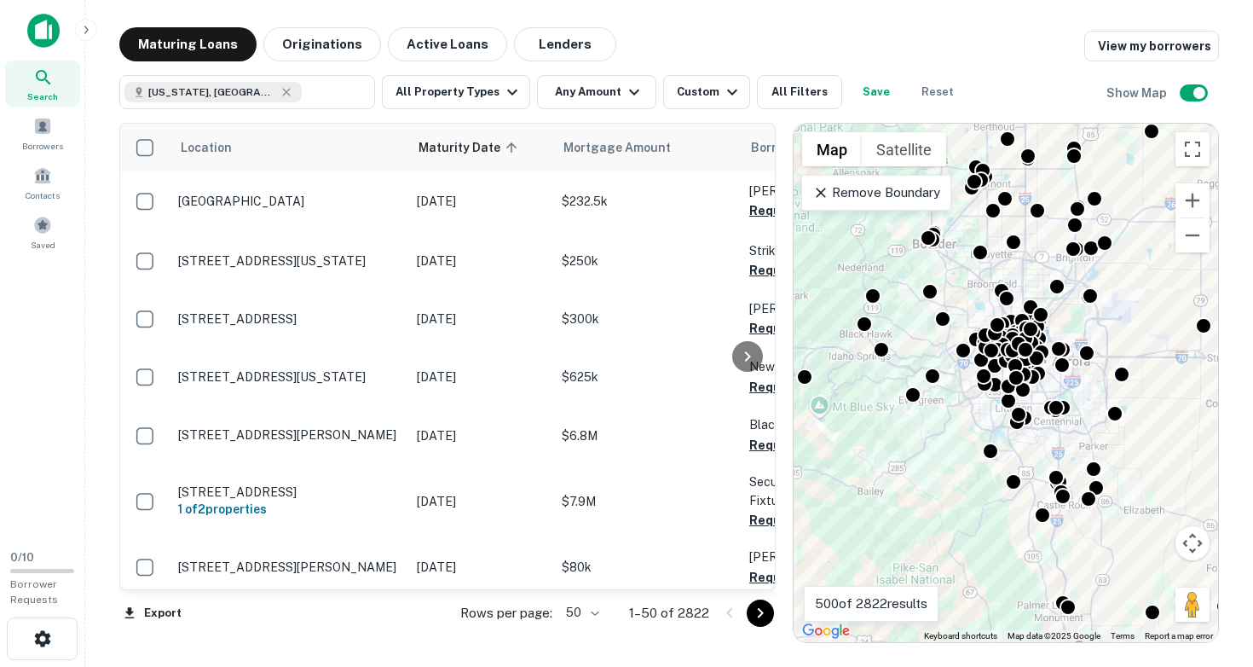
click at [947, 425] on div "To activate drag with keyboard, press Alt + Enter. Once in keyboard drag state,…" at bounding box center [1006, 383] width 424 height 518
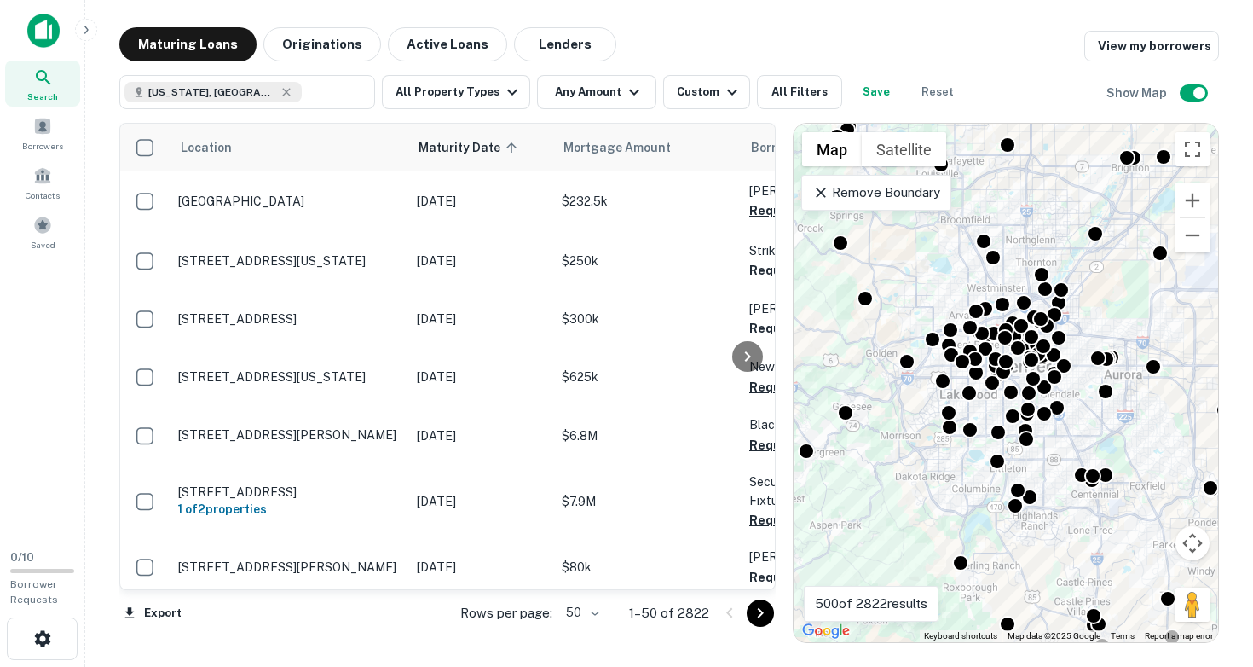
drag, startPoint x: 955, startPoint y: 403, endPoint x: 877, endPoint y: 483, distance: 112.1
click at [877, 483] on div "To activate drag with keyboard, press Alt + Enter. Once in keyboard drag state,…" at bounding box center [1006, 383] width 424 height 518
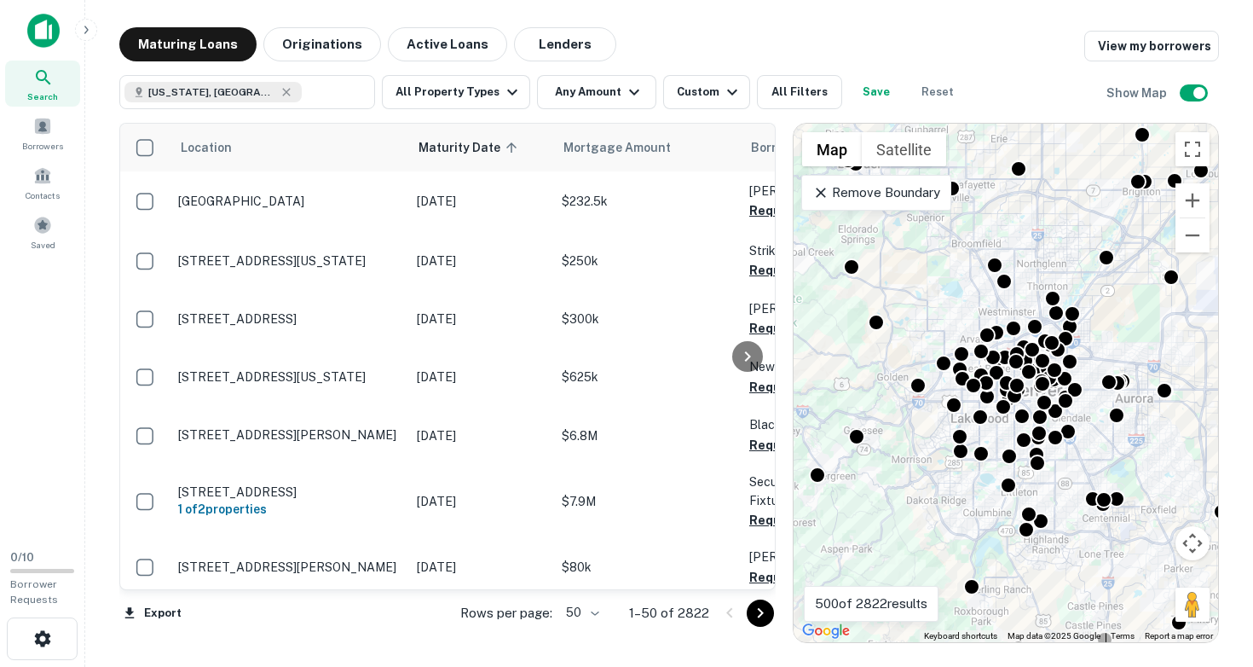
drag, startPoint x: 899, startPoint y: 452, endPoint x: 940, endPoint y: 537, distance: 94.5
click at [940, 537] on div "To activate drag with keyboard, press Alt + Enter. Once in keyboard drag state,…" at bounding box center [1006, 383] width 424 height 518
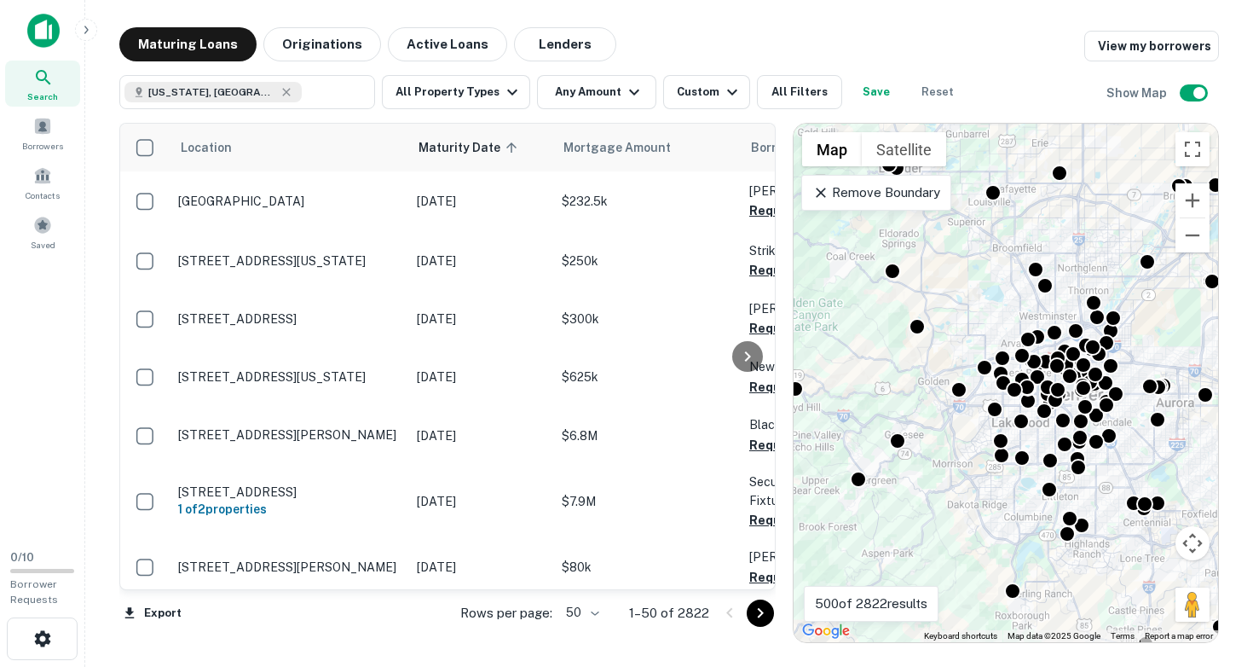
drag, startPoint x: 942, startPoint y: 514, endPoint x: 957, endPoint y: 455, distance: 60.8
click at [957, 455] on div "To activate drag with keyboard, press Alt + Enter. Once in keyboard drag state,…" at bounding box center [1006, 383] width 424 height 518
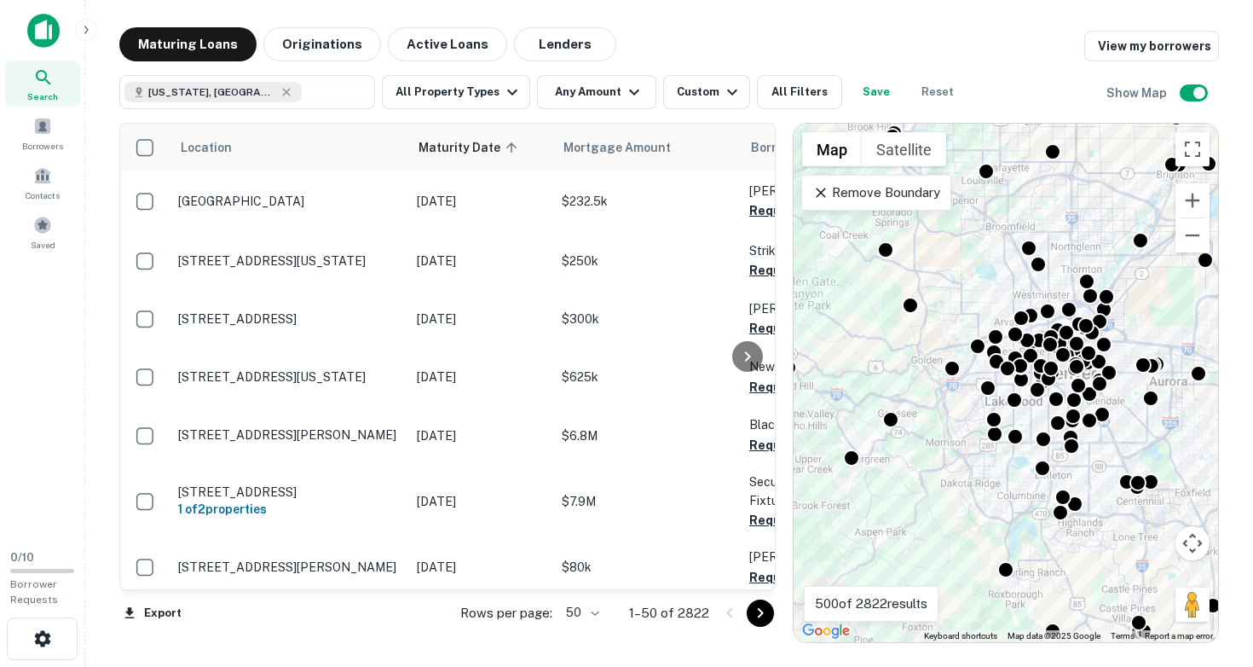
drag, startPoint x: 955, startPoint y: 297, endPoint x: 947, endPoint y: 274, distance: 24.3
click at [947, 274] on div "To activate drag with keyboard, press Alt + Enter. Once in keyboard drag state,…" at bounding box center [1006, 383] width 424 height 518
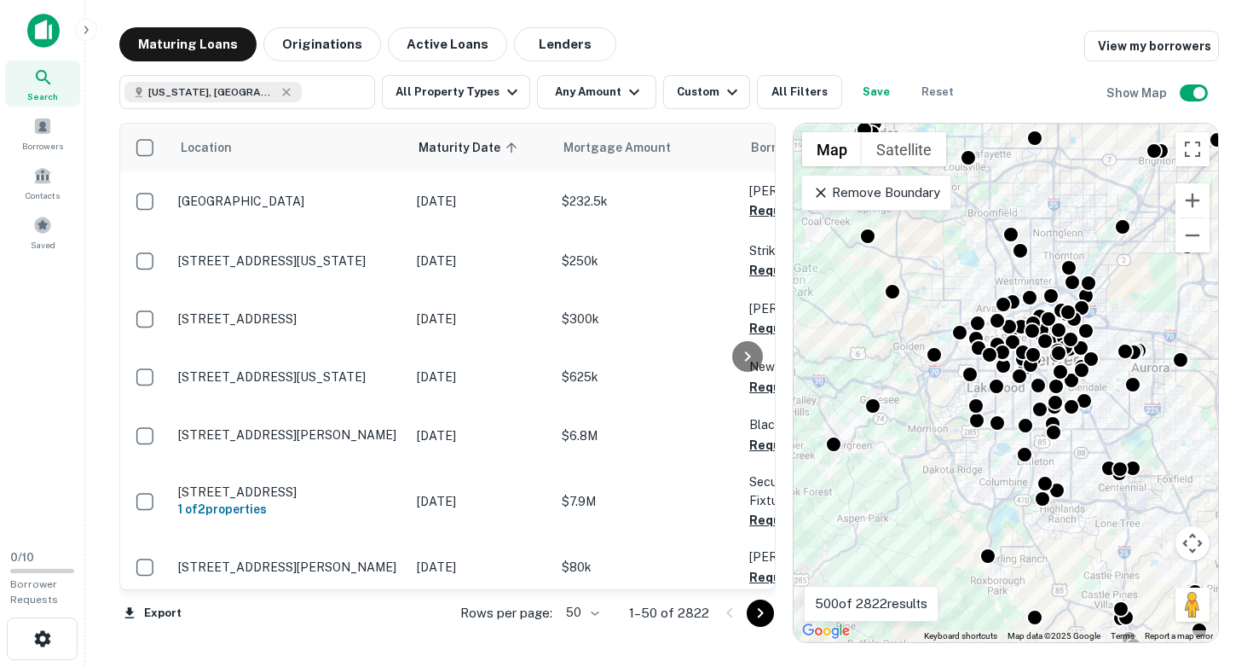
drag, startPoint x: 921, startPoint y: 297, endPoint x: 901, endPoint y: 283, distance: 24.6
click at [901, 283] on div "To activate drag with keyboard, press Alt + Enter. Once in keyboard drag state,…" at bounding box center [1006, 383] width 424 height 518
click at [931, 283] on div "To activate drag with keyboard, press Alt + Enter. Once in keyboard drag state,…" at bounding box center [1006, 383] width 424 height 518
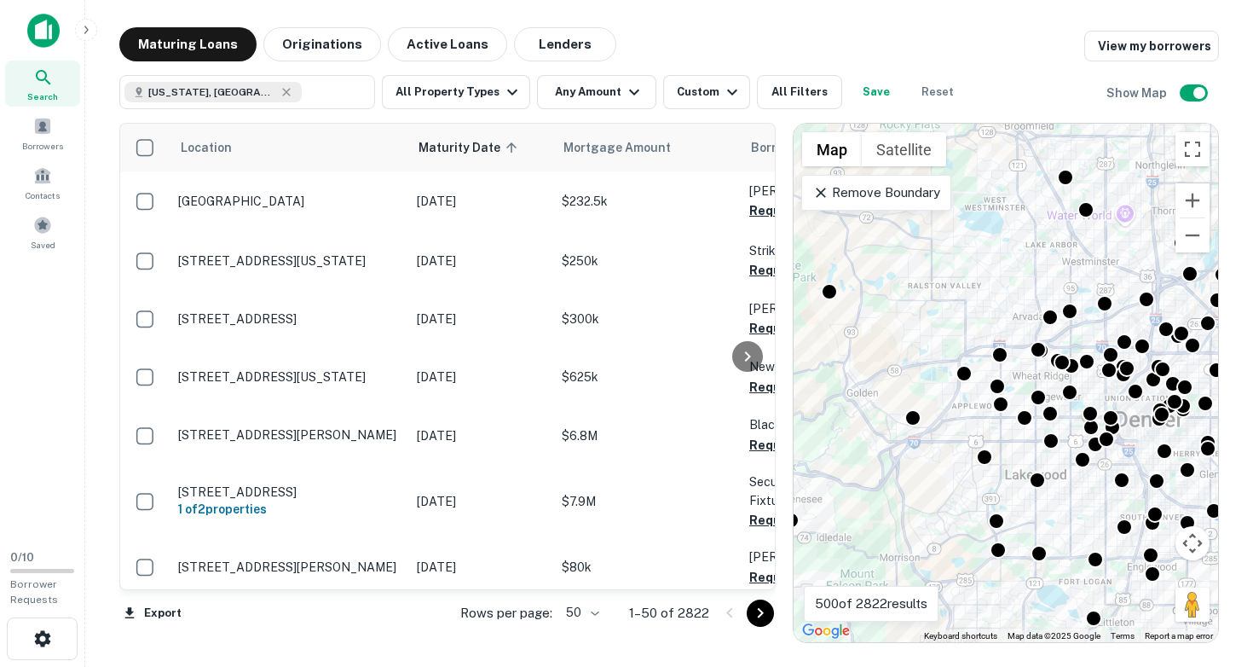
drag, startPoint x: 974, startPoint y: 317, endPoint x: 950, endPoint y: 294, distance: 33.8
click at [950, 294] on div "To activate drag with keyboard, press Alt + Enter. Once in keyboard drag state,…" at bounding box center [1006, 383] width 424 height 518
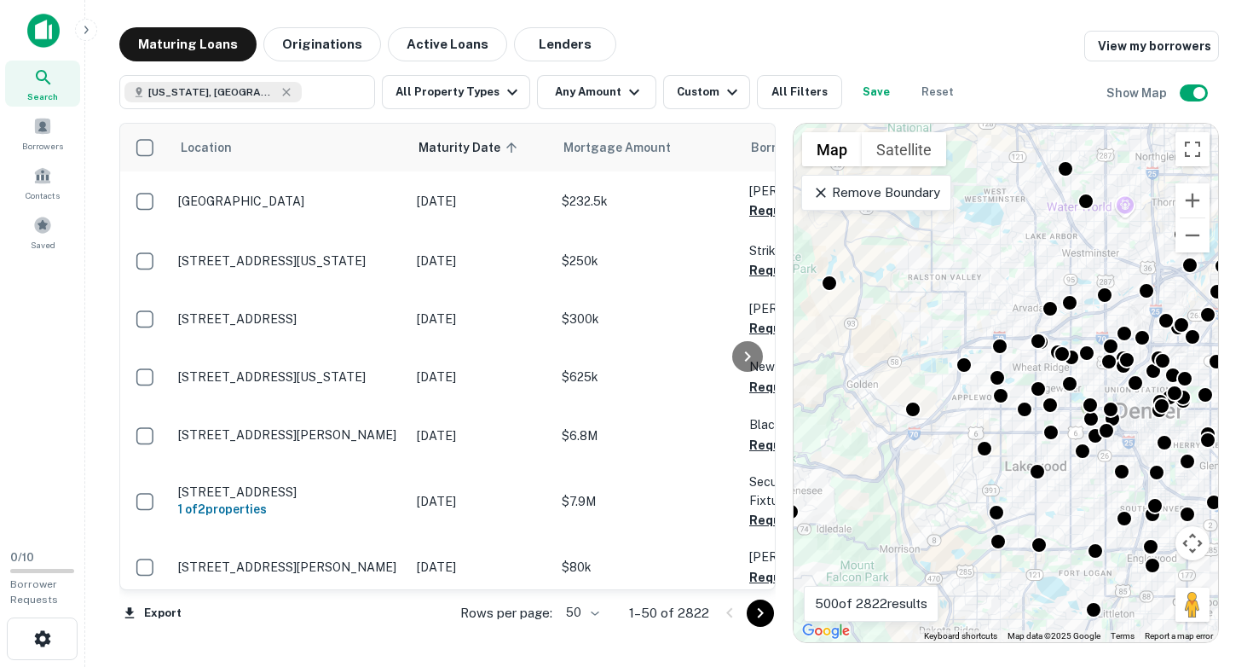
click at [817, 186] on icon at bounding box center [820, 192] width 17 height 17
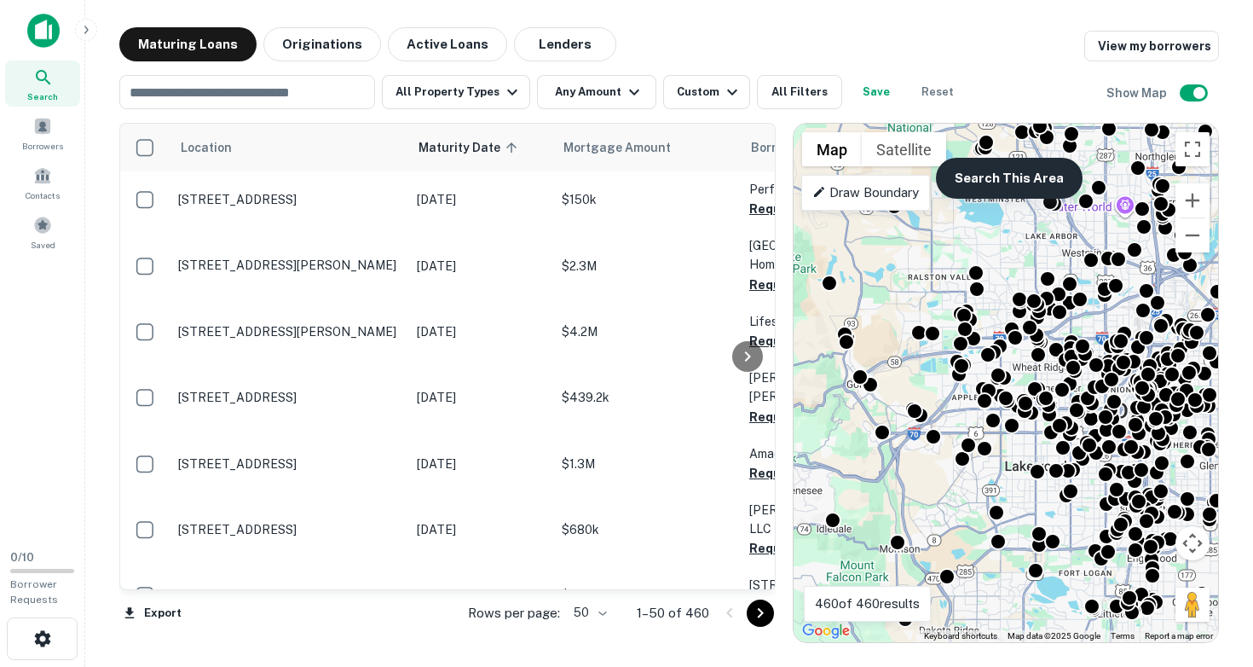
click at [1012, 184] on button "Search This Area" at bounding box center [1009, 178] width 147 height 41
click at [1007, 173] on button "Search This Area" at bounding box center [1009, 178] width 147 height 41
click at [800, 89] on button "All Filters" at bounding box center [799, 92] width 85 height 34
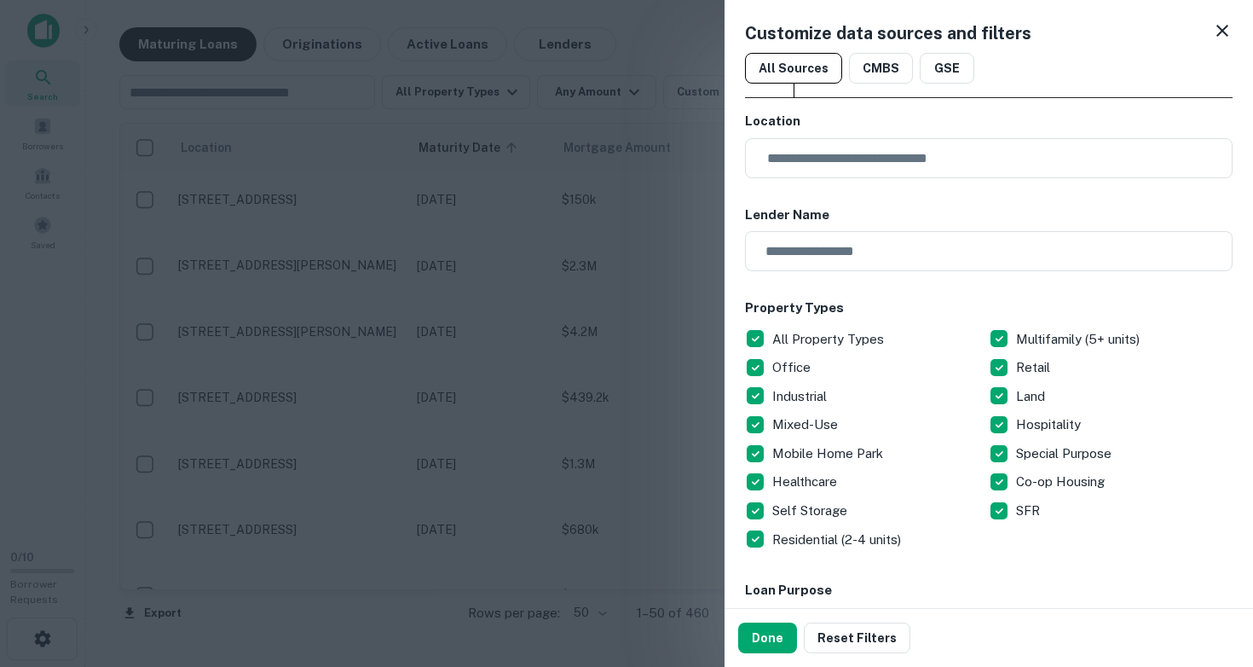
click at [1221, 32] on icon at bounding box center [1222, 31] width 12 height 12
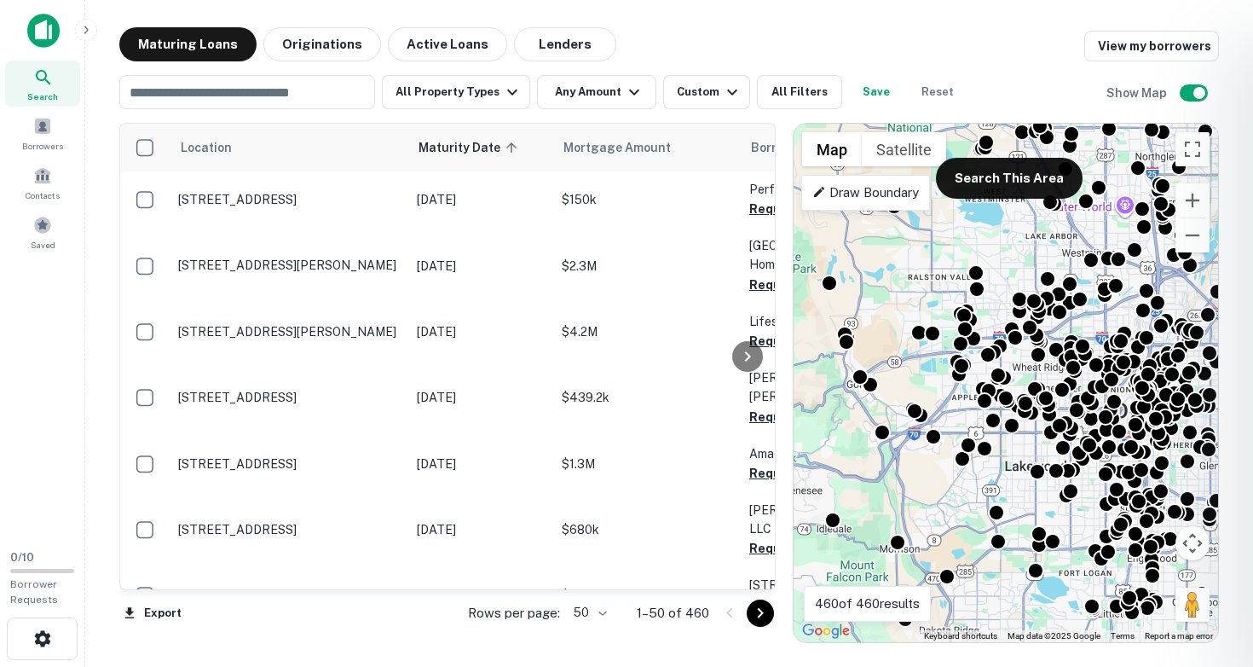
click at [712, 90] on div at bounding box center [626, 333] width 1253 height 667
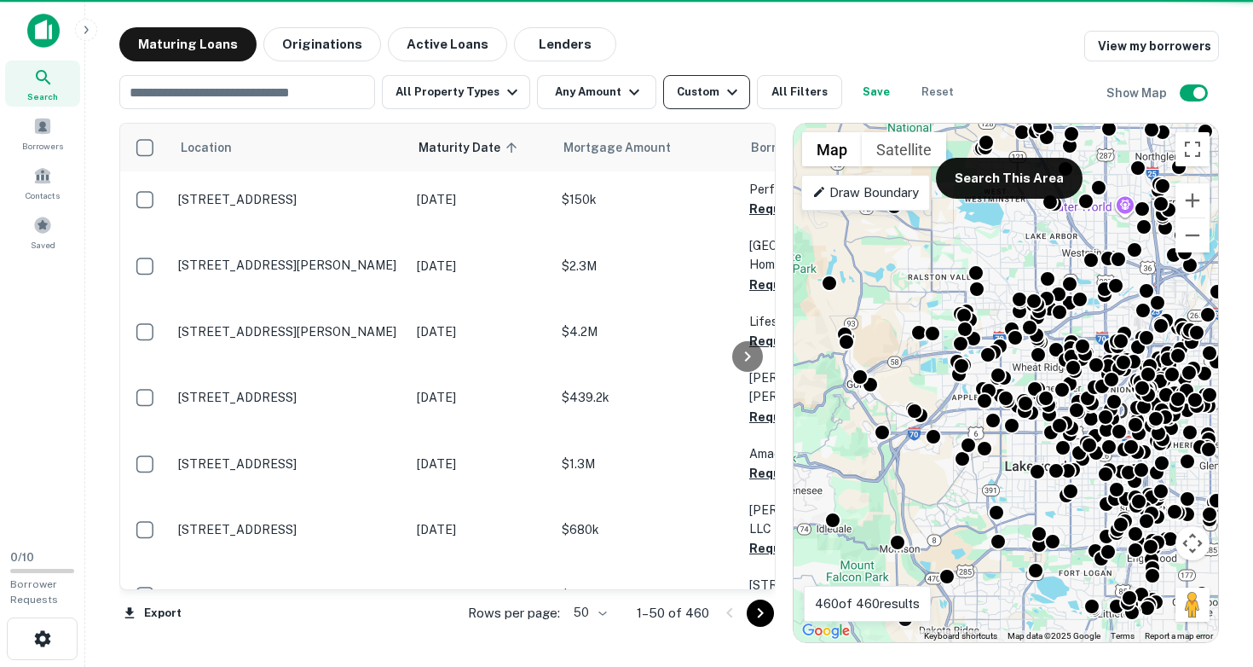
click at [722, 91] on icon "button" at bounding box center [732, 92] width 20 height 20
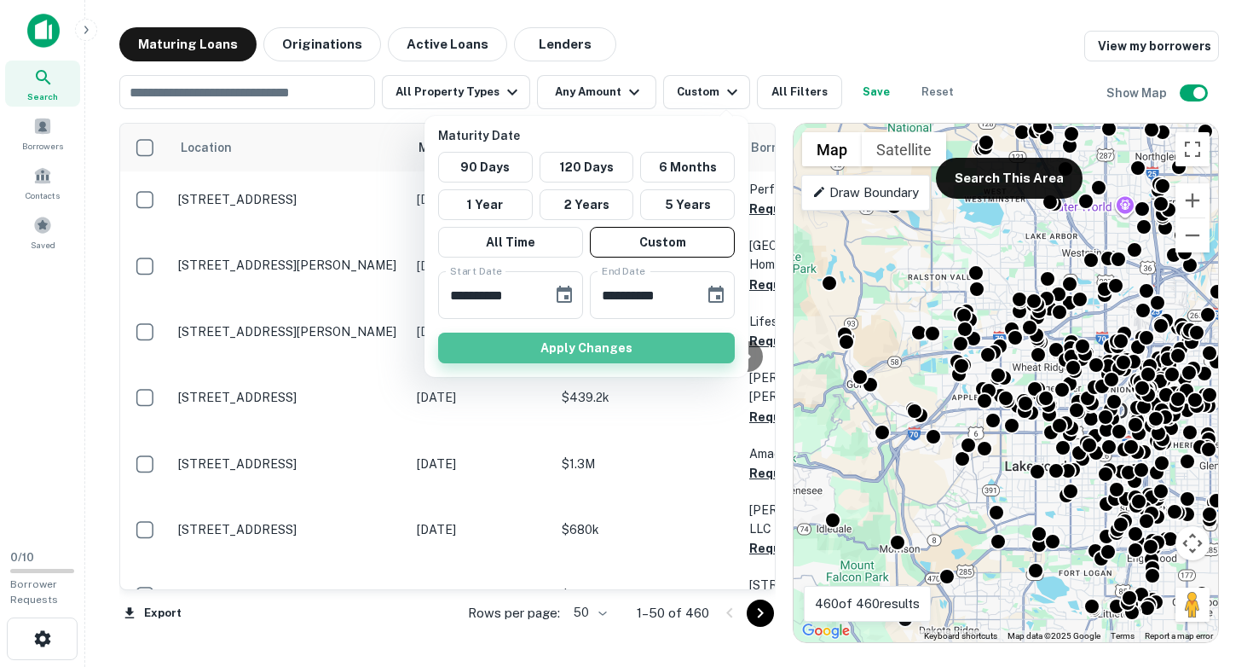
click at [531, 343] on button "Apply Changes" at bounding box center [586, 347] width 297 height 31
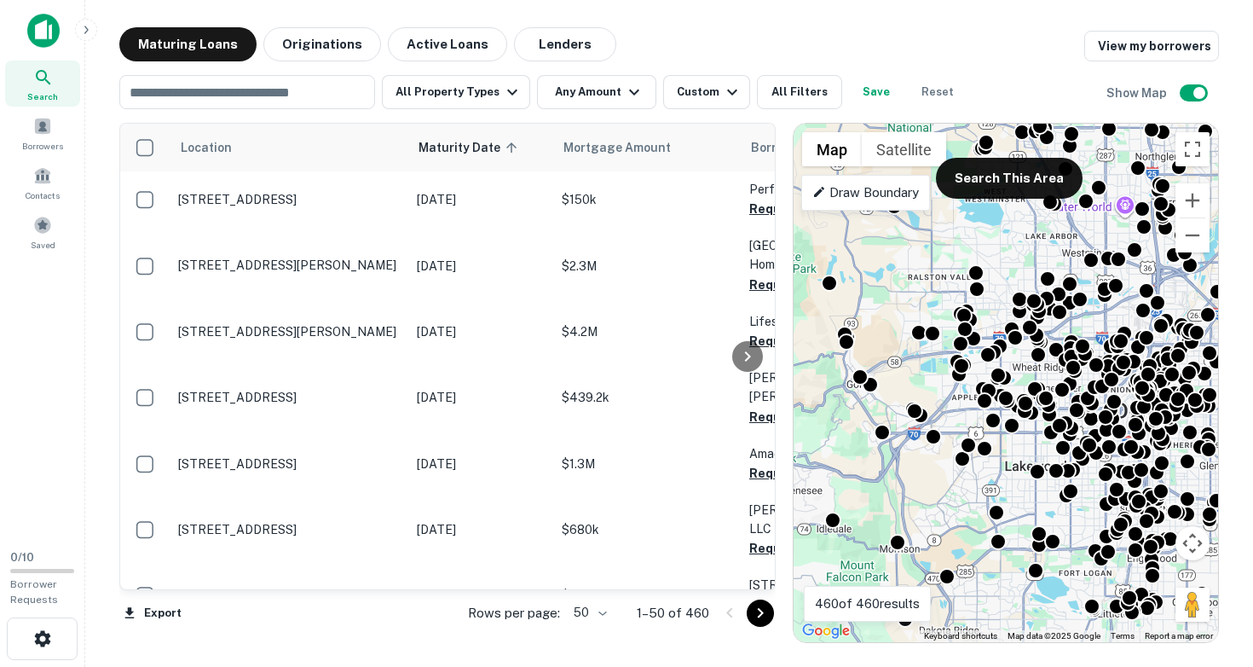
scroll to position [0, 2]
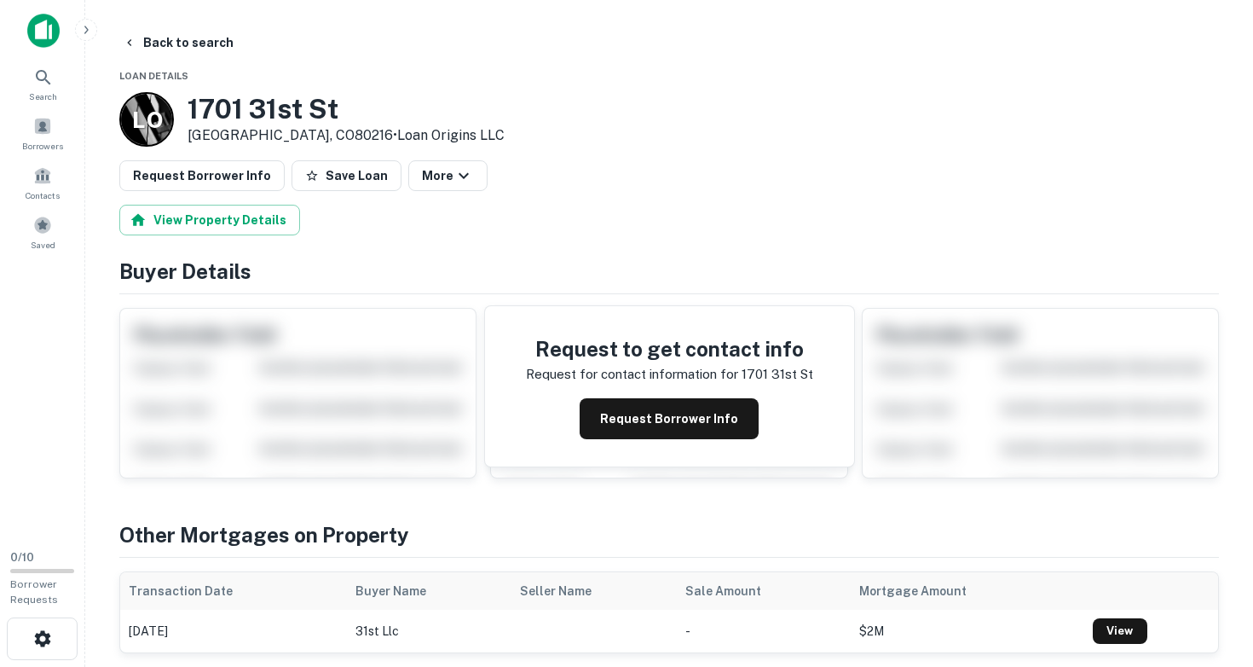
drag, startPoint x: 193, startPoint y: 104, endPoint x: 279, endPoint y: 121, distance: 86.9
click at [279, 121] on h3 "1701 31st St" at bounding box center [346, 109] width 317 height 32
drag, startPoint x: 185, startPoint y: 101, endPoint x: 295, endPoint y: 136, distance: 115.1
click at [295, 136] on div "L O 1701 31st St Denver, CO80216 • Loan Origins LLC" at bounding box center [311, 119] width 385 height 55
click at [177, 43] on button "Back to search" at bounding box center [178, 42] width 124 height 31
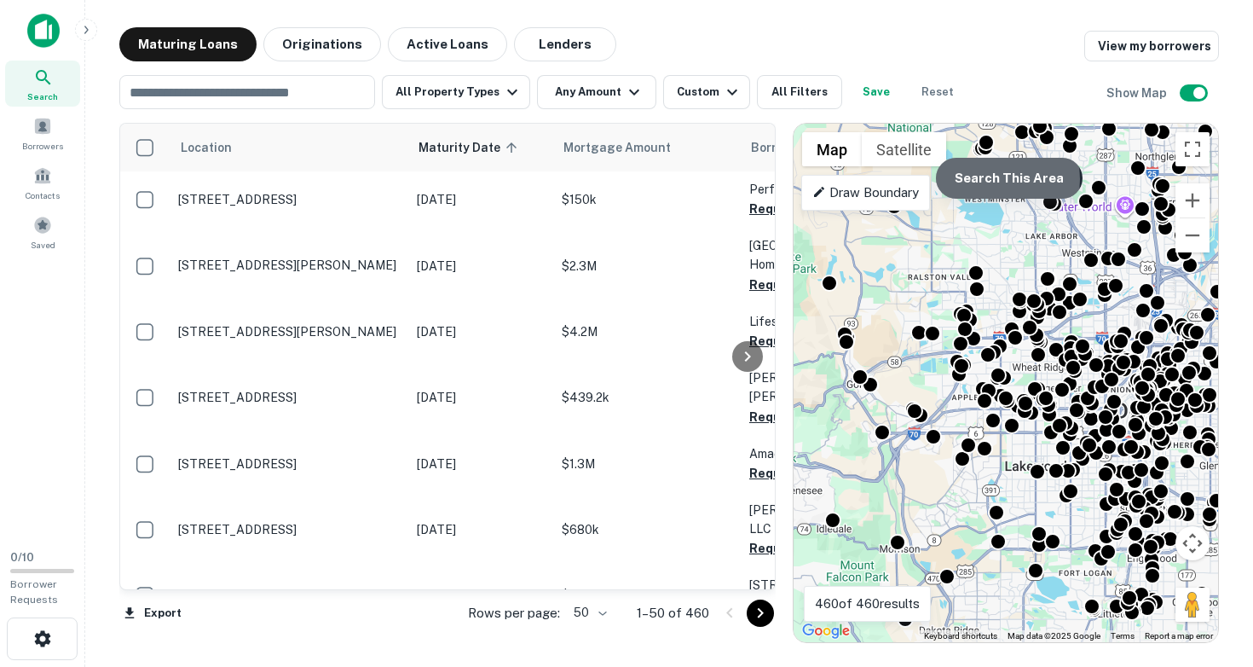
click at [988, 179] on button "Search This Area" at bounding box center [1009, 178] width 147 height 41
click at [1010, 186] on button "Search This Area" at bounding box center [1009, 178] width 147 height 41
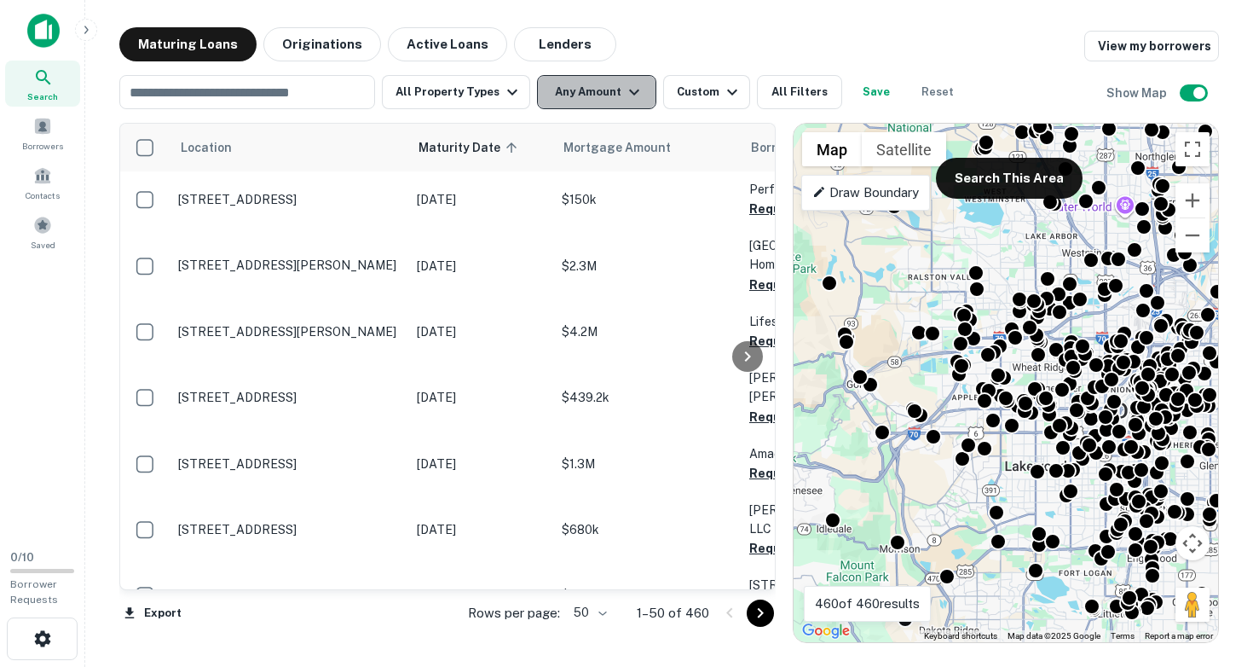
click at [616, 95] on button "Any Amount" at bounding box center [596, 92] width 119 height 34
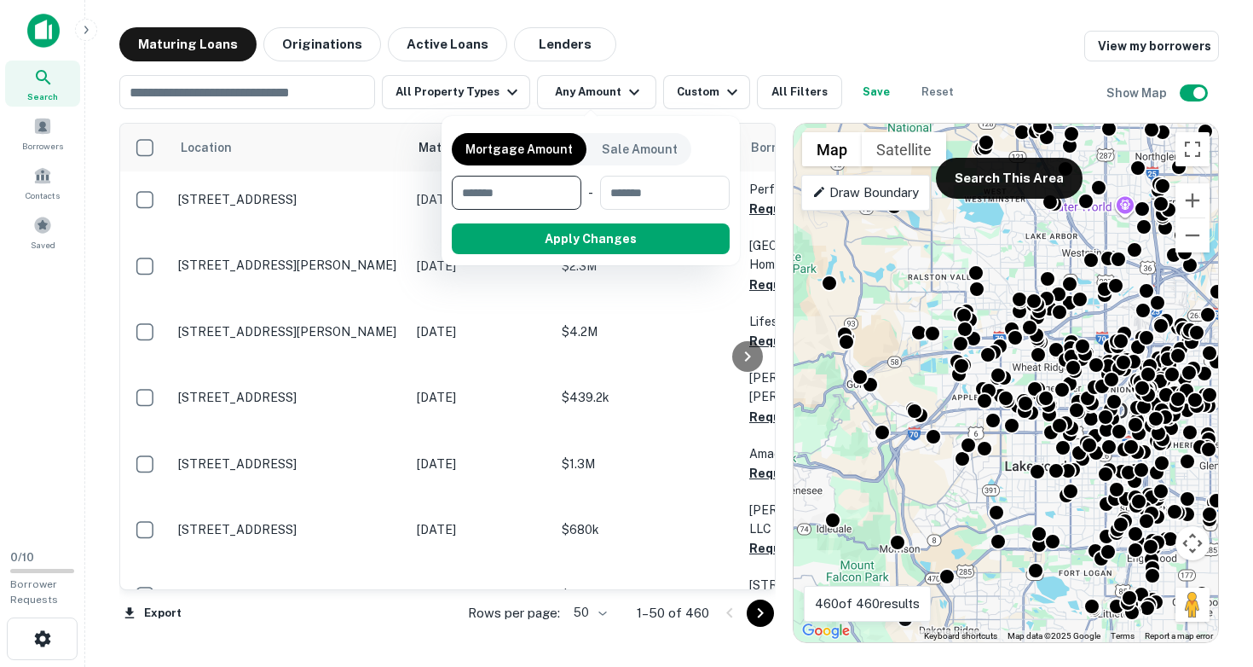
click at [523, 194] on input "number" at bounding box center [511, 193] width 118 height 34
type input "*******"
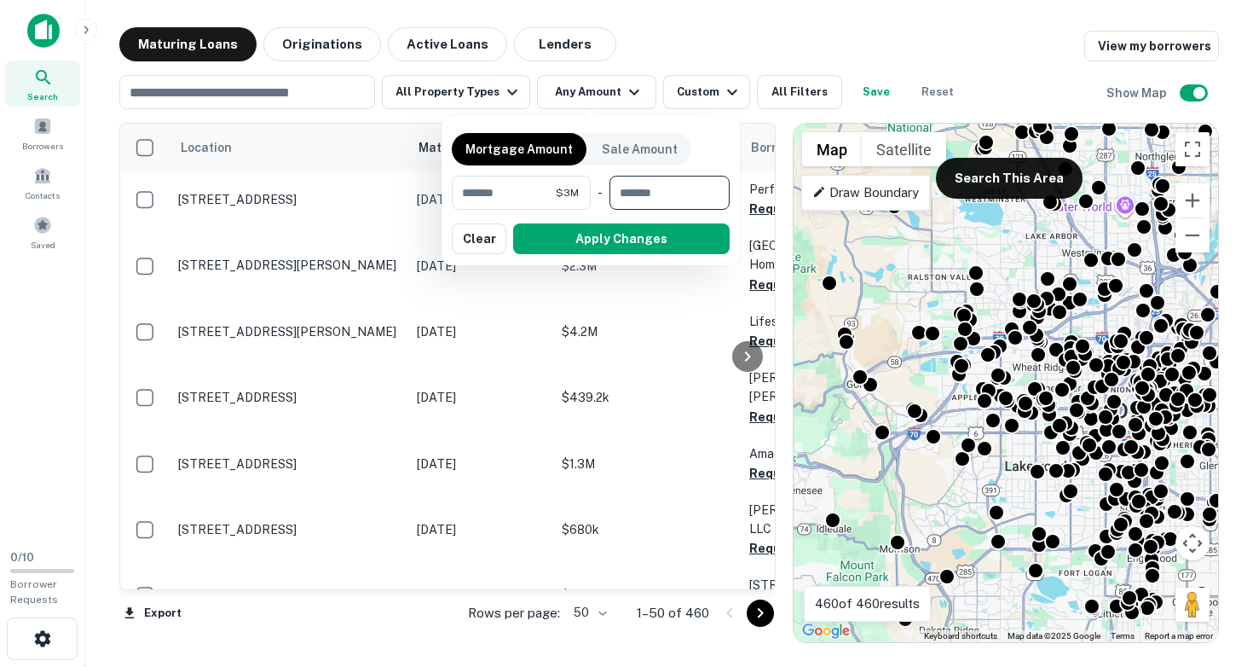
click at [657, 199] on input "number" at bounding box center [663, 193] width 108 height 34
type input "*********"
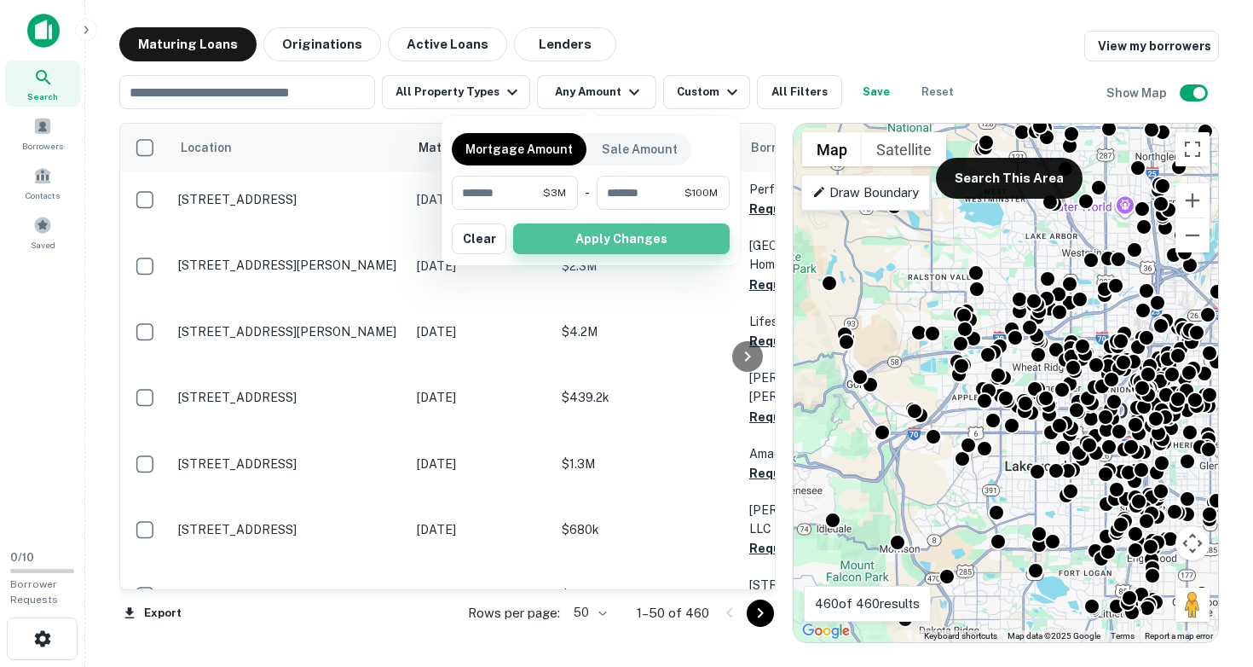
click at [661, 234] on button "Apply Changes" at bounding box center [621, 238] width 216 height 31
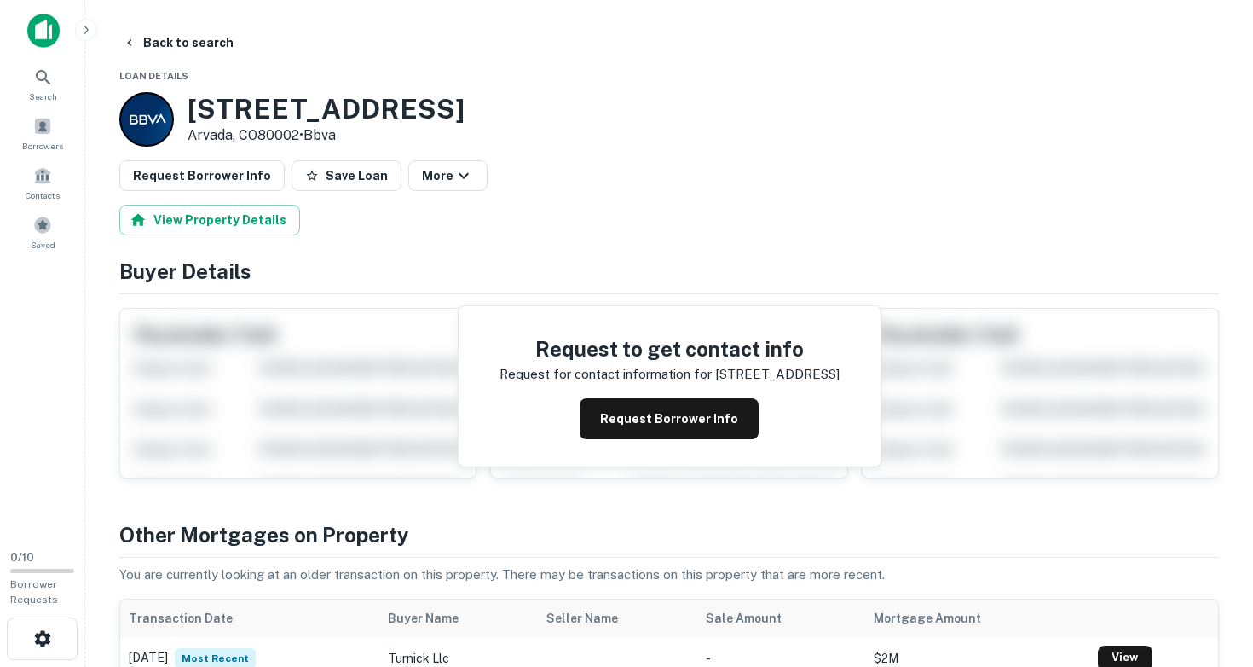
drag, startPoint x: 188, startPoint y: 99, endPoint x: 298, endPoint y: 136, distance: 115.9
click at [298, 136] on div "12720 W 54TH DR Arvada, CO80002 • Bbva" at bounding box center [326, 119] width 277 height 53
click at [191, 43] on button "Back to search" at bounding box center [178, 42] width 124 height 31
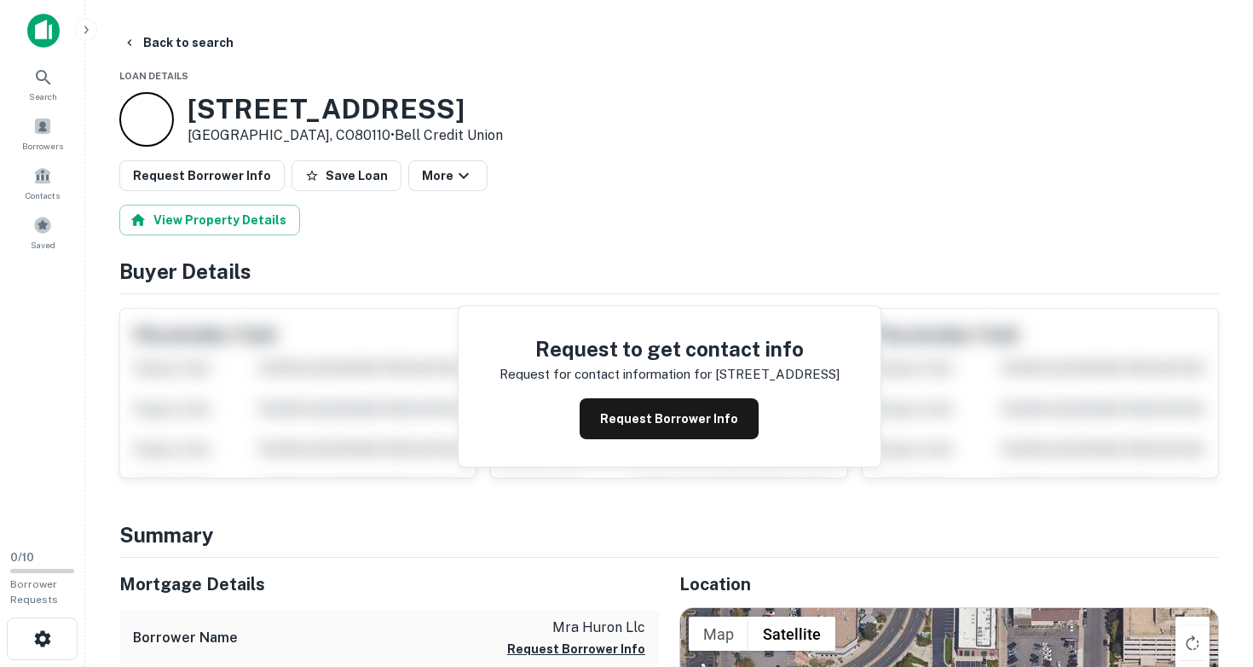
drag, startPoint x: 191, startPoint y: 102, endPoint x: 322, endPoint y: 135, distance: 135.2
click at [322, 135] on div "888 W ITHACA AVE # A Englewood, CO80110 • Bell Credit Union" at bounding box center [345, 119] width 315 height 53
click at [167, 39] on button "Back to search" at bounding box center [178, 42] width 124 height 31
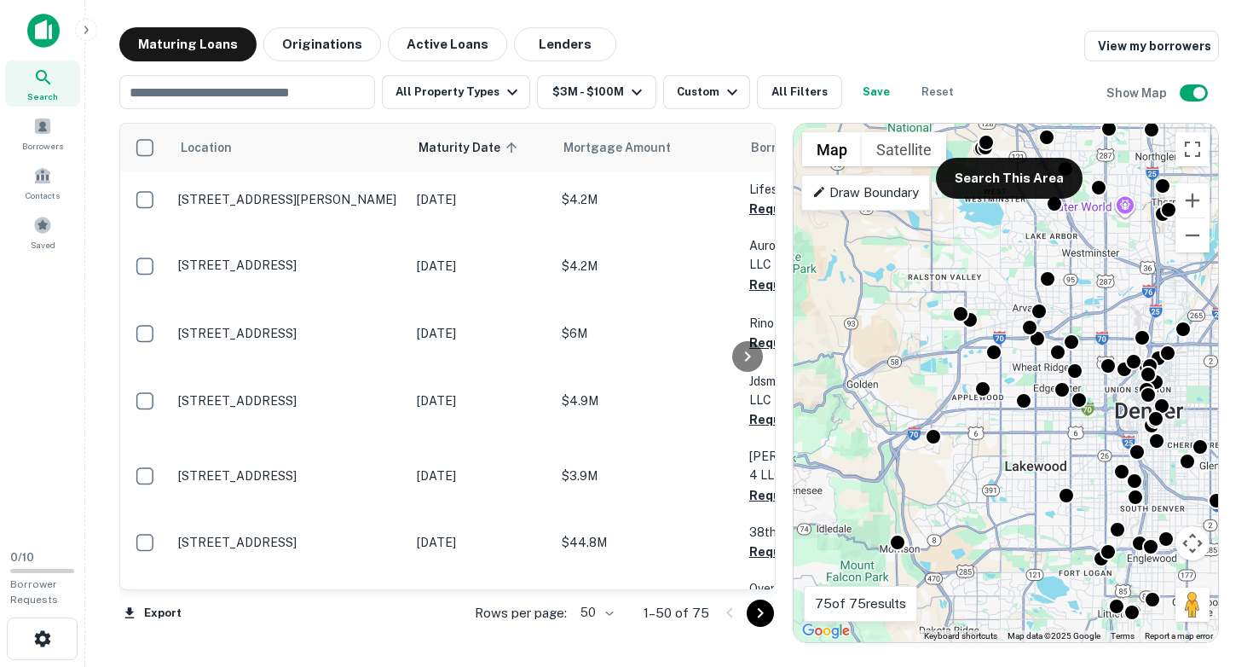
click at [757, 613] on icon "Go to next page" at bounding box center [760, 613] width 20 height 20
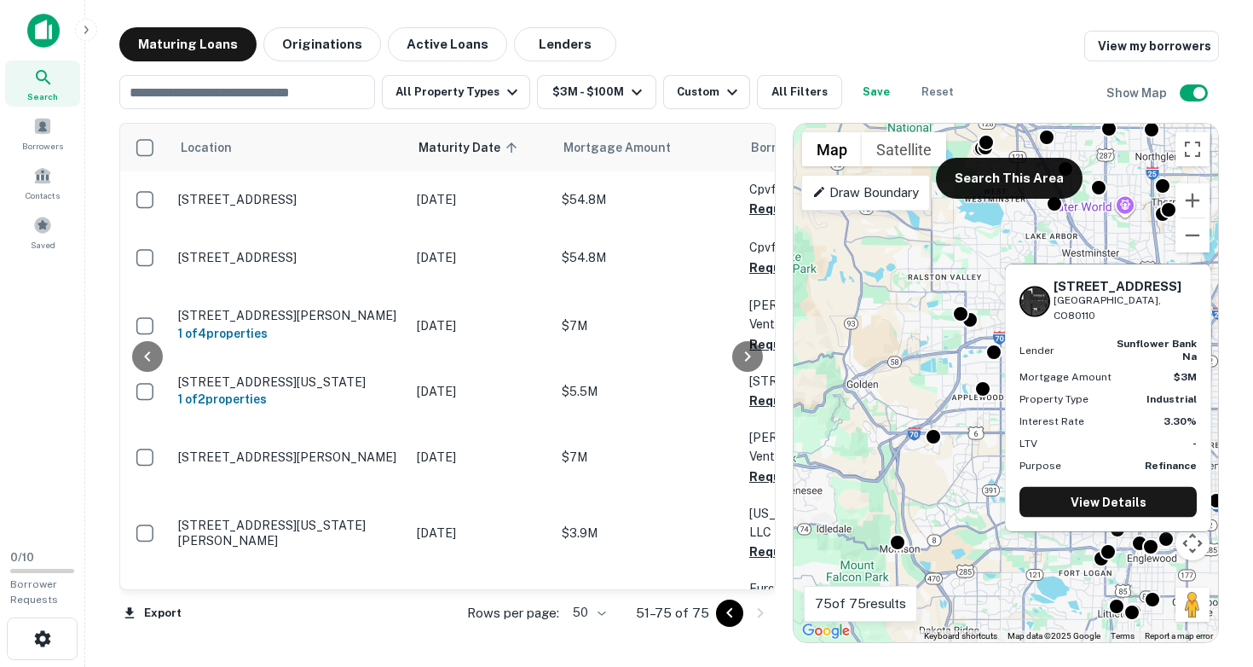
click at [1081, 293] on h6 "2801 W MANSFIELD AVE" at bounding box center [1124, 285] width 143 height 15
click at [1054, 287] on h6 "2801 W MANSFIELD AVE" at bounding box center [1124, 285] width 143 height 15
drag, startPoint x: 1057, startPoint y: 290, endPoint x: 1156, endPoint y: 319, distance: 103.0
click at [1156, 319] on div "2801 W MANSFIELD AVE Englewood, CO80110" at bounding box center [1124, 300] width 143 height 45
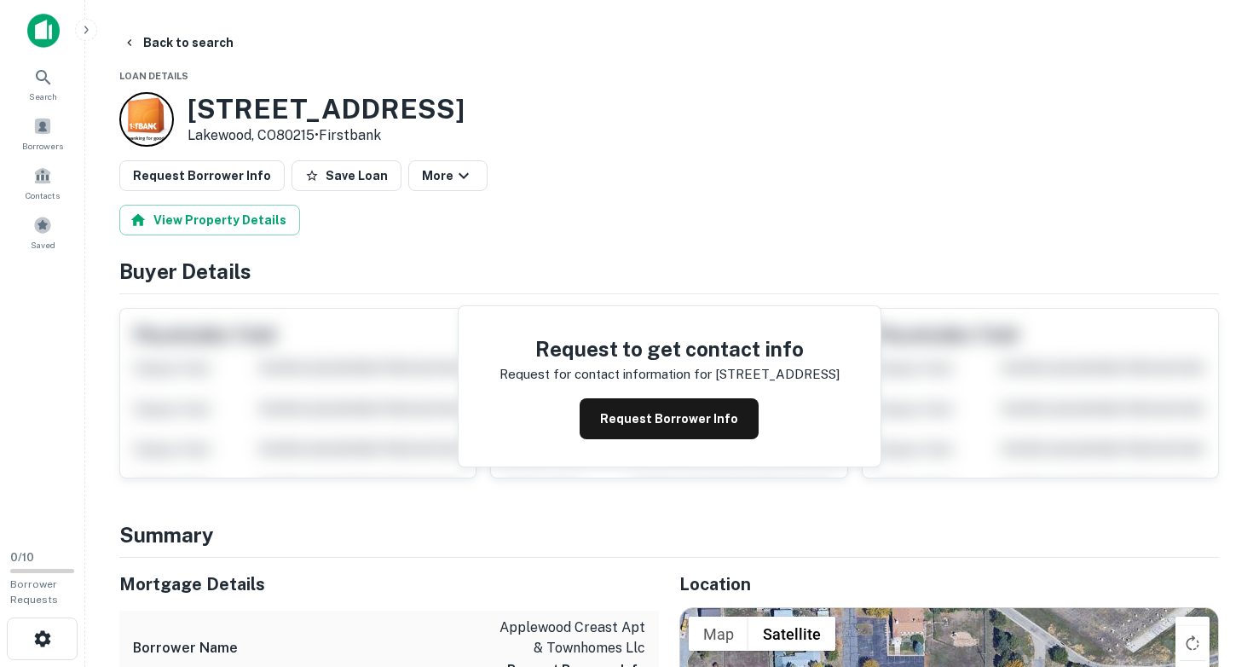
drag, startPoint x: 192, startPoint y: 108, endPoint x: 315, endPoint y: 135, distance: 126.4
click at [315, 135] on div "11200 W 20th Ave Lakewood, CO80215 • Firstbank" at bounding box center [326, 119] width 277 height 53
click at [179, 39] on button "Back to search" at bounding box center [178, 42] width 124 height 31
